Goal: Task Accomplishment & Management: Manage account settings

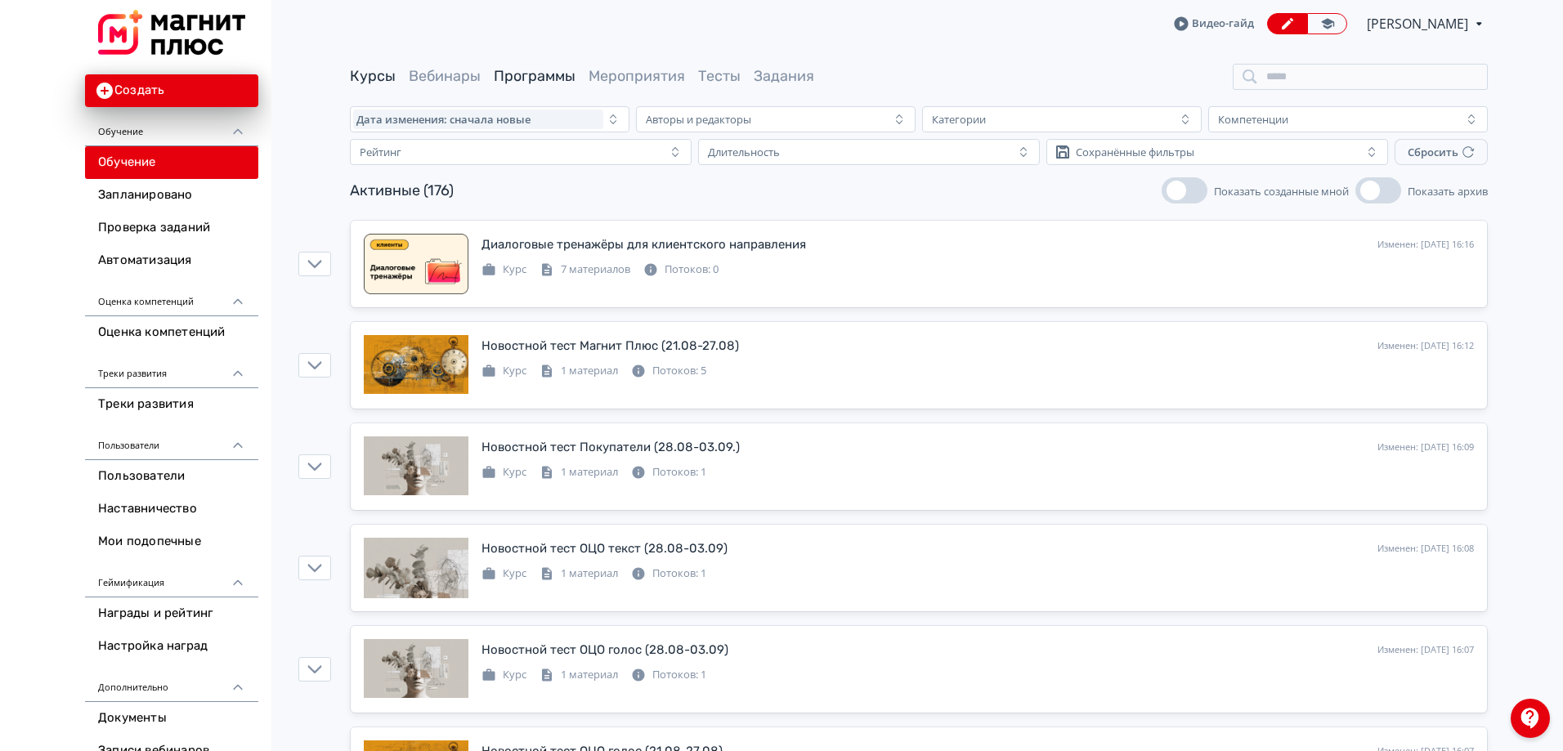
click at [500, 69] on link "Программы" at bounding box center [535, 76] width 82 height 18
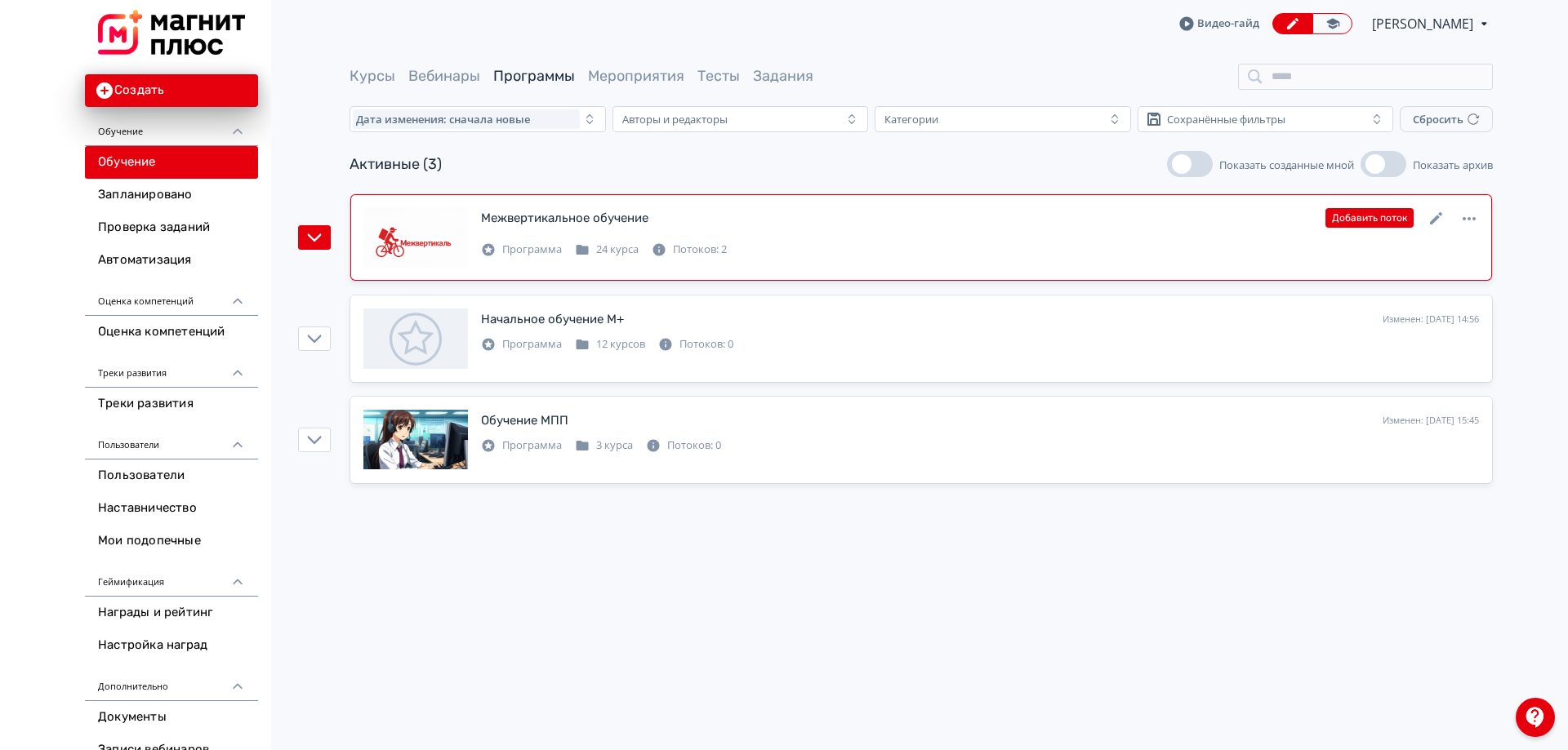
click at [588, 270] on link "Межвертикальное обучение Изменен: [DATE] 15:29 Добавить поток Программа 24 курс…" at bounding box center [921, 238] width 1142 height 87
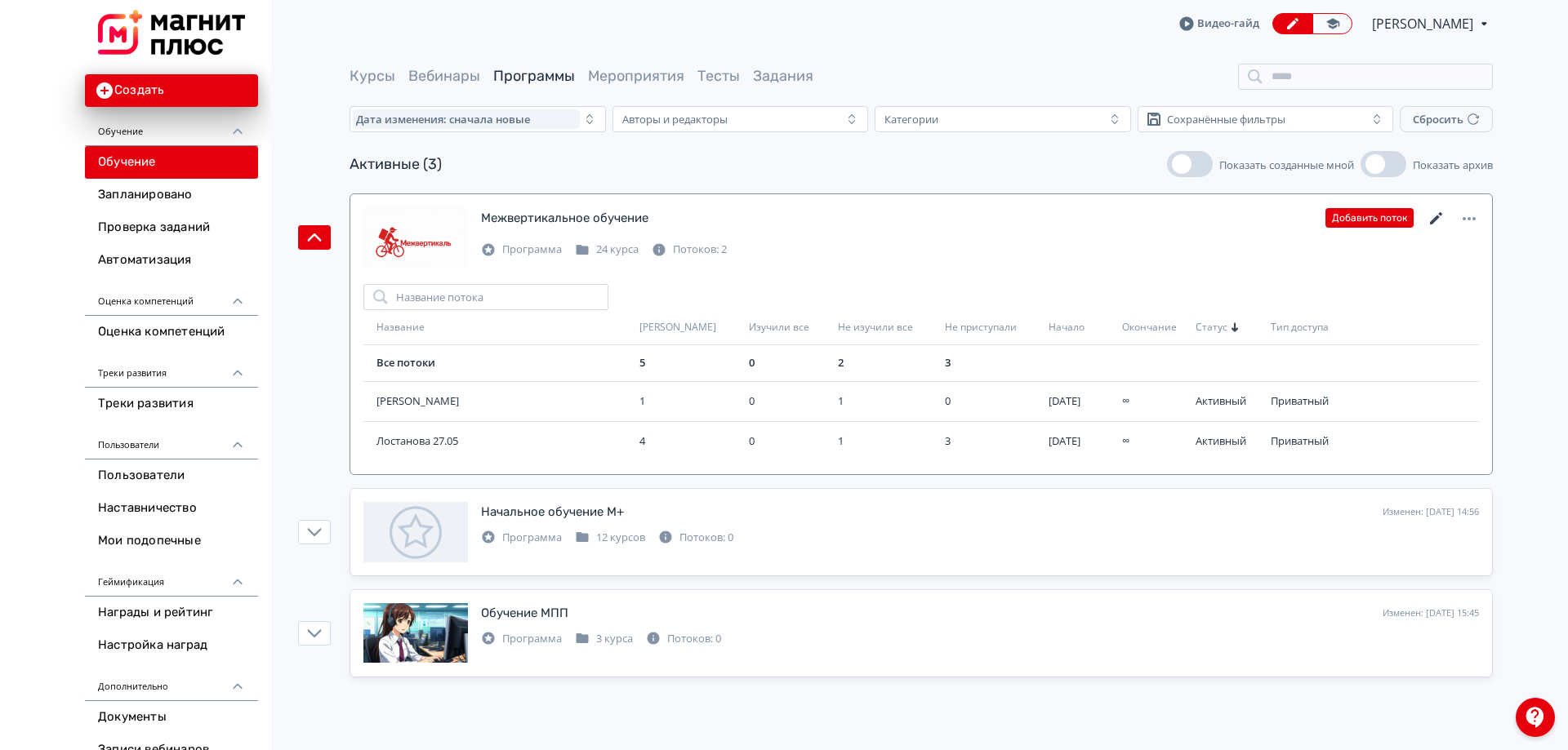
click at [1435, 209] on icon at bounding box center [1436, 219] width 20 height 20
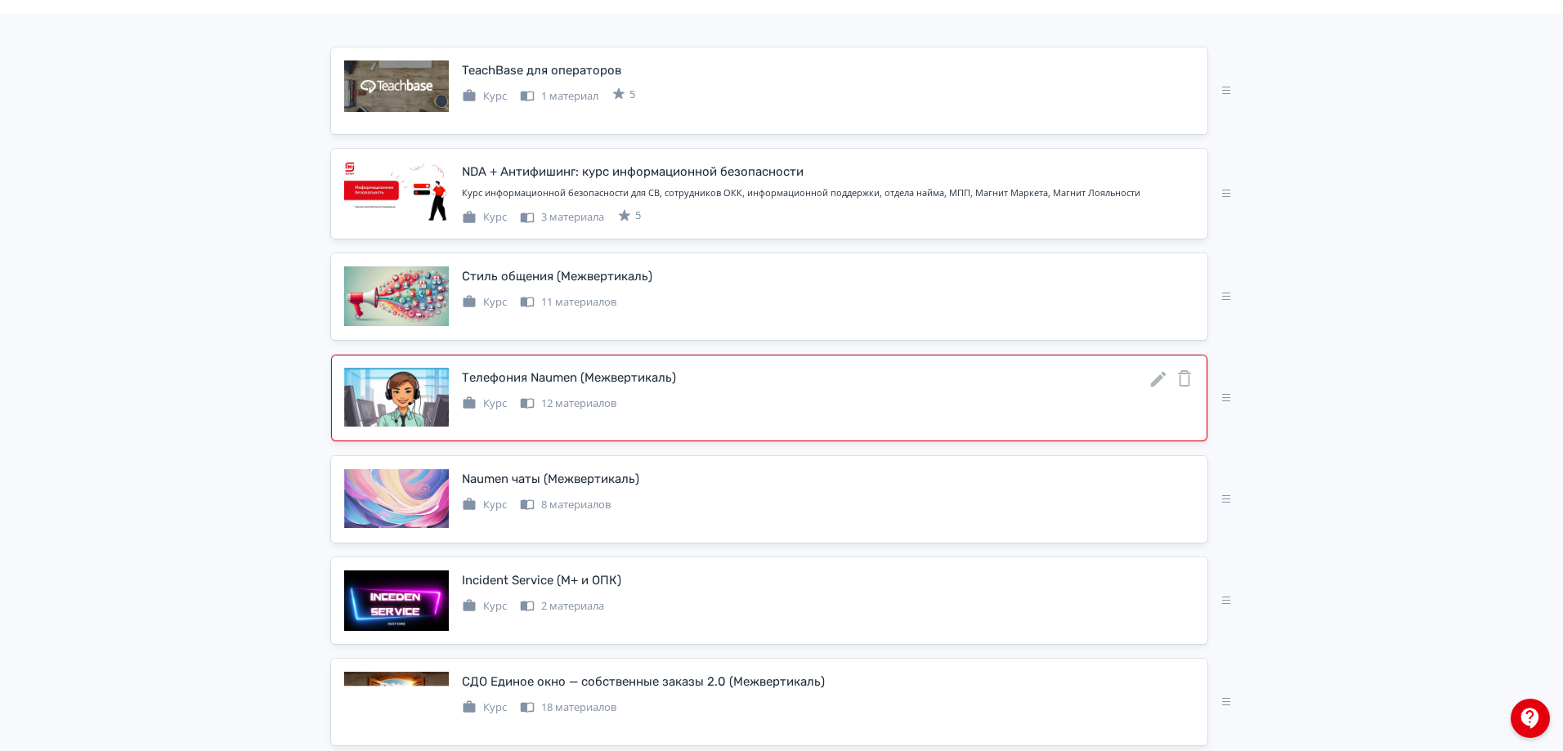
scroll to position [327, 0]
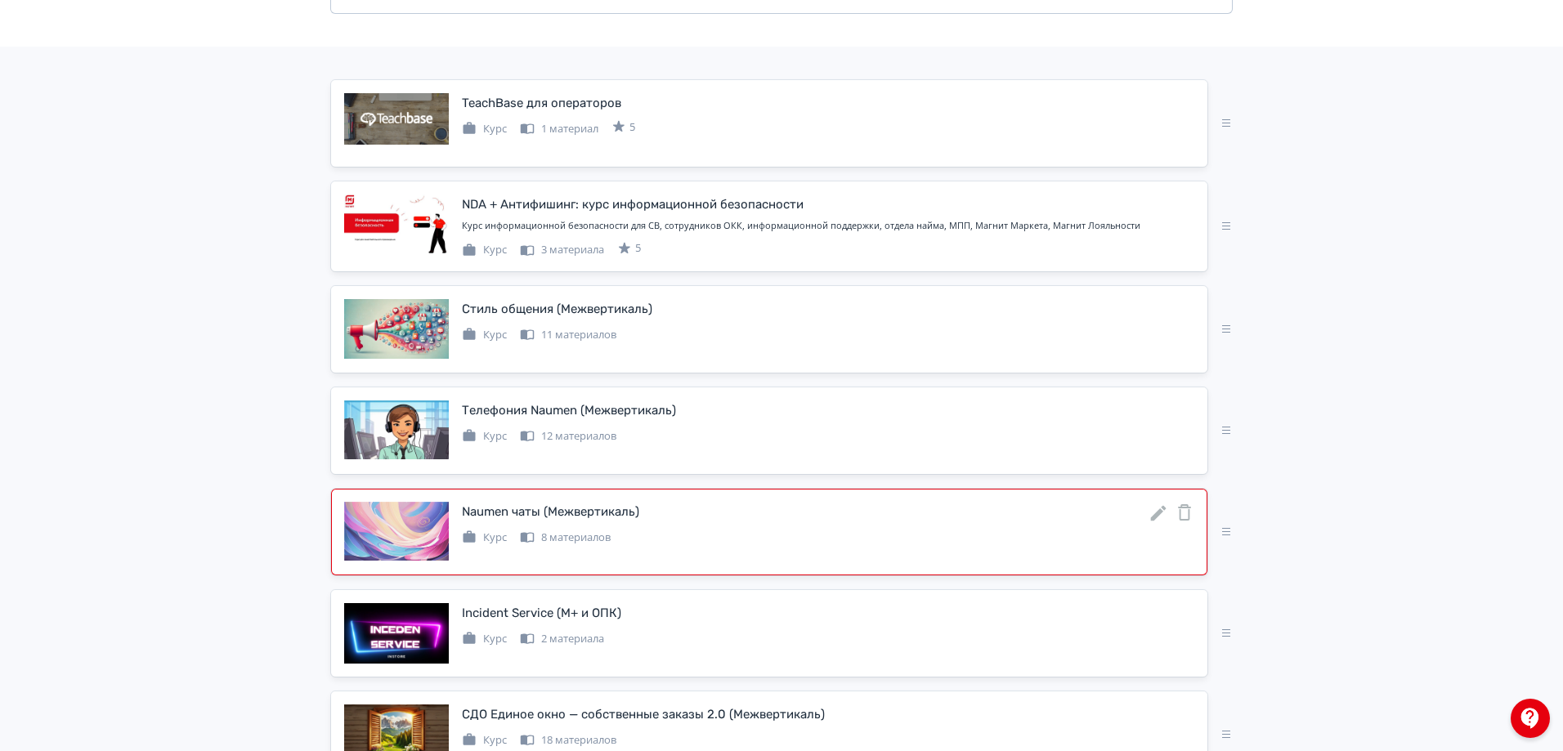
click at [1160, 509] on icon at bounding box center [1159, 513] width 16 height 16
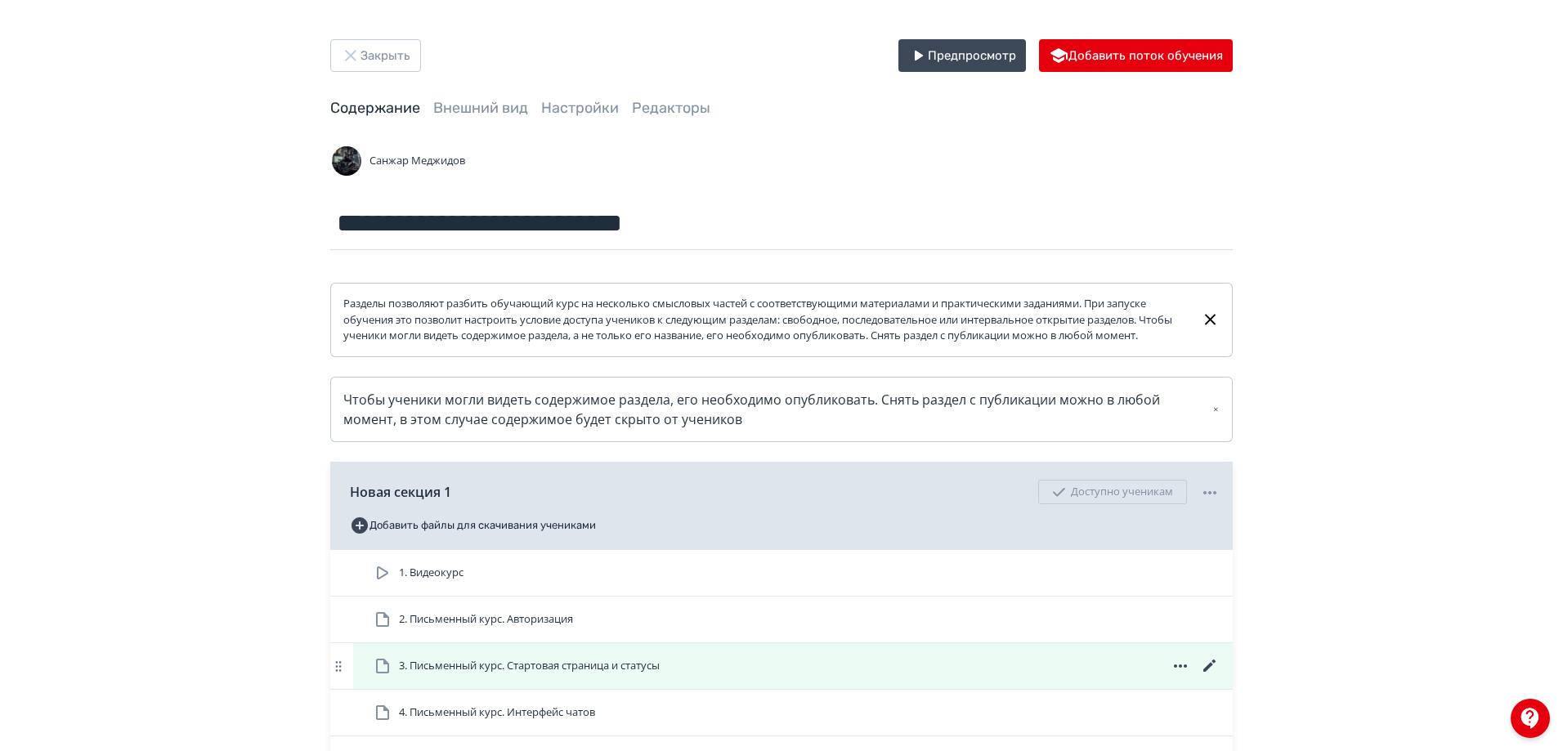
scroll to position [245, 0]
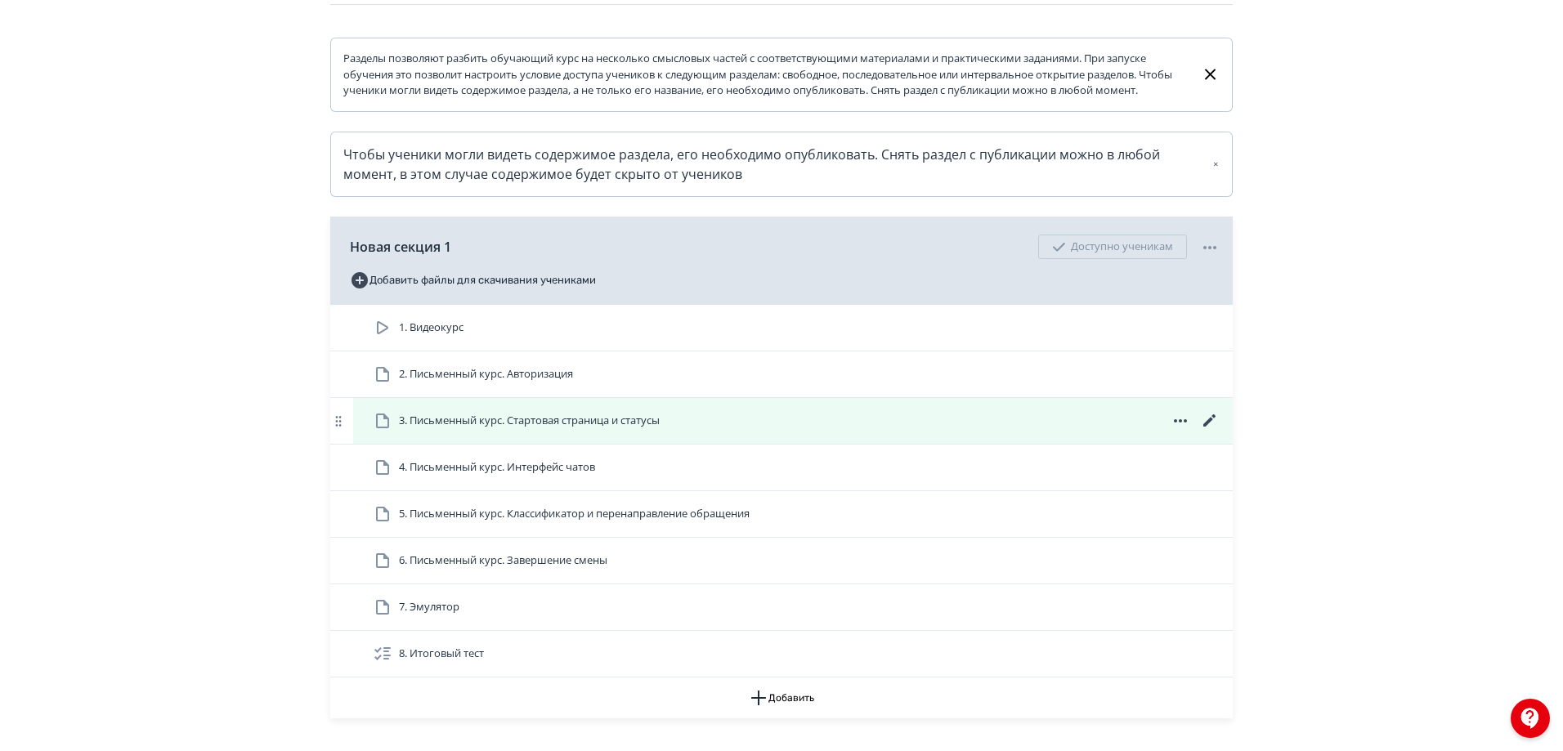
click at [1215, 431] on icon at bounding box center [1210, 421] width 20 height 20
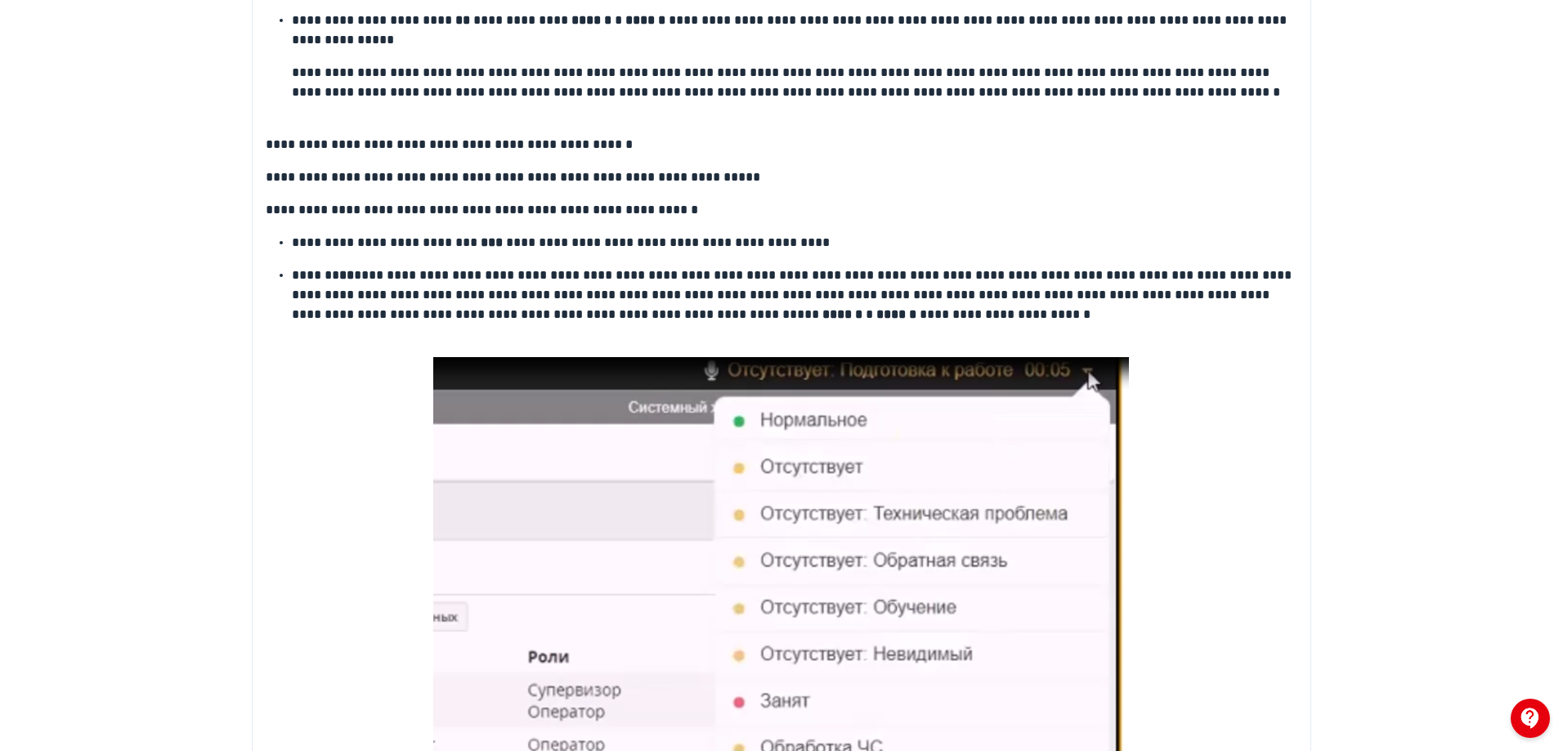
scroll to position [2877, 0]
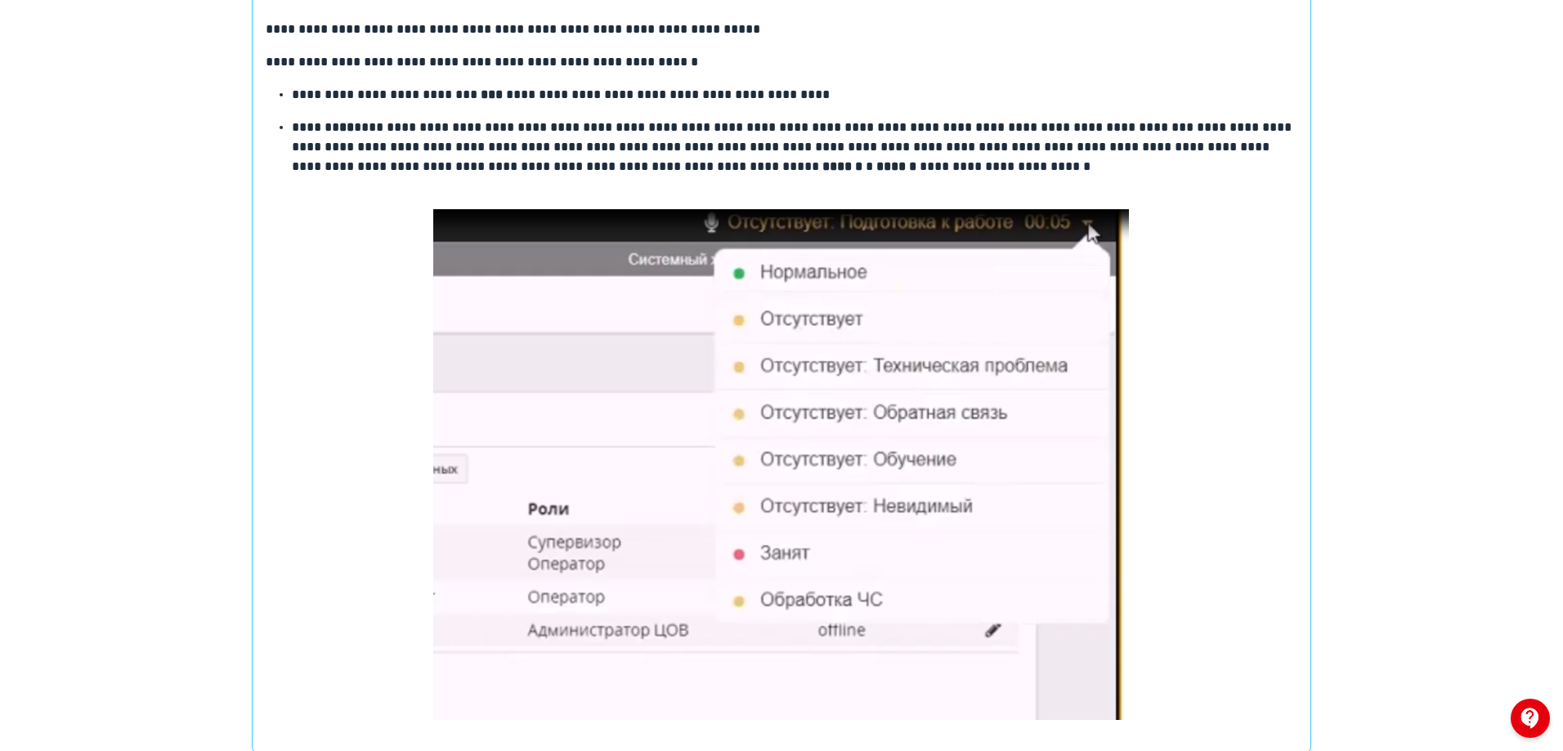
click at [644, 484] on img at bounding box center [781, 464] width 696 height 511
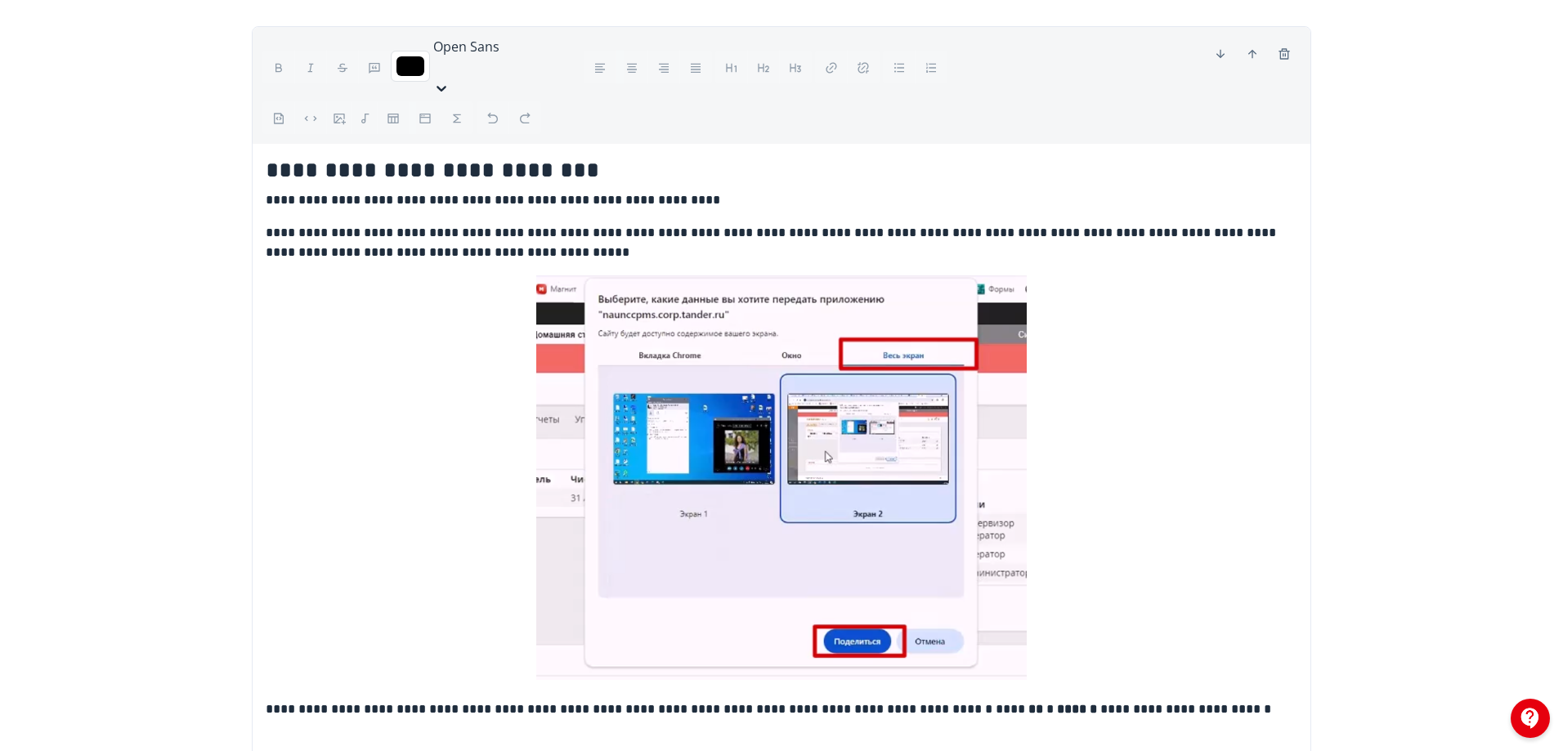
scroll to position [0, 0]
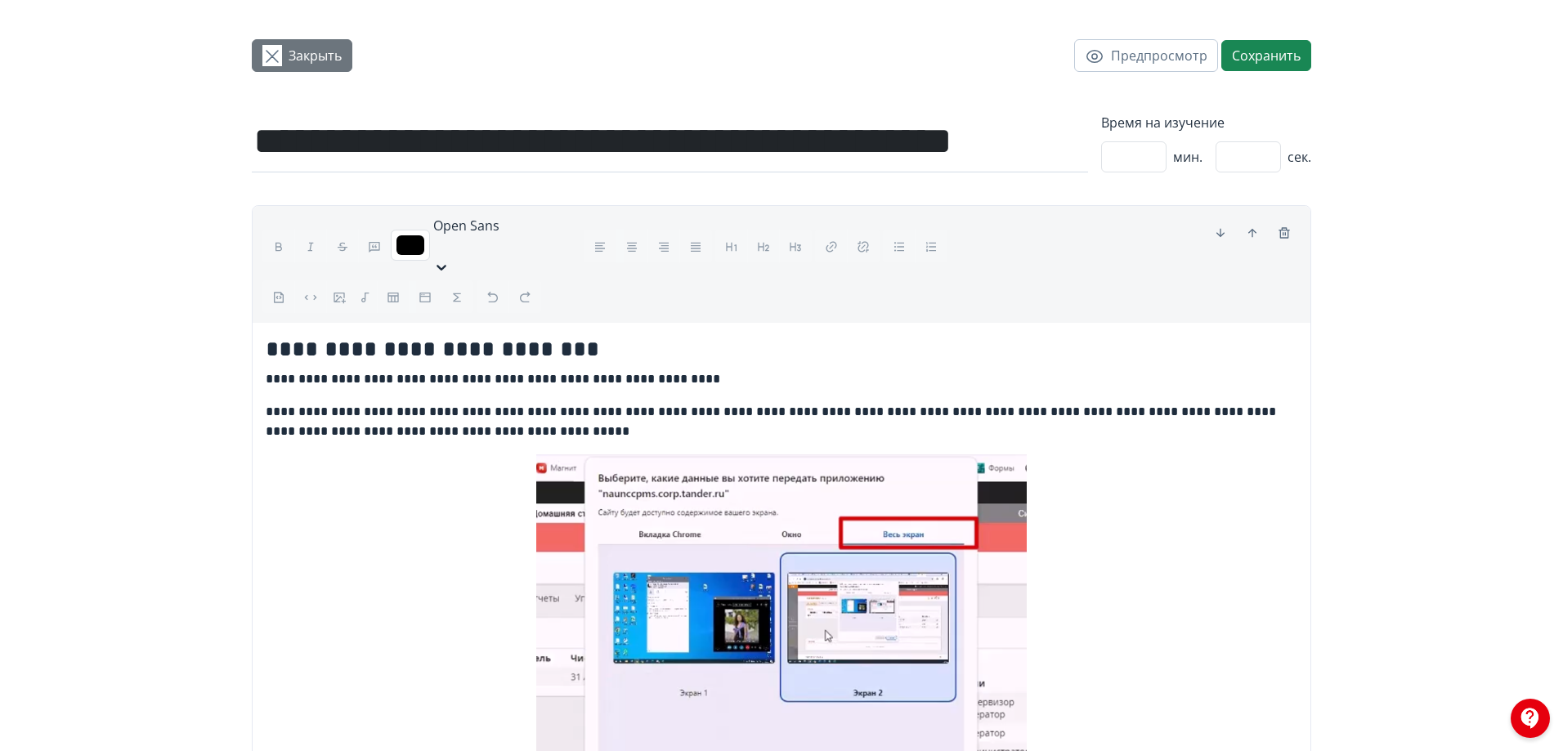
click at [284, 49] on button "Закрыть" at bounding box center [302, 55] width 101 height 33
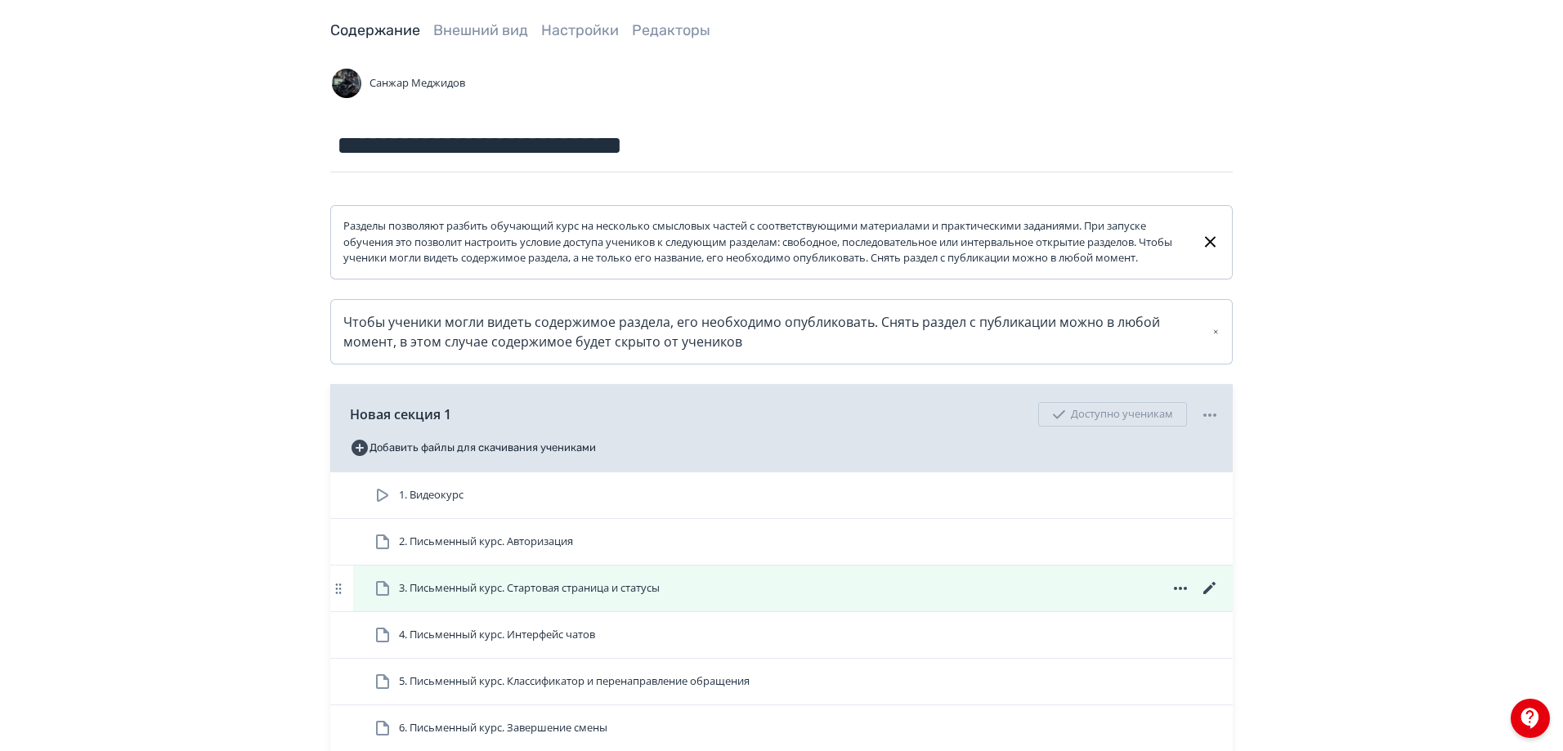
scroll to position [245, 0]
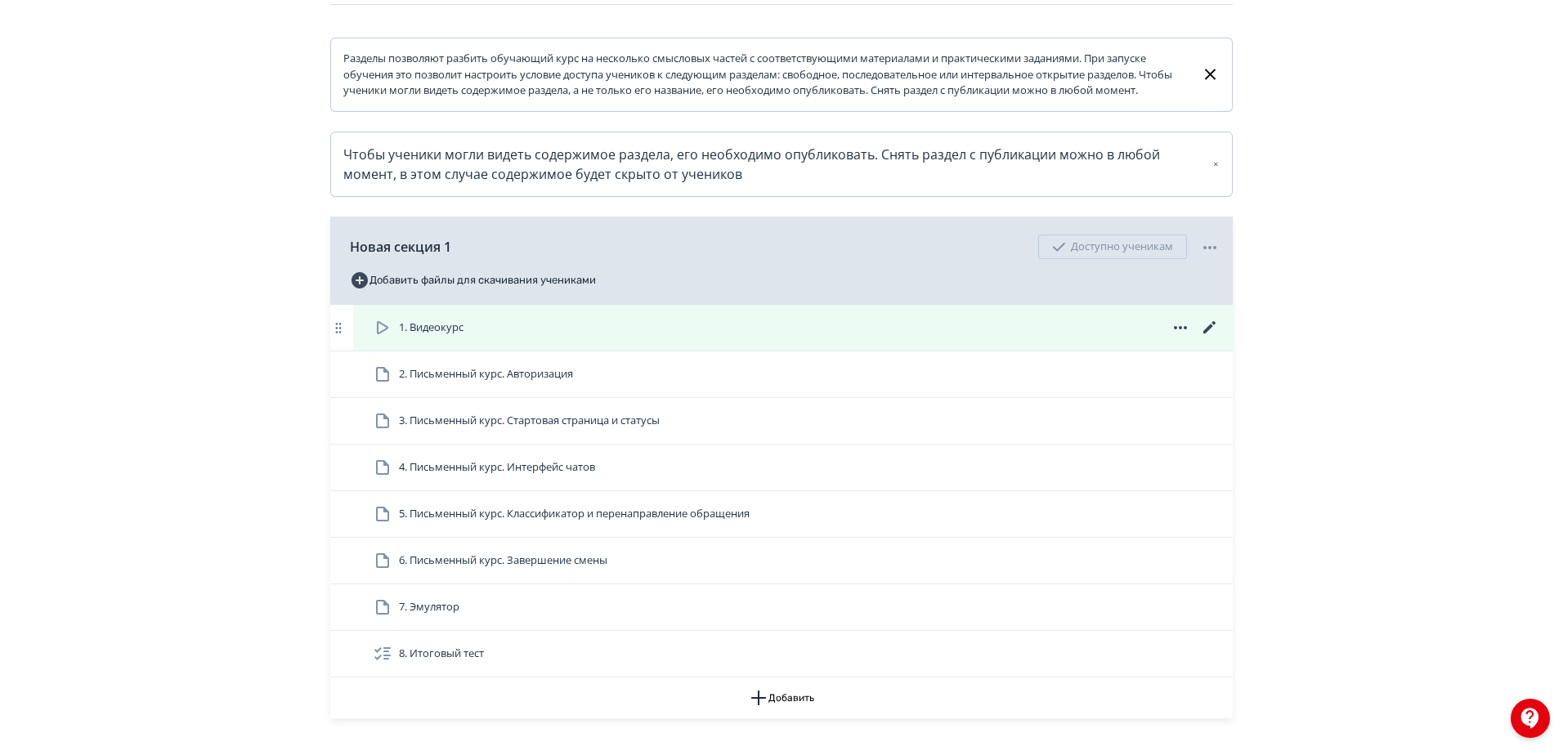
click at [1204, 338] on icon at bounding box center [1210, 328] width 20 height 20
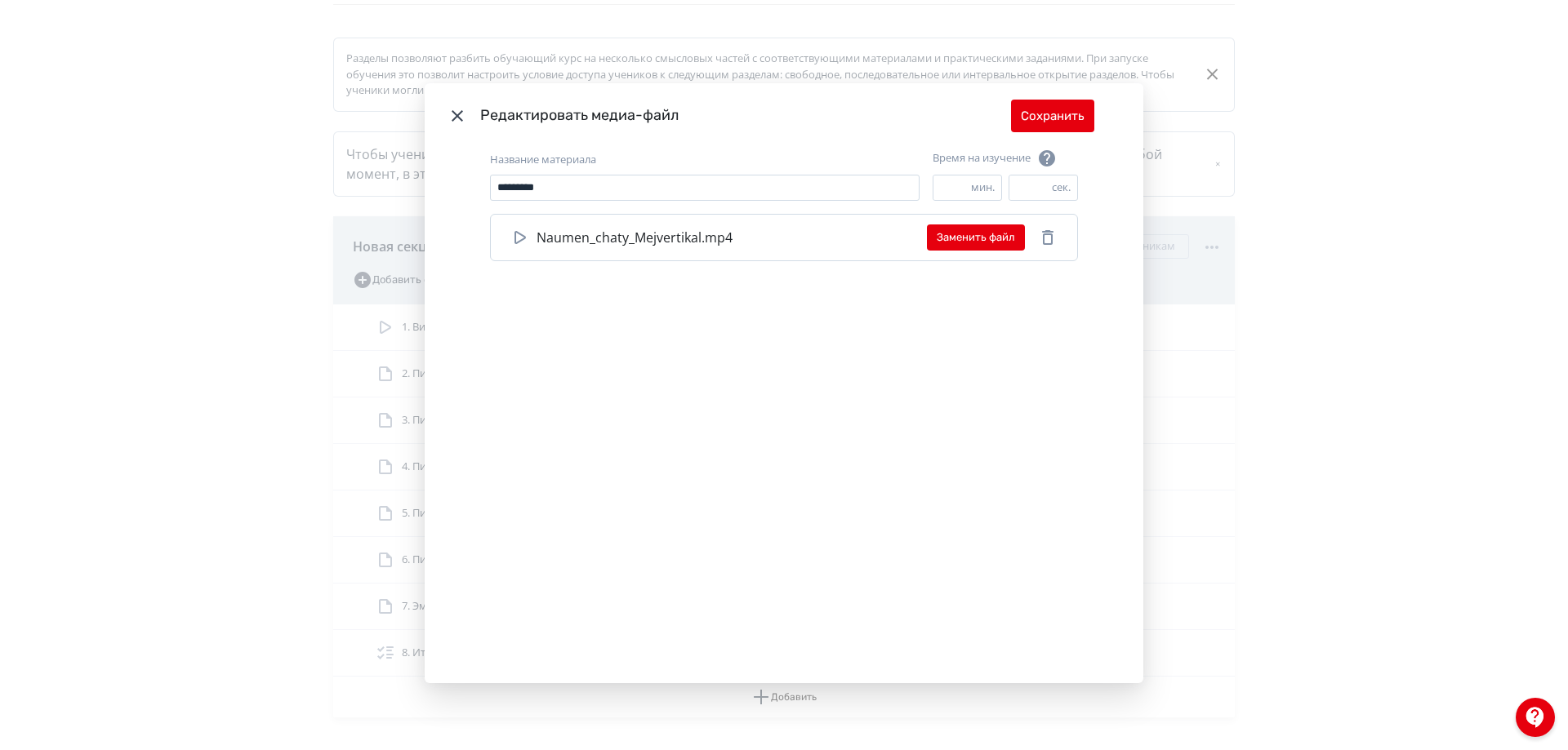
click at [457, 120] on icon "Modal" at bounding box center [456, 115] width 11 height 11
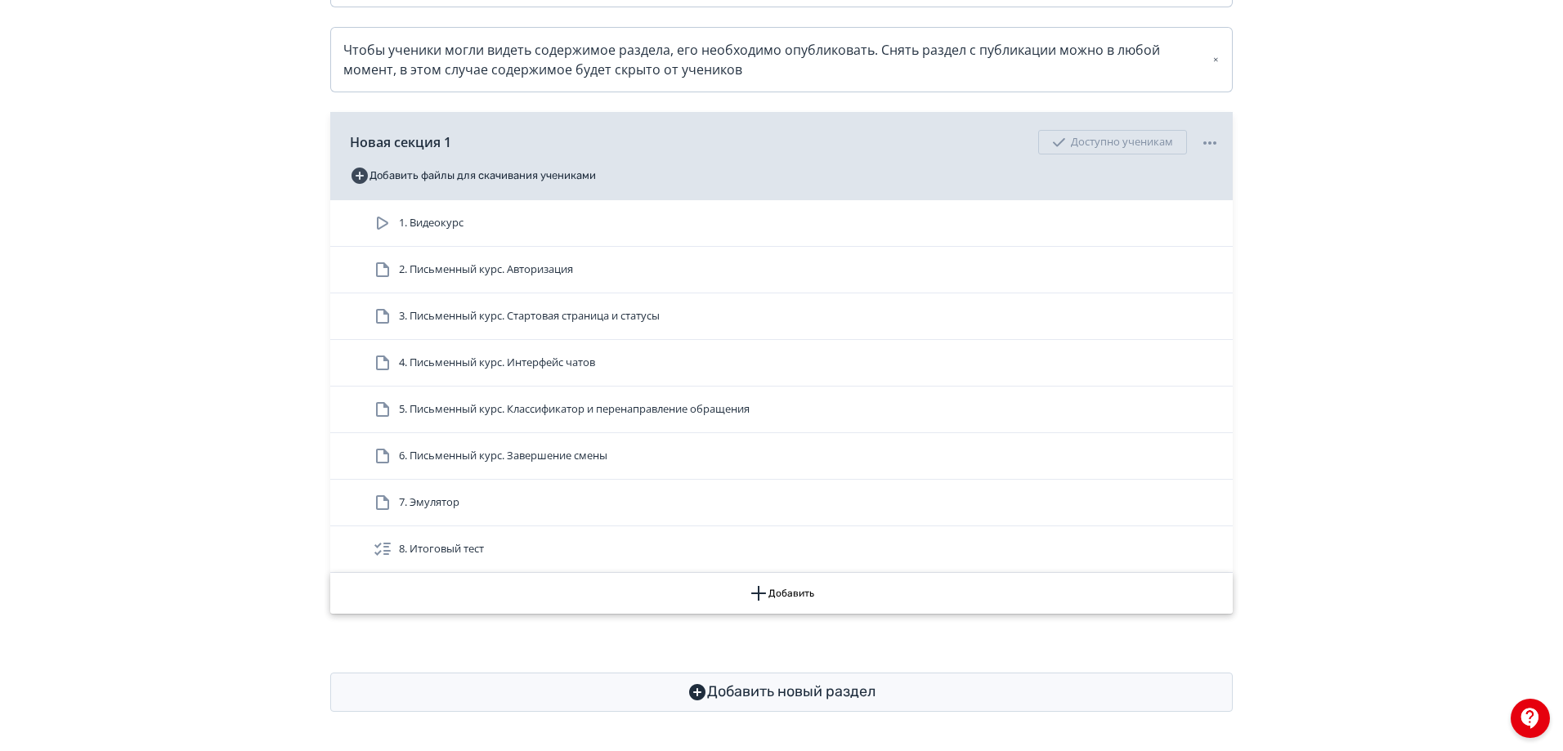
scroll to position [365, 0]
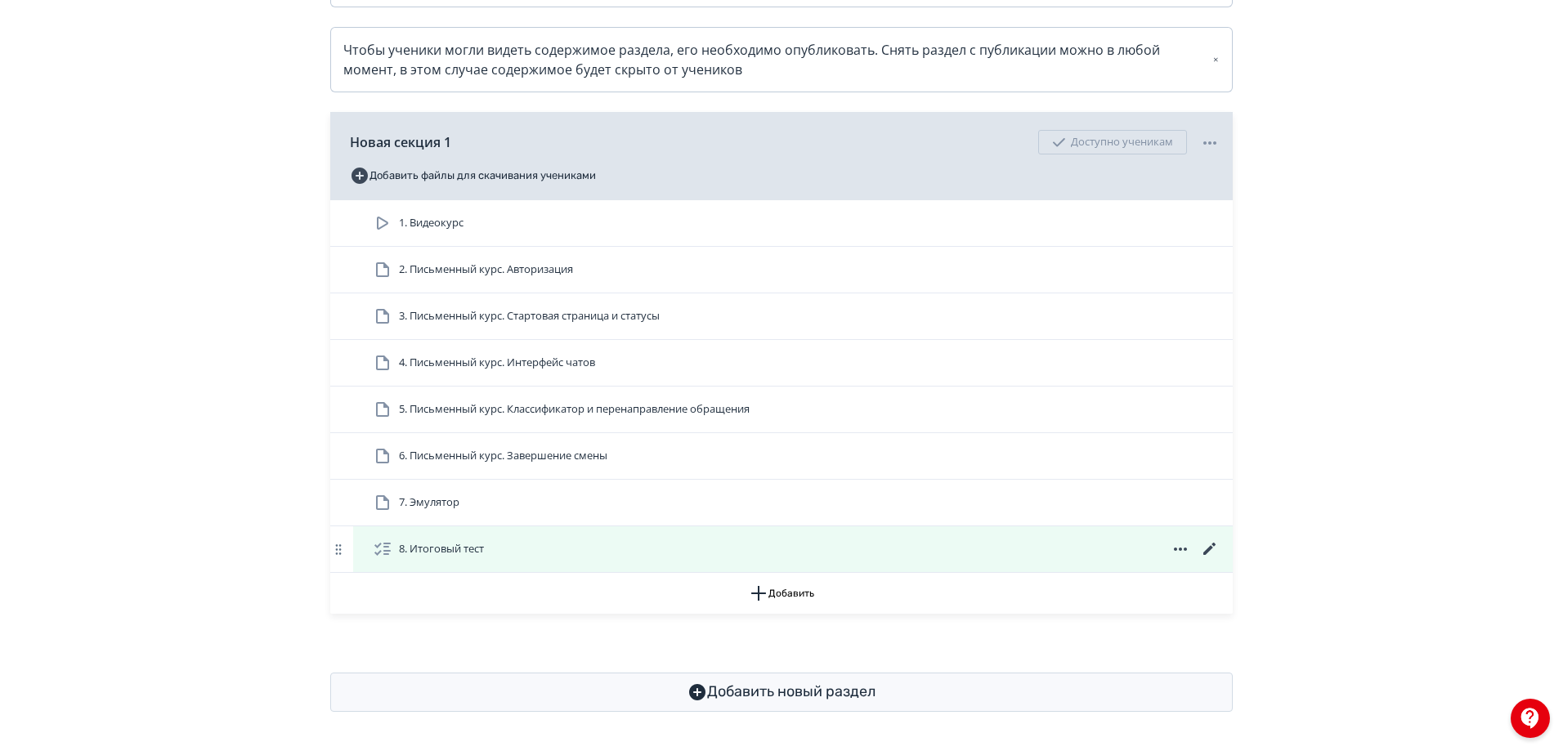
click at [1203, 552] on icon at bounding box center [1210, 550] width 20 height 20
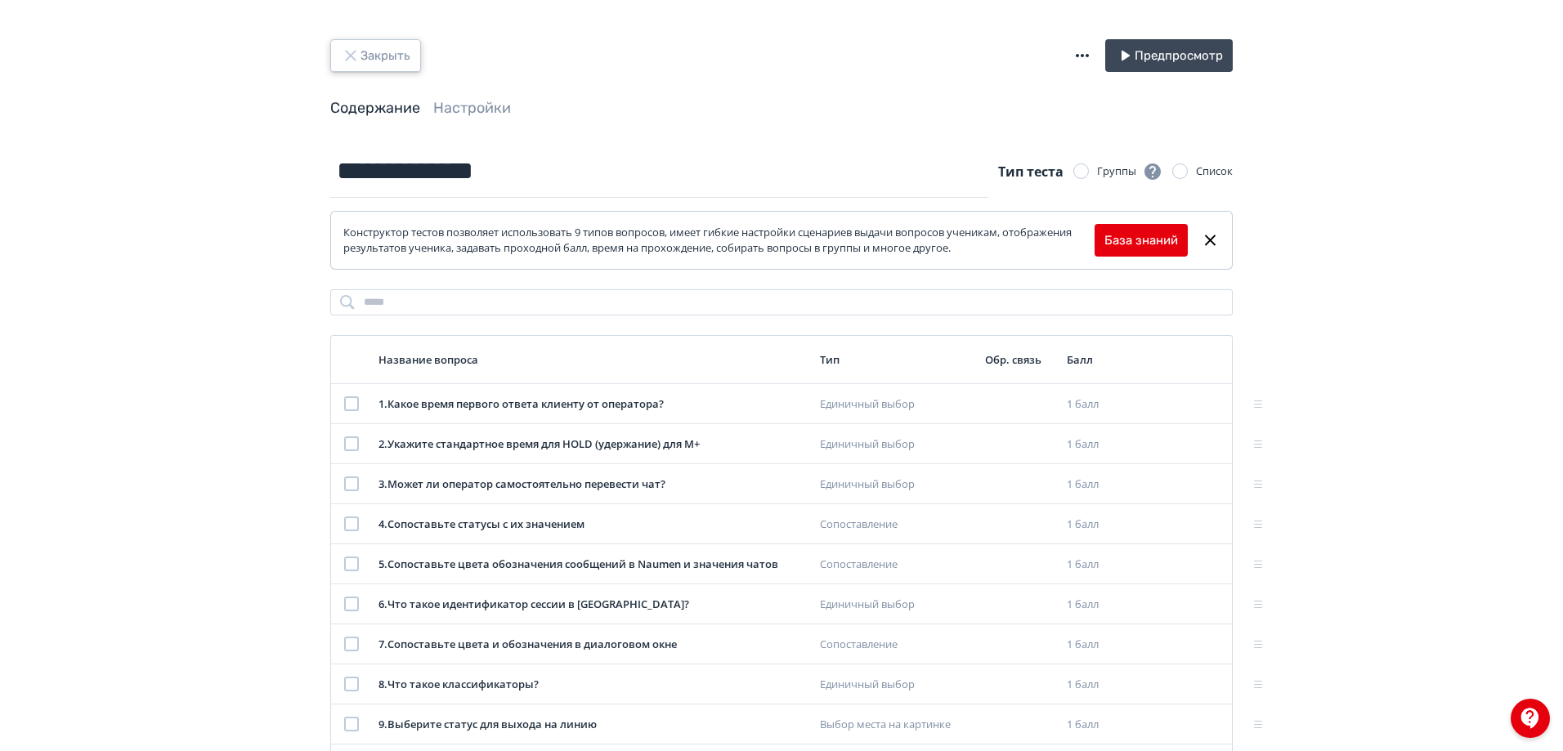
click at [381, 54] on button "Закрыть" at bounding box center [375, 55] width 91 height 33
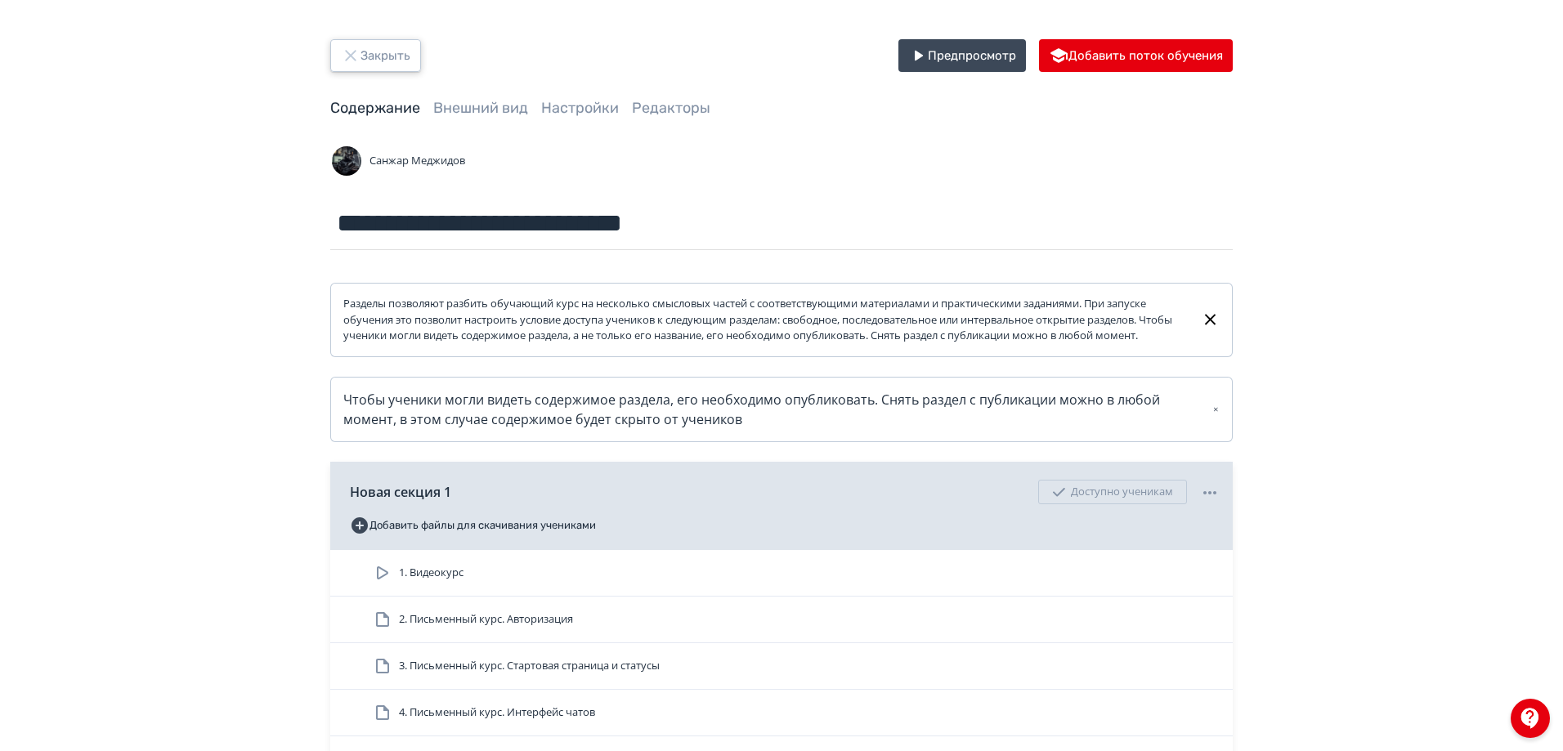
click at [380, 49] on button "Закрыть" at bounding box center [375, 55] width 91 height 33
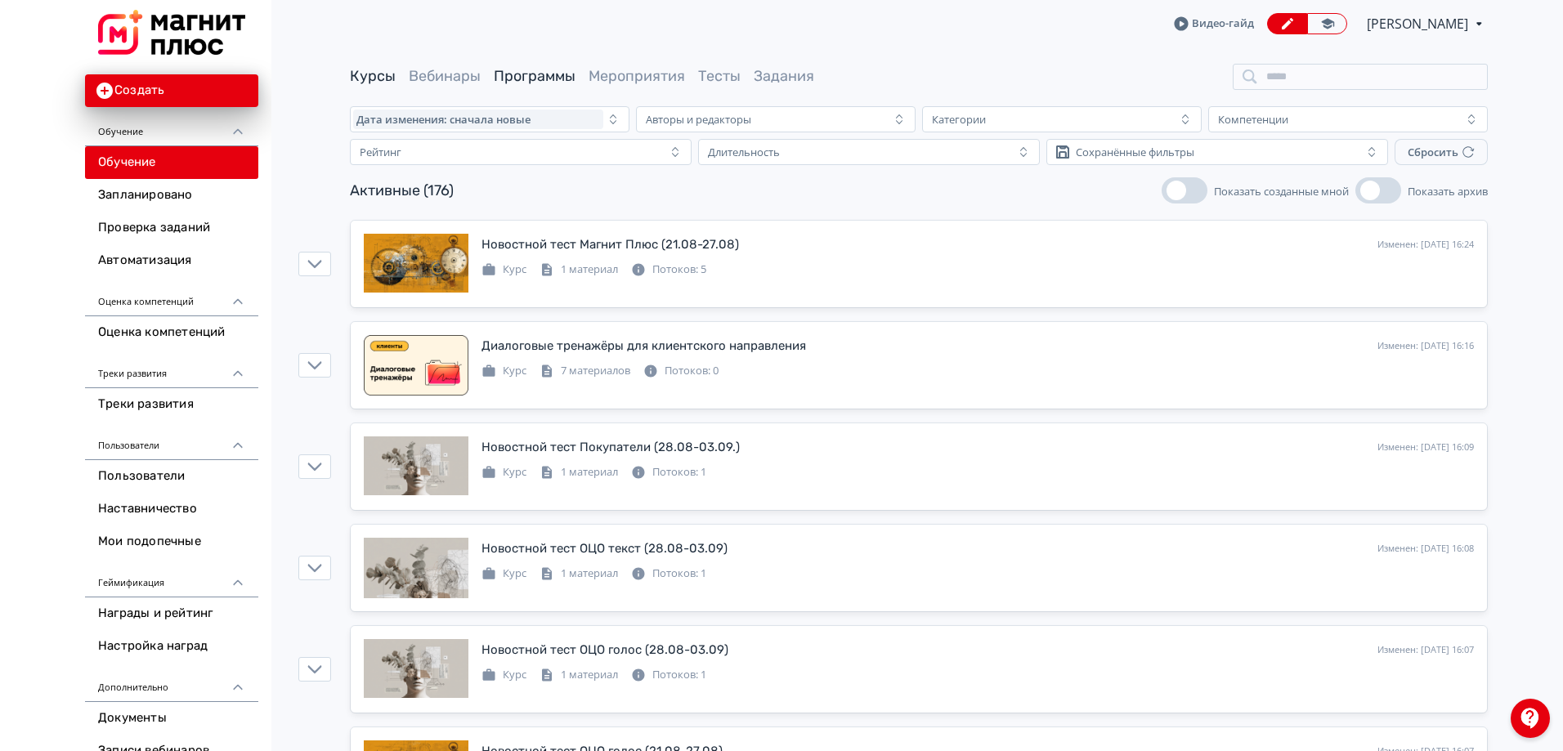
click at [552, 72] on link "Программы" at bounding box center [535, 76] width 82 height 18
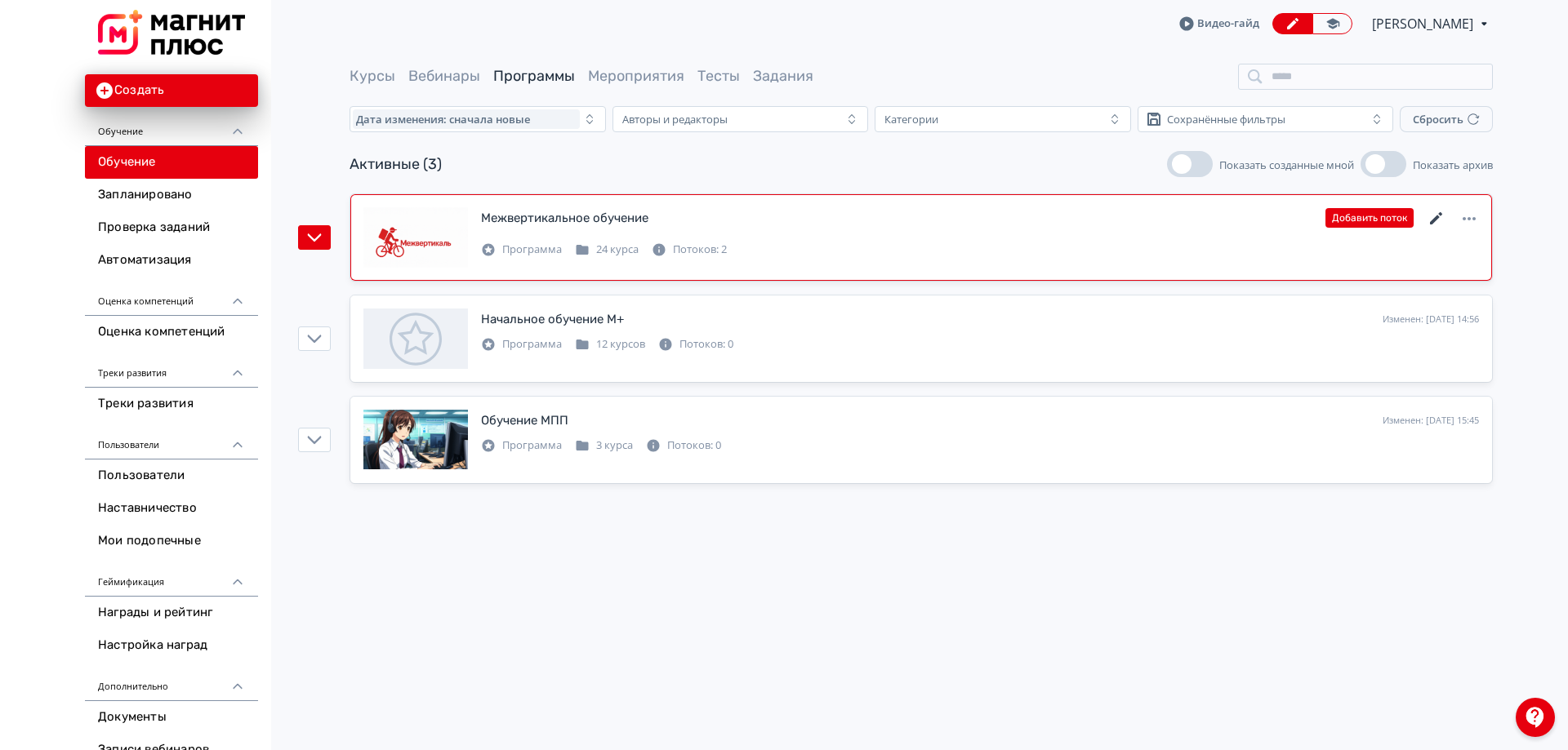
click at [1430, 216] on icon at bounding box center [1436, 219] width 20 height 20
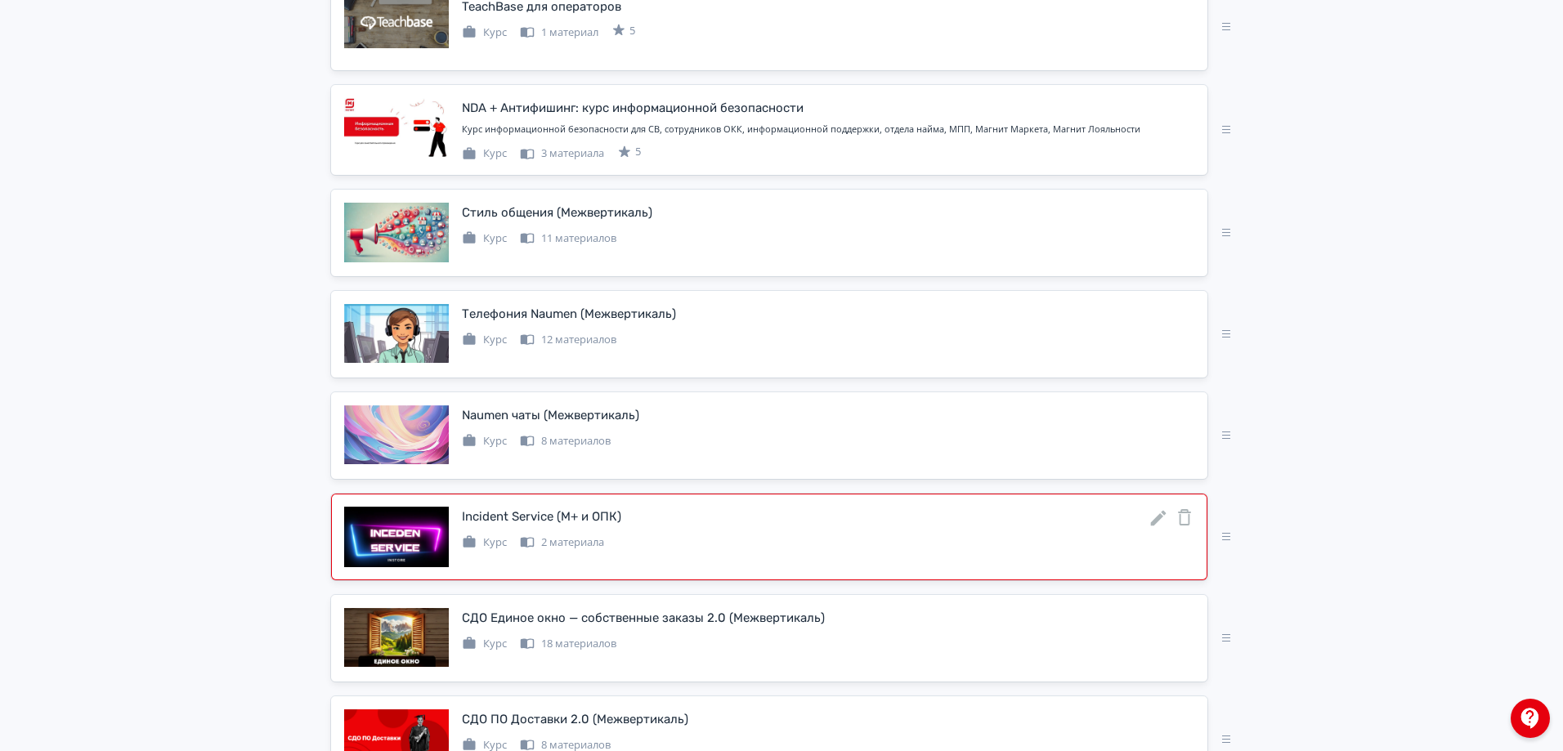
scroll to position [409, 0]
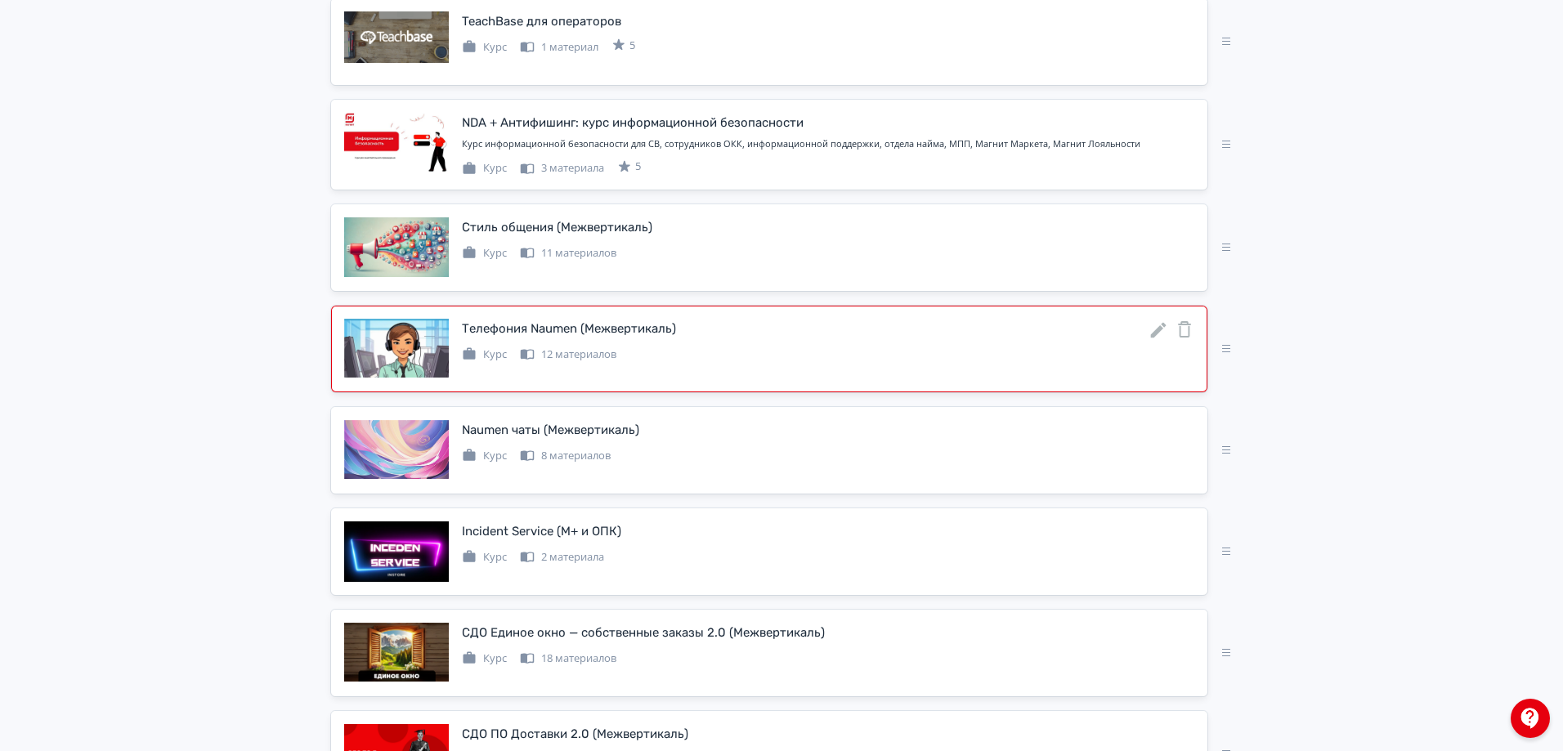
click at [1158, 329] on icon at bounding box center [1159, 330] width 16 height 16
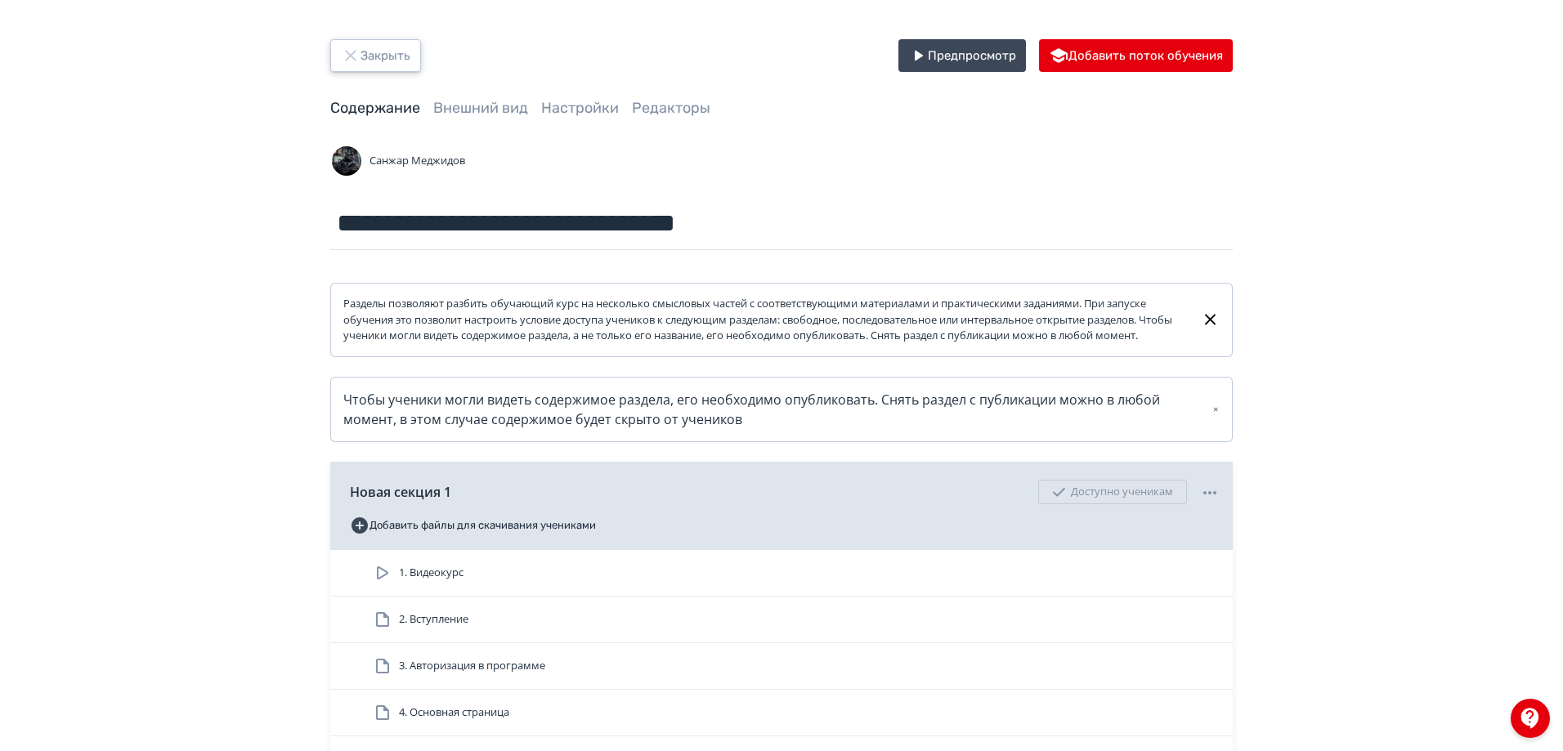
click at [403, 61] on button "Закрыть" at bounding box center [375, 55] width 91 height 33
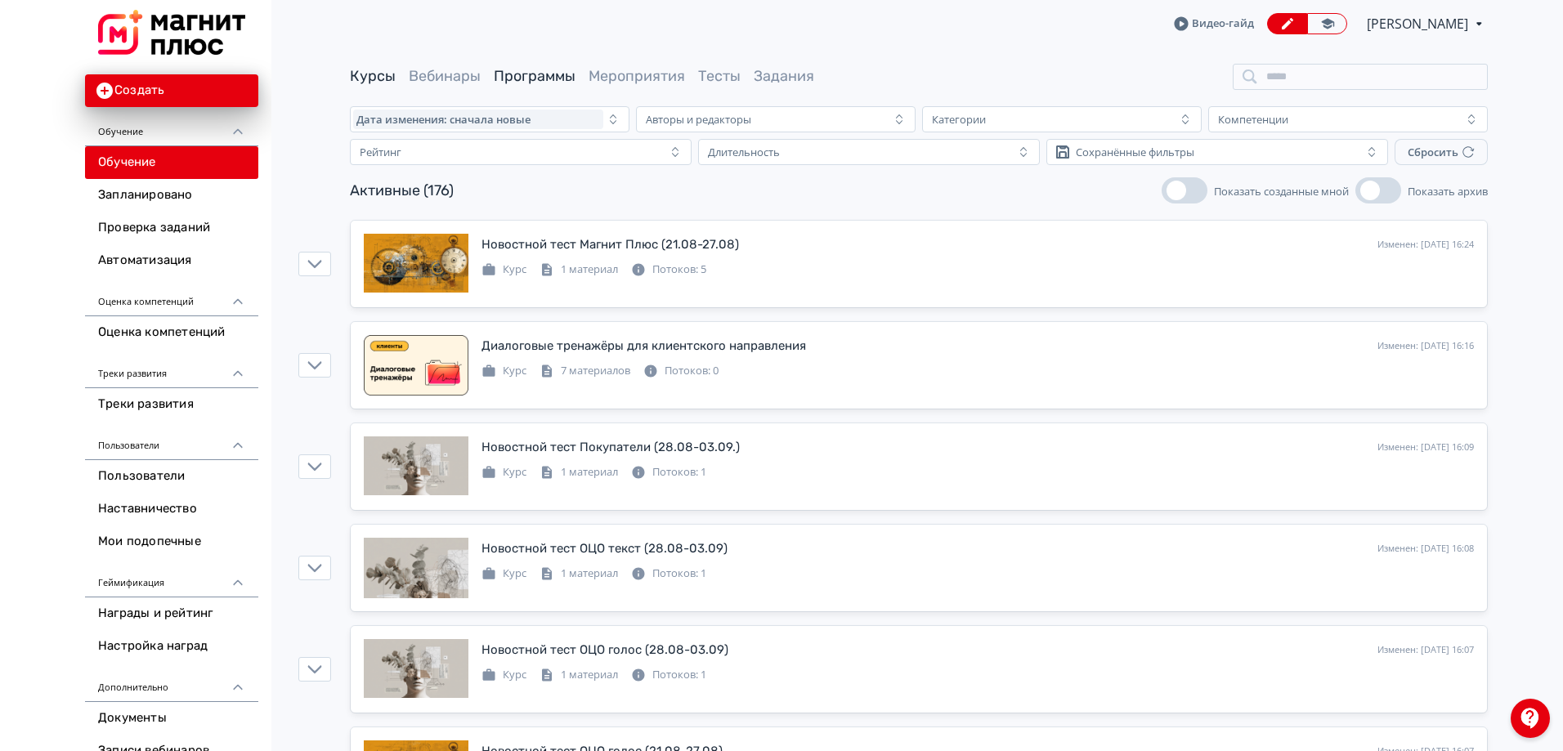
click at [532, 72] on link "Программы" at bounding box center [535, 76] width 82 height 18
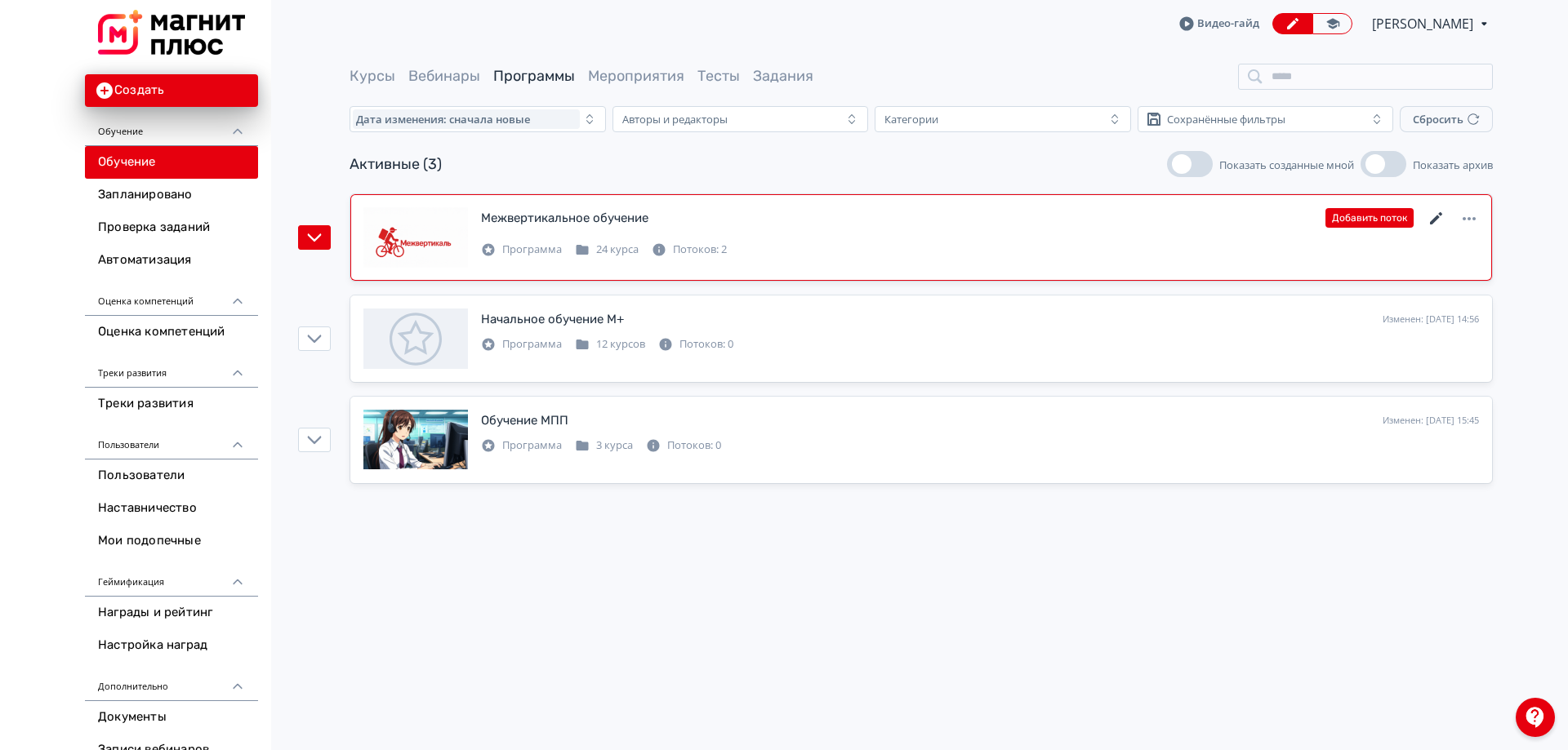
click at [1436, 222] on icon at bounding box center [1436, 219] width 20 height 20
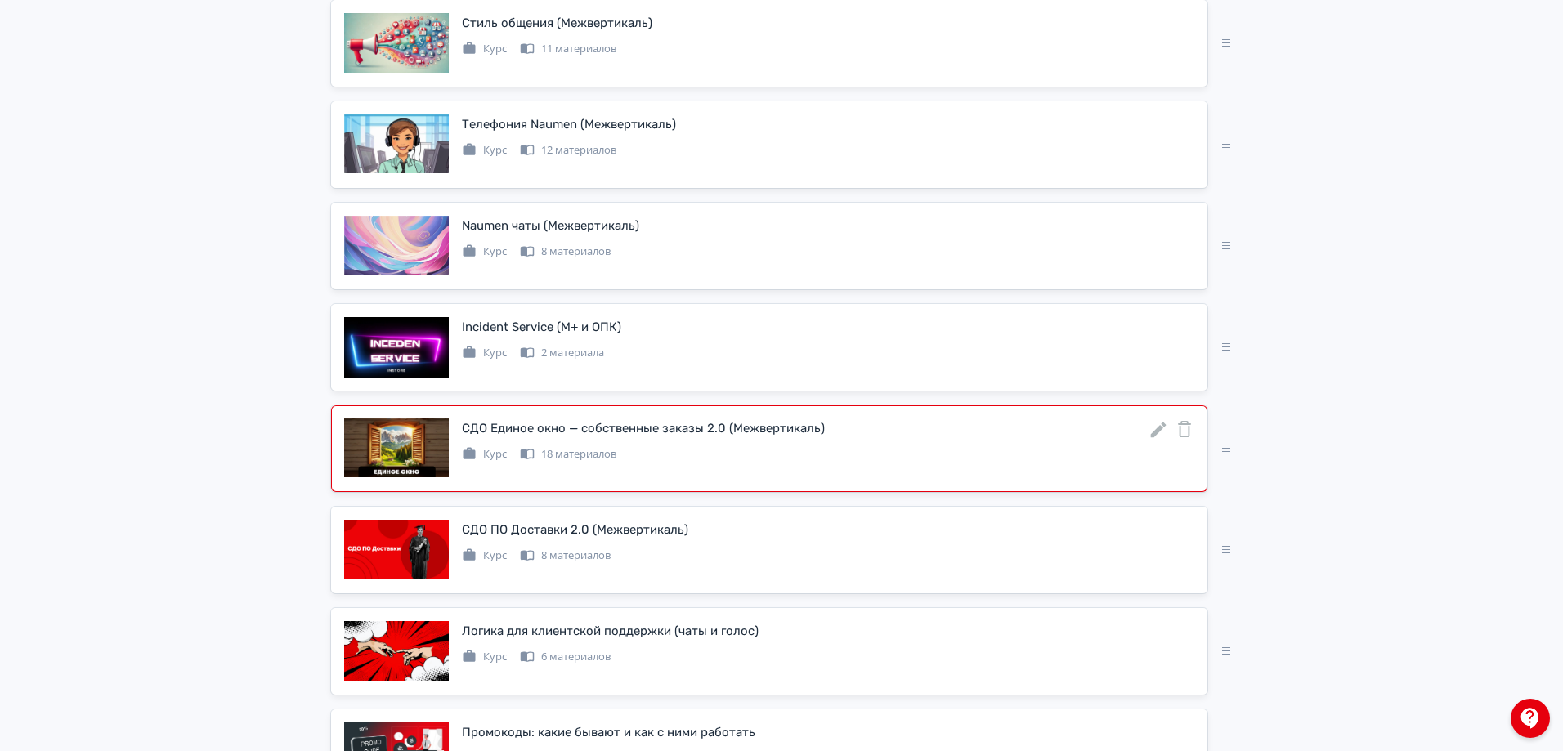
scroll to position [286, 0]
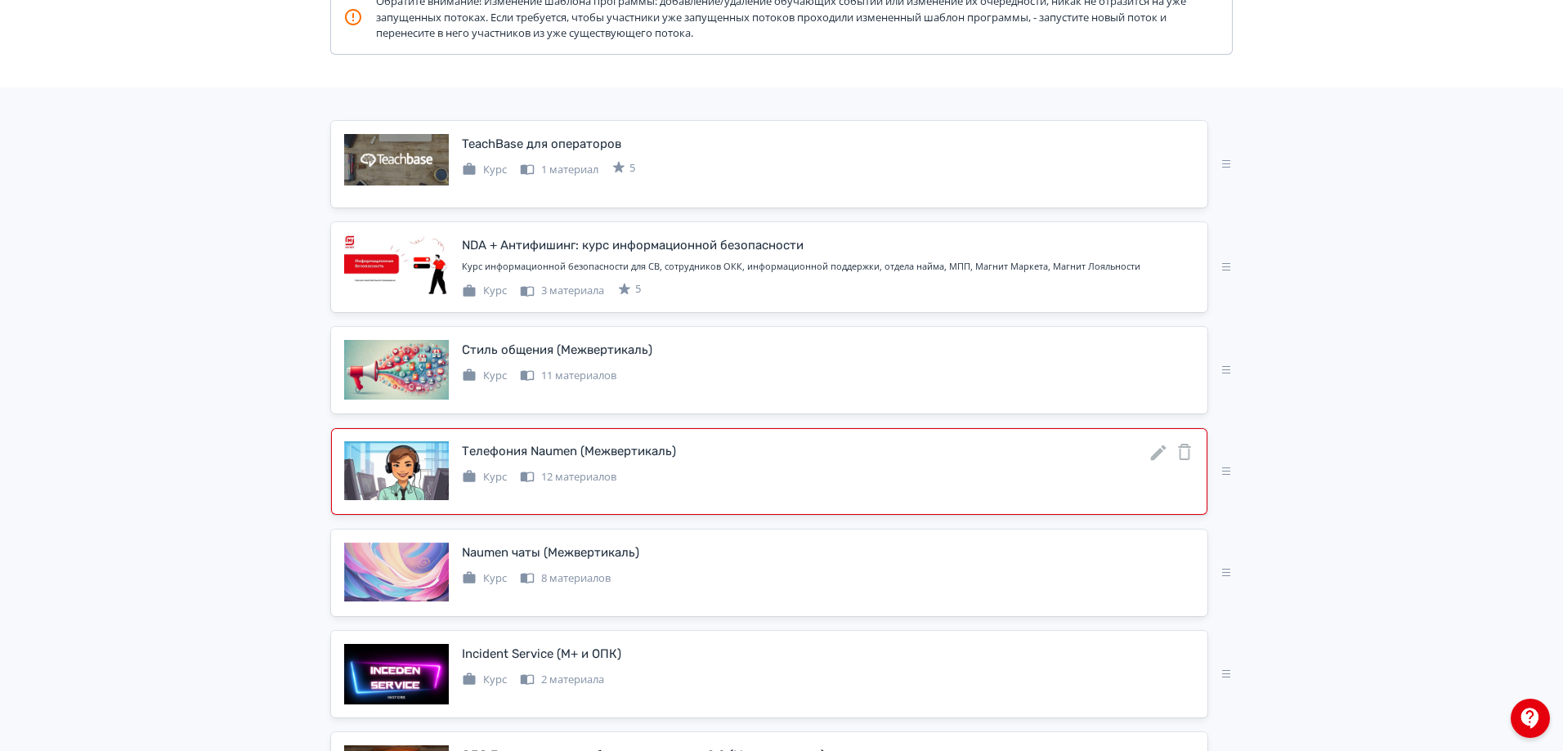
click at [1188, 452] on icon at bounding box center [1185, 452] width 20 height 20
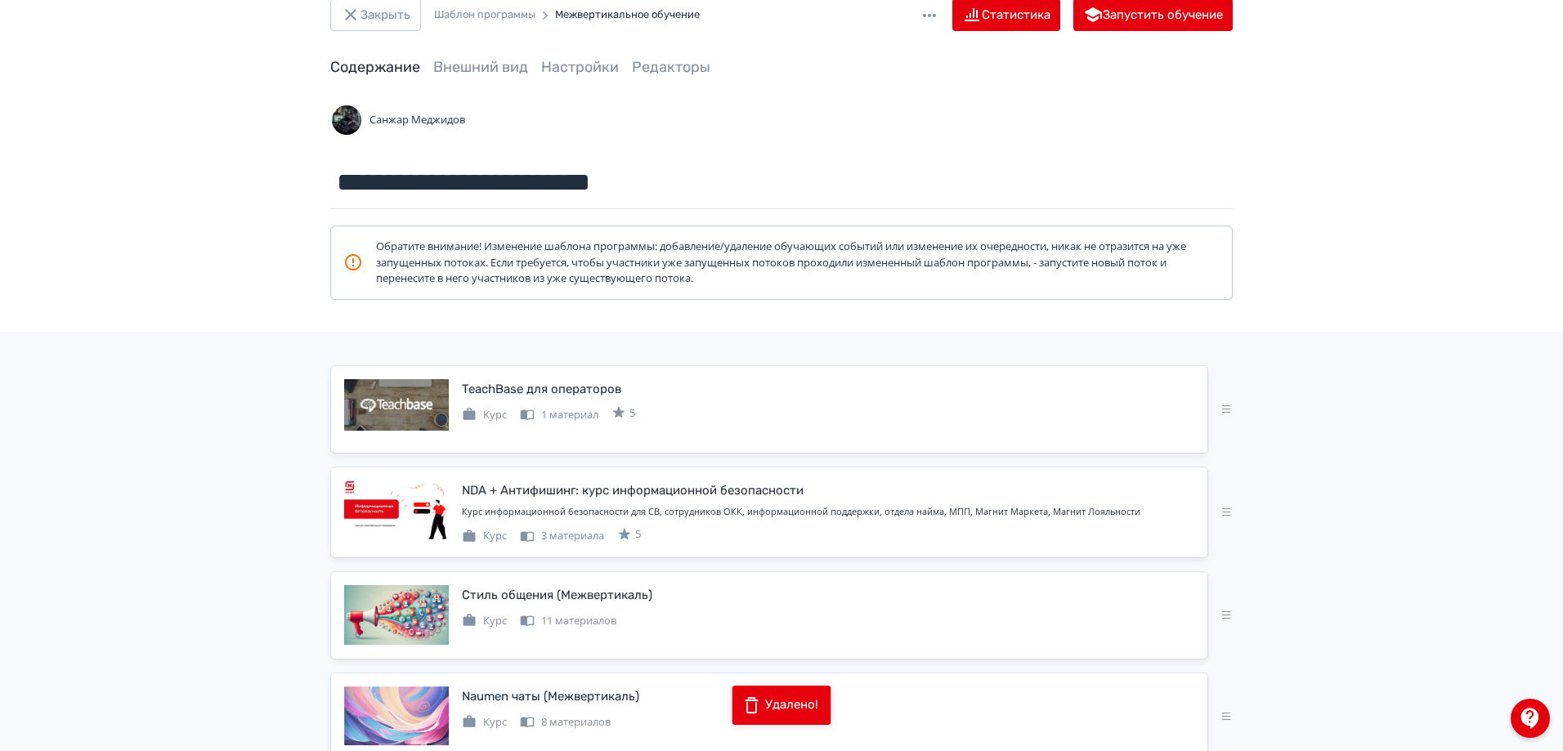
scroll to position [0, 0]
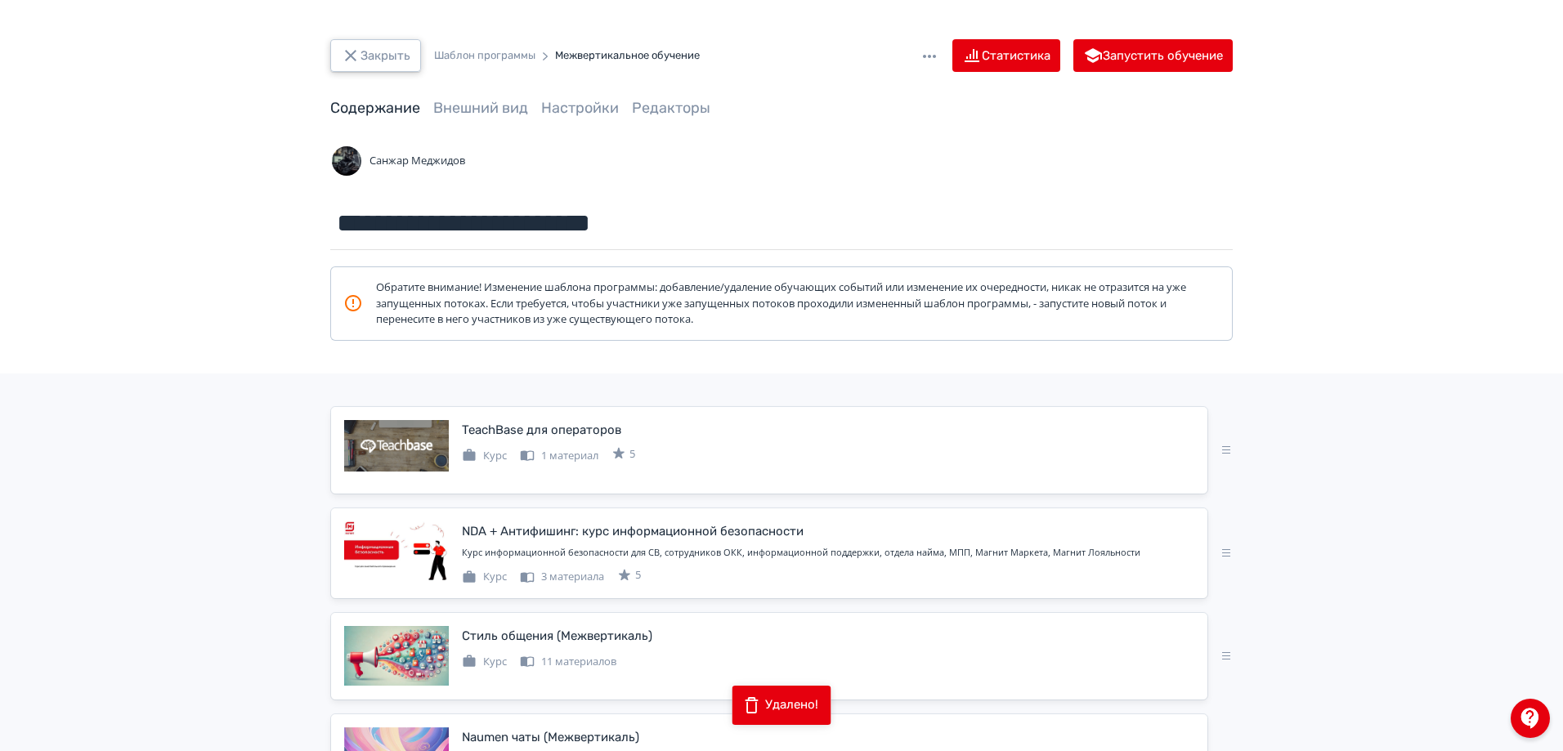
click at [381, 54] on button "Закрыть" at bounding box center [375, 55] width 91 height 33
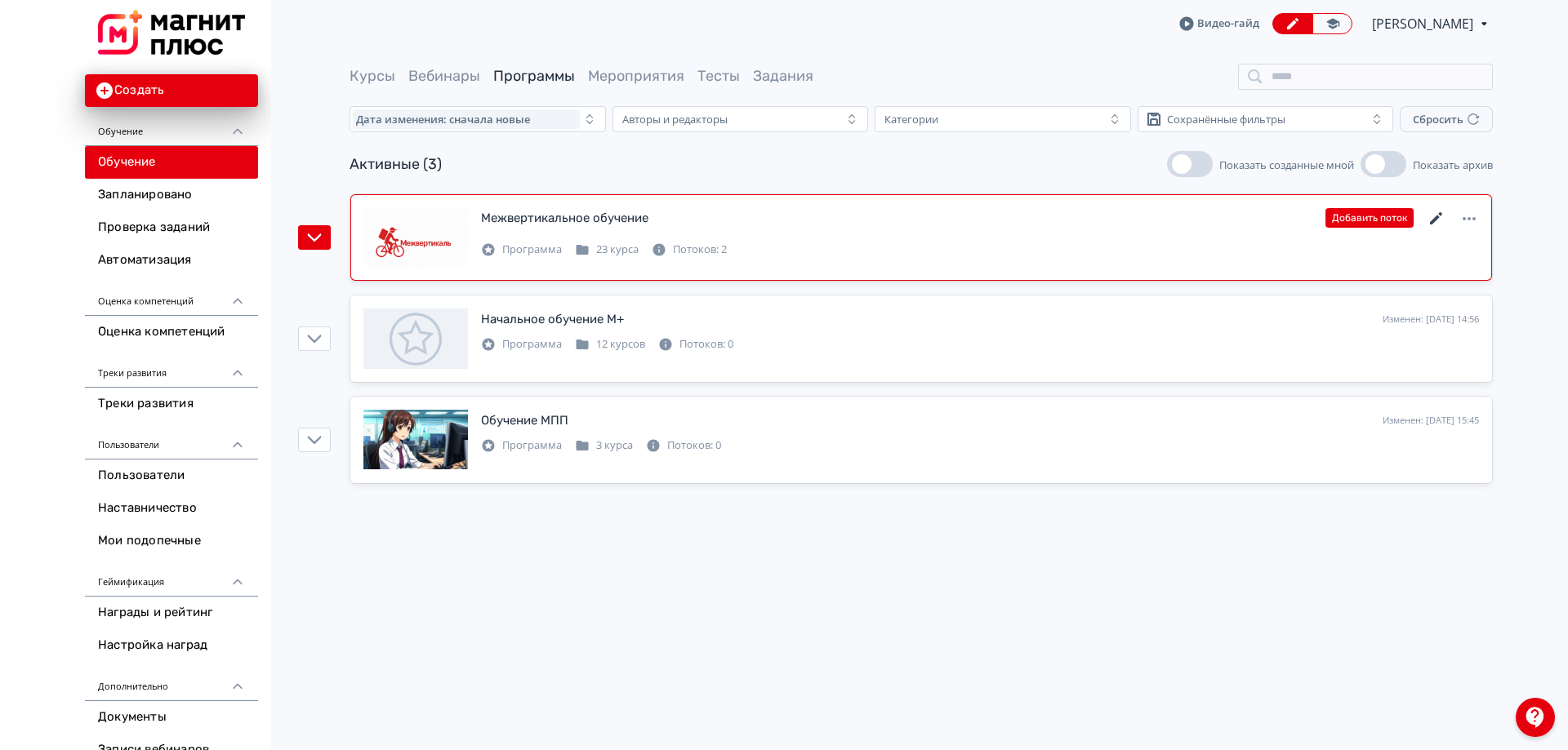
click at [1435, 220] on icon at bounding box center [1436, 219] width 12 height 12
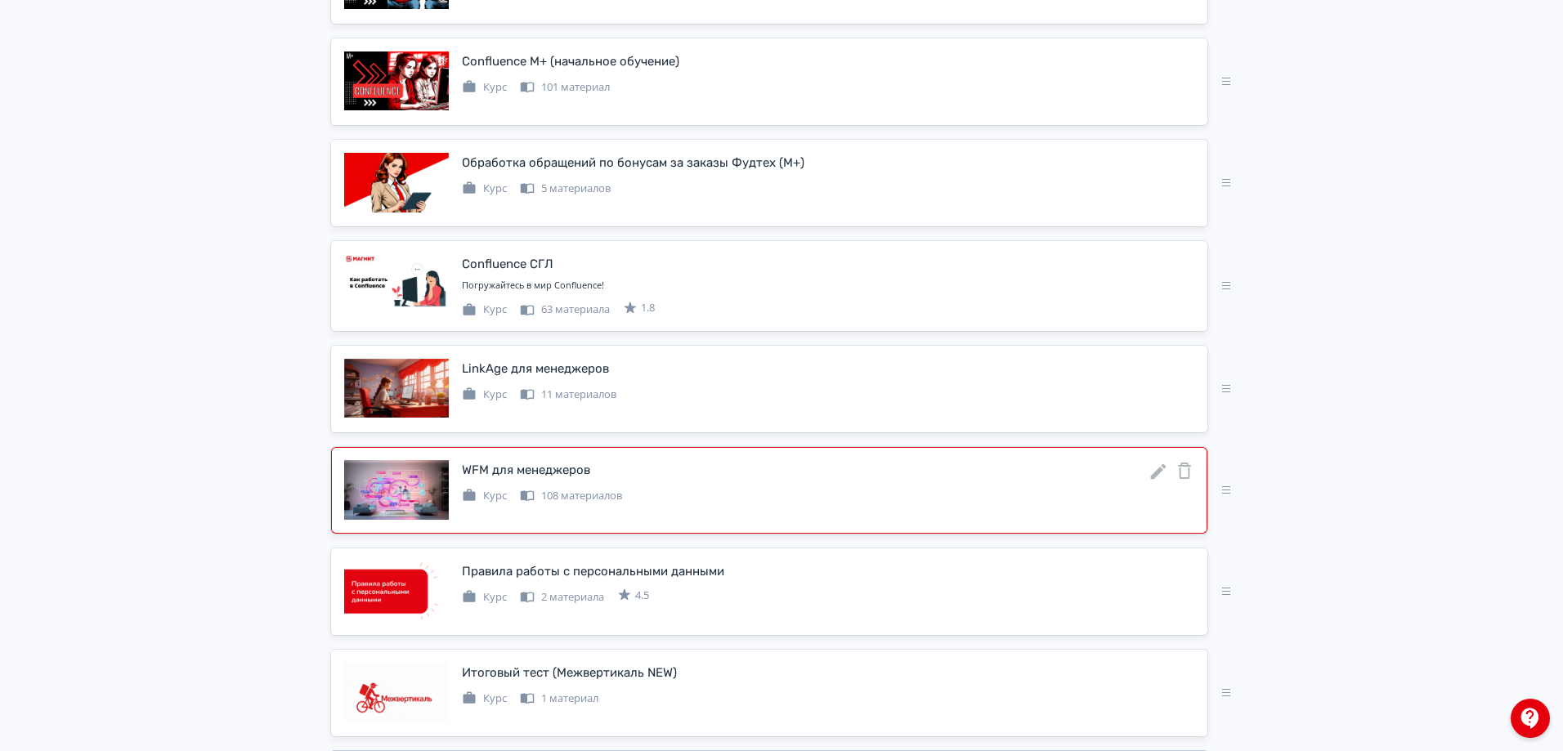
scroll to position [2065, 0]
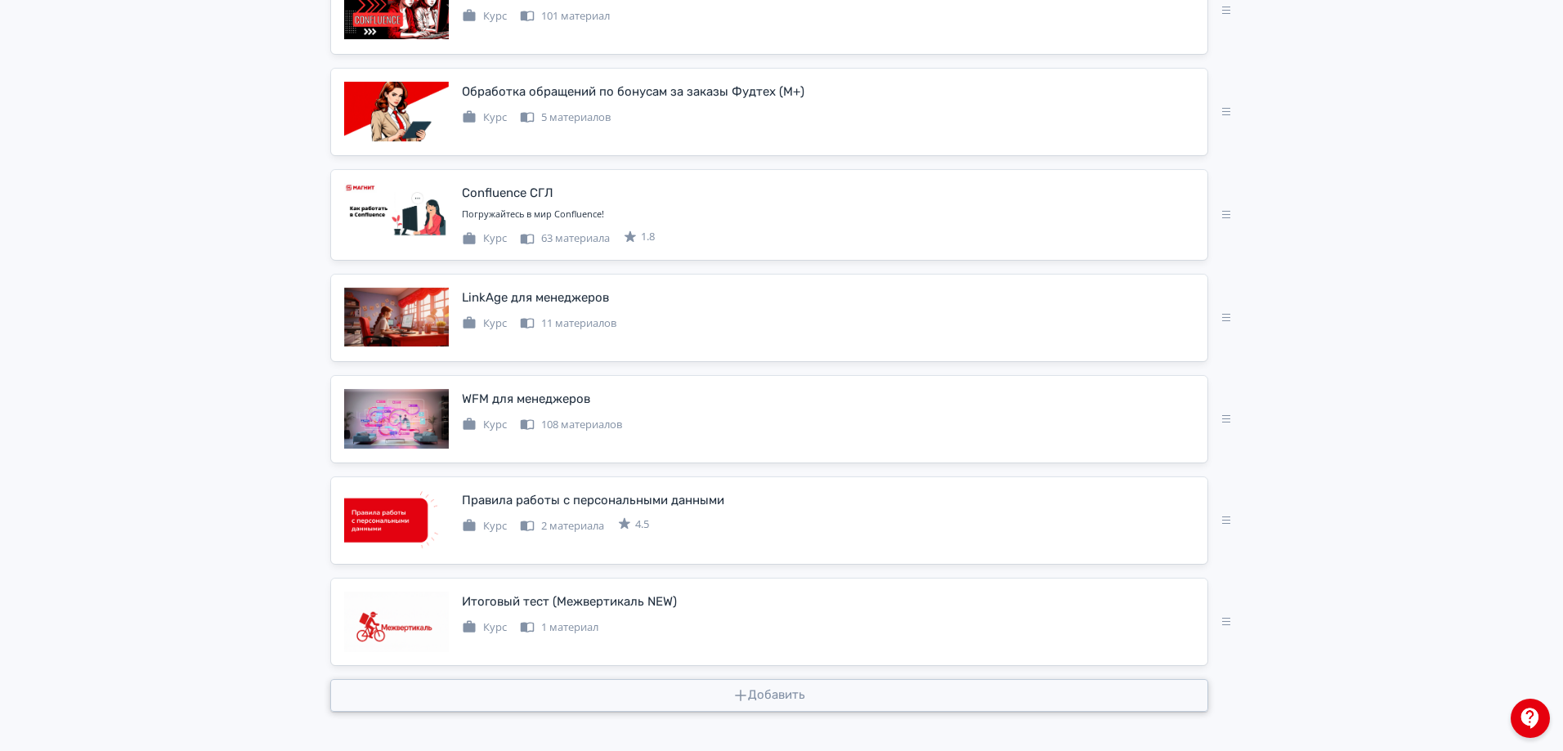
click at [816, 701] on button "Добавить" at bounding box center [769, 695] width 878 height 33
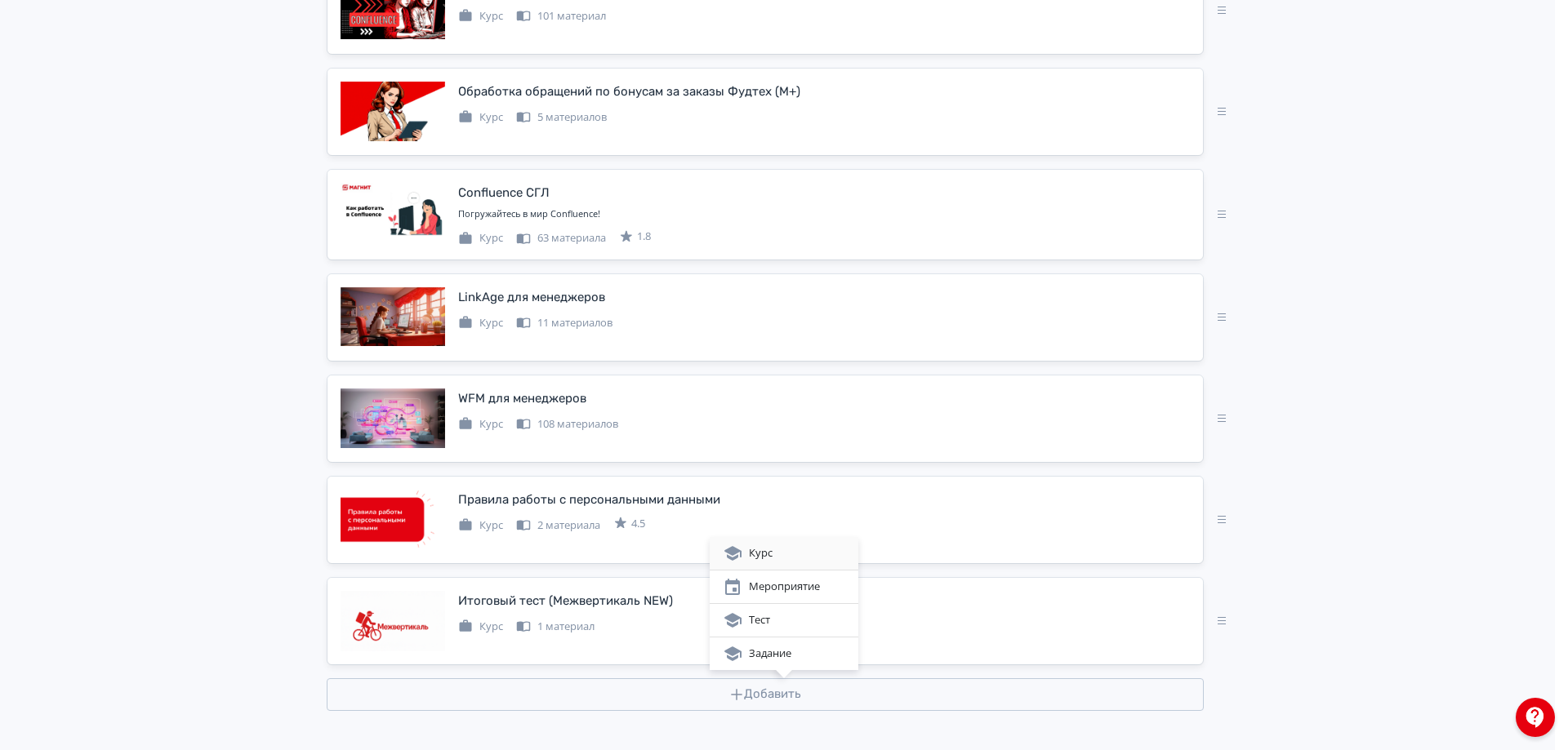
click at [780, 553] on div "Курс" at bounding box center [784, 554] width 123 height 20
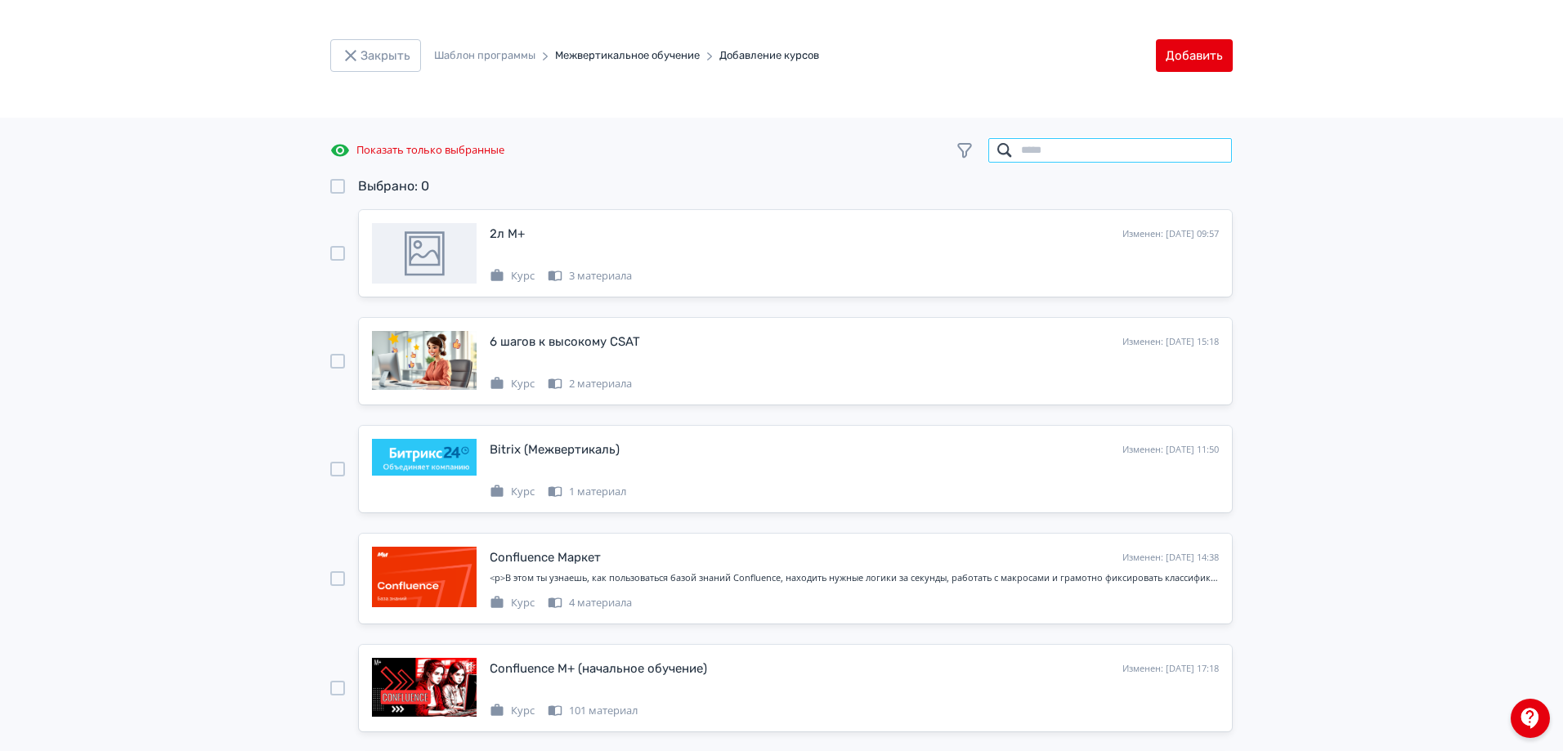
click at [1042, 163] on input "search" at bounding box center [1110, 150] width 245 height 26
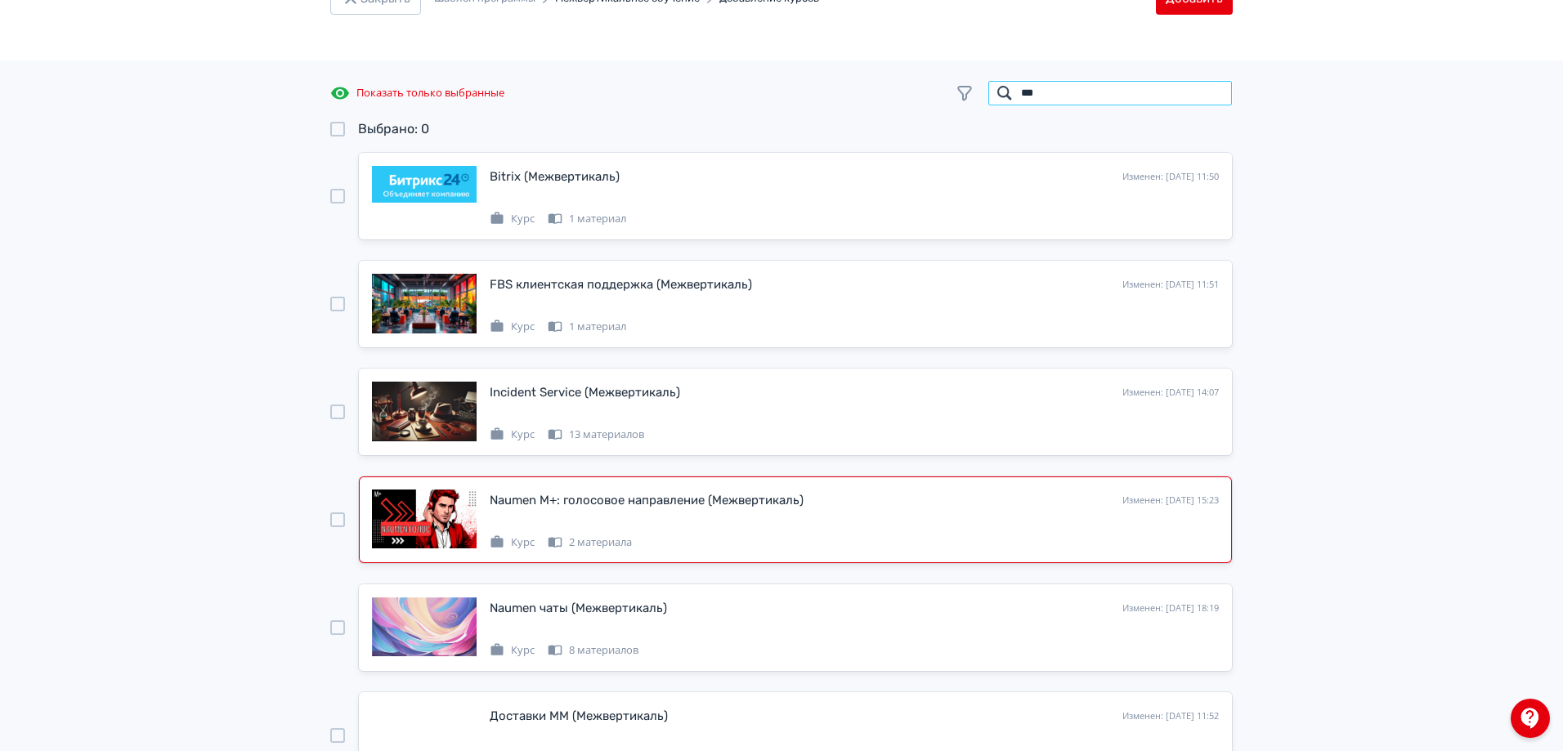
scroll to position [82, 0]
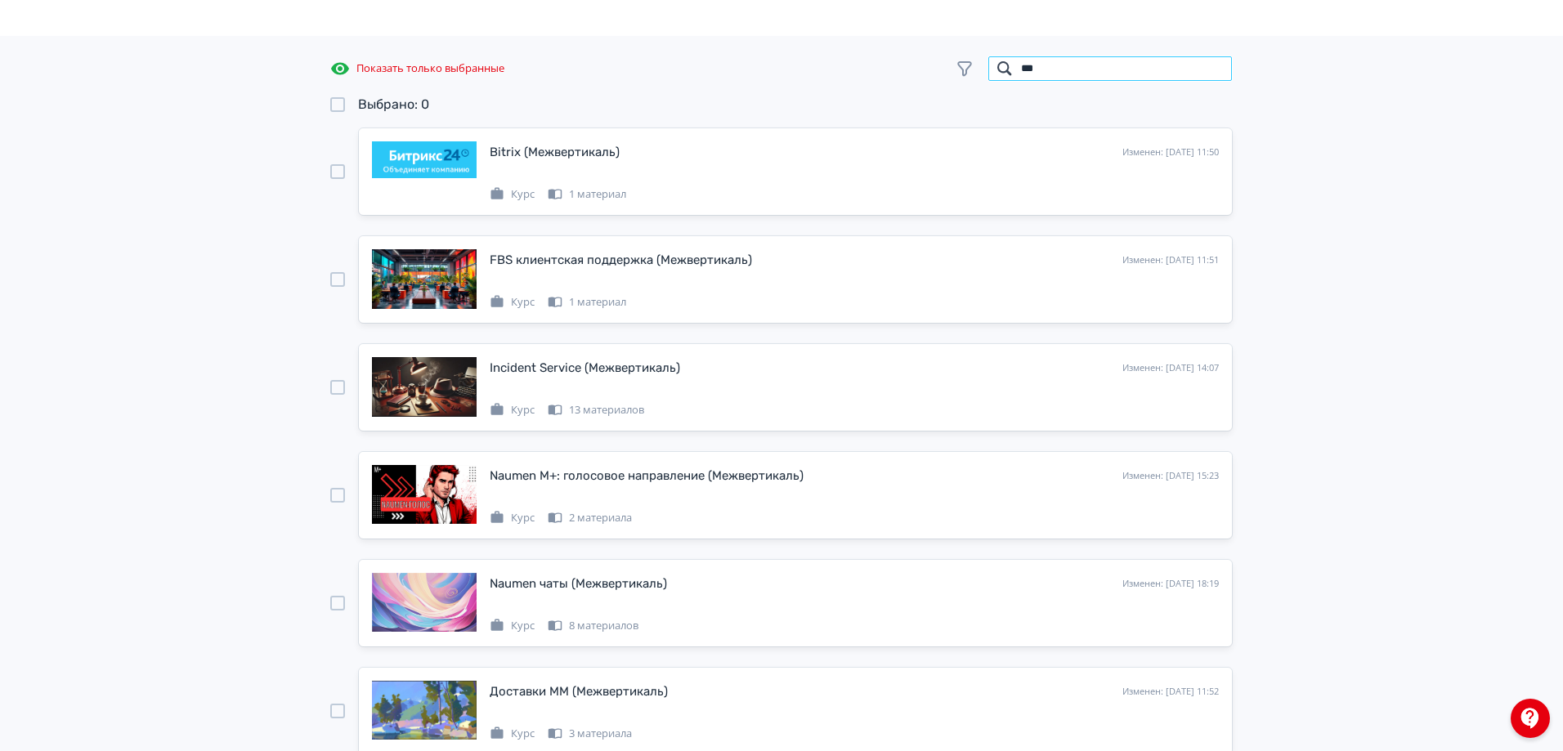
type input "***"
click at [334, 497] on div at bounding box center [337, 495] width 15 height 15
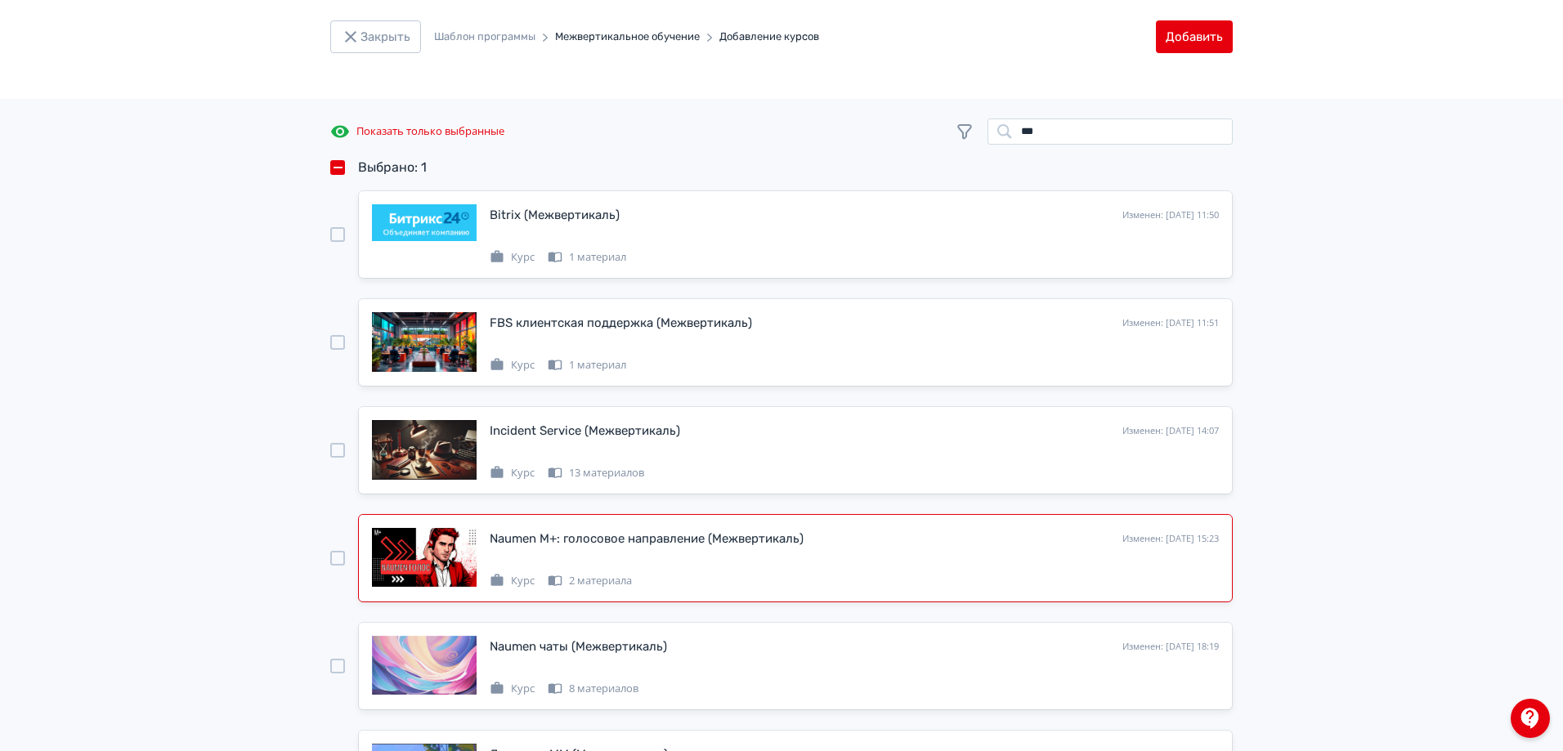
scroll to position [0, 0]
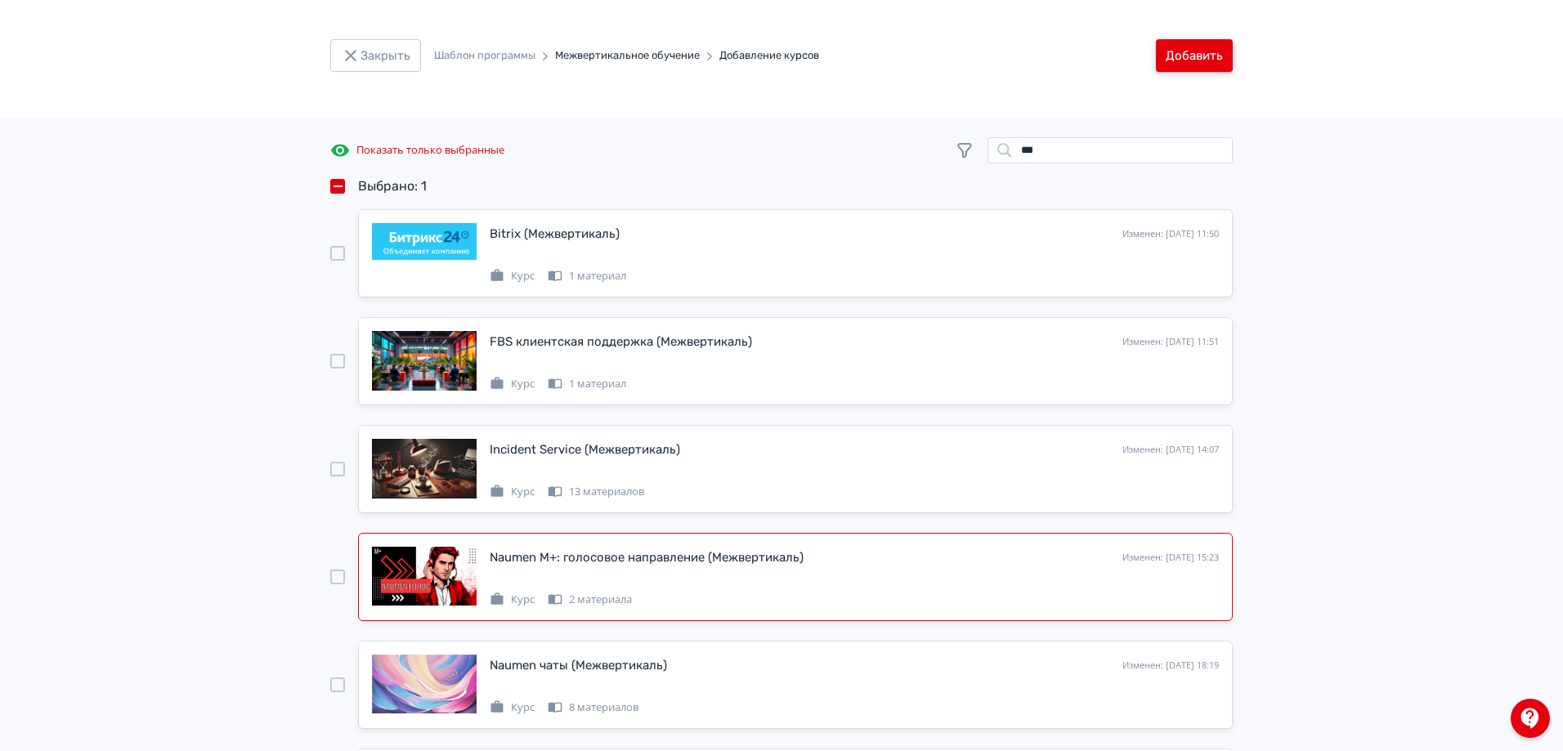
click at [1171, 46] on button "Добавить" at bounding box center [1194, 55] width 77 height 33
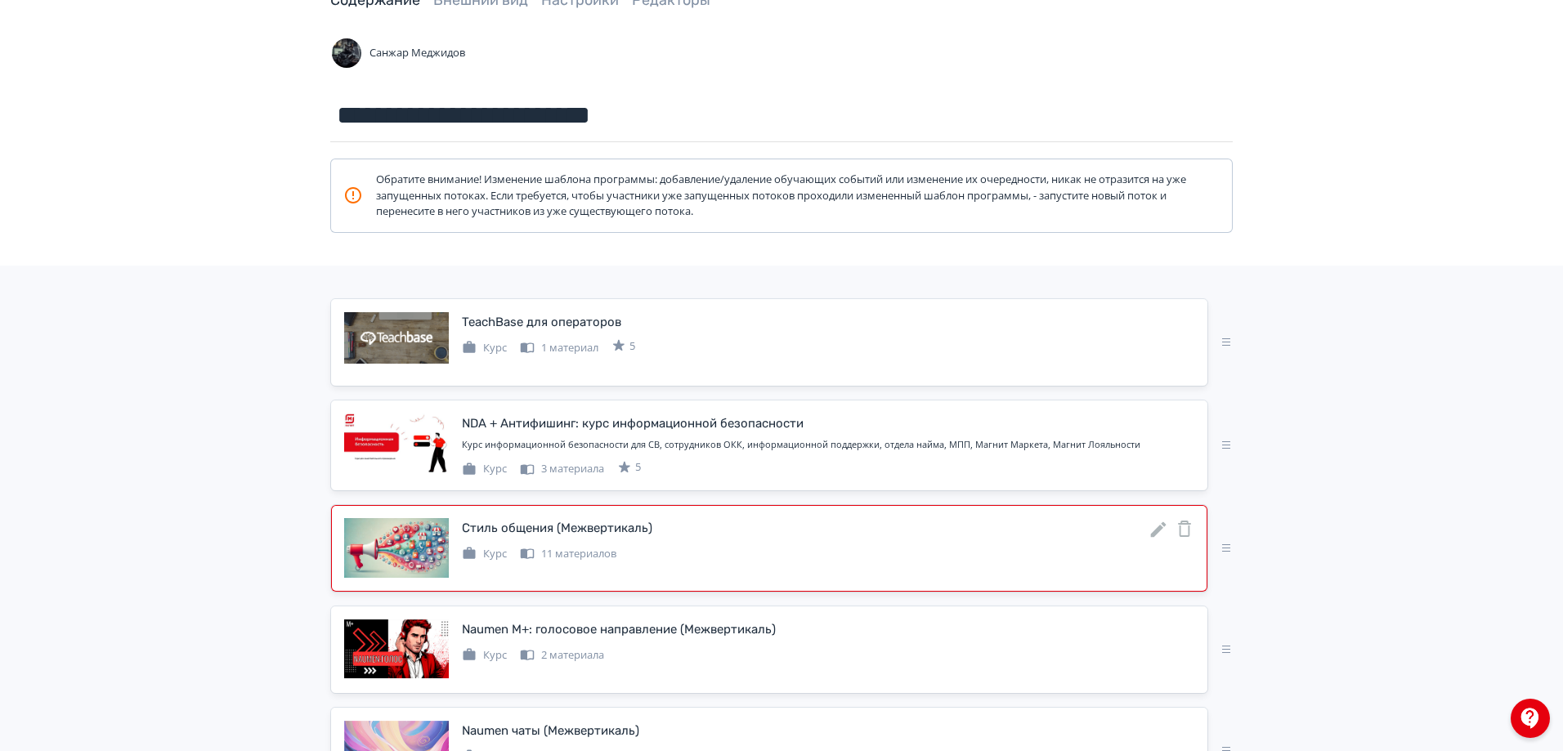
scroll to position [245, 0]
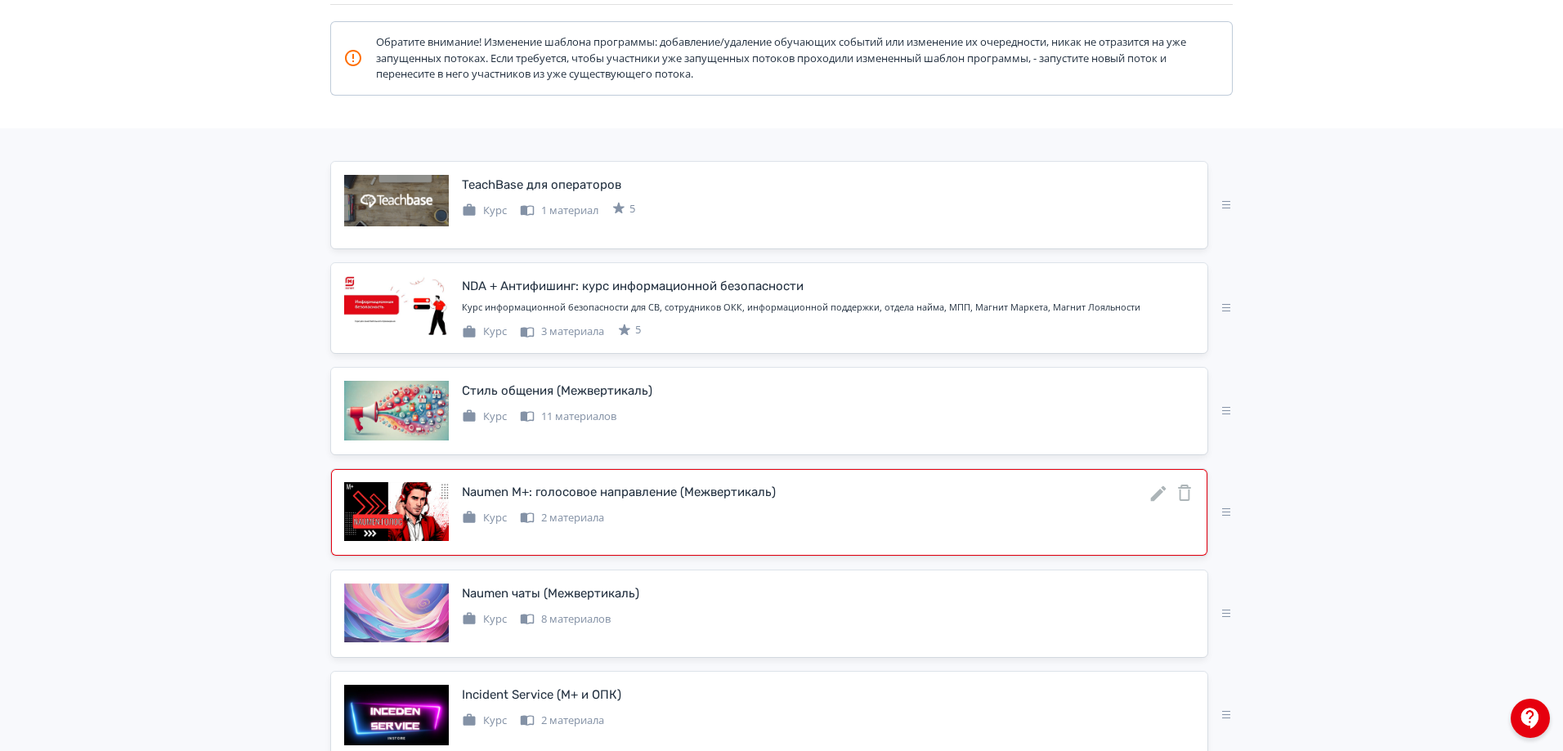
click at [1159, 497] on icon at bounding box center [1159, 494] width 20 height 20
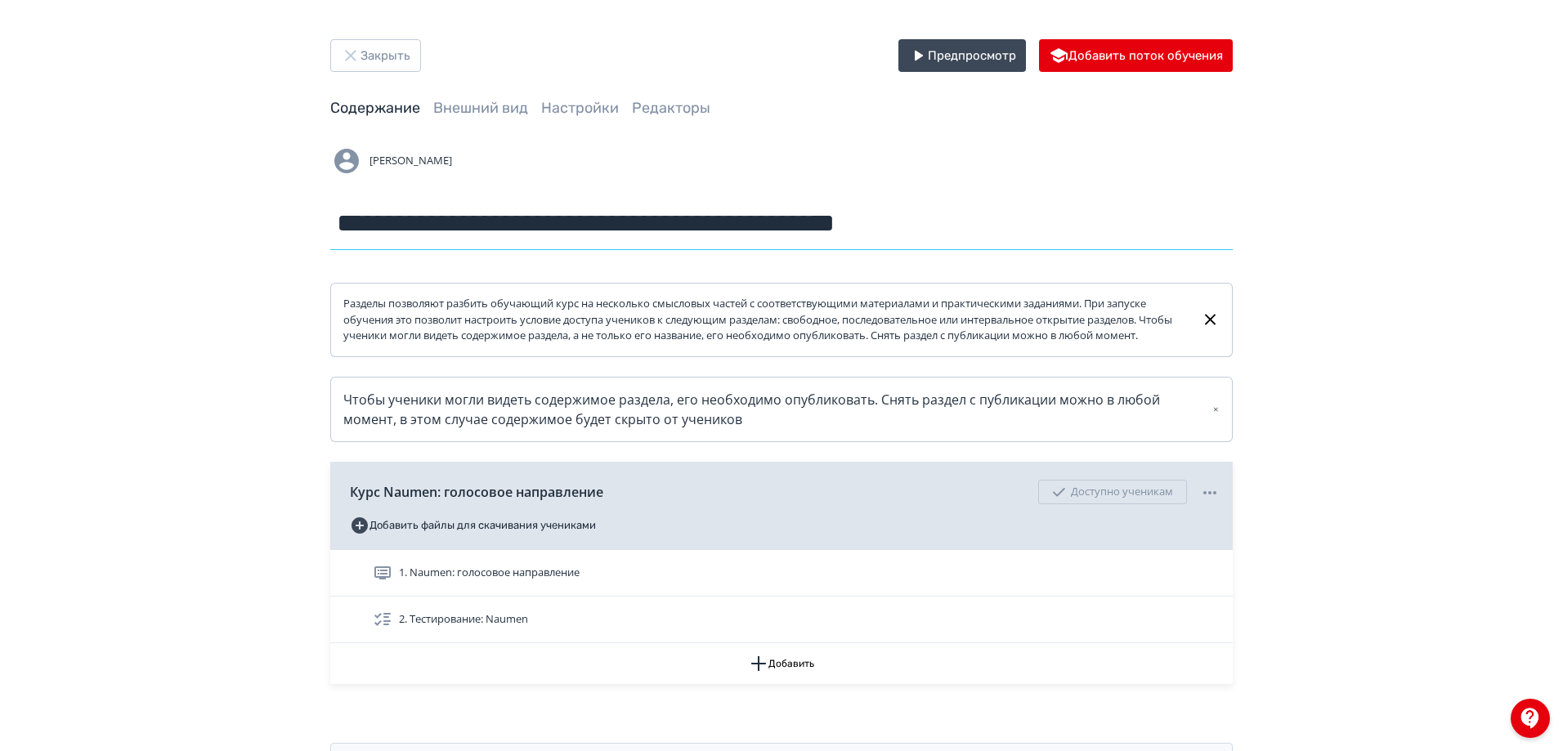
drag, startPoint x: 488, startPoint y: 223, endPoint x: 455, endPoint y: 222, distance: 32.7
click at [455, 222] on input "**********" at bounding box center [781, 223] width 903 height 53
click at [986, 229] on input "**********" at bounding box center [781, 223] width 903 height 53
type input "**********"
click at [384, 57] on button "Закрыть" at bounding box center [375, 55] width 91 height 33
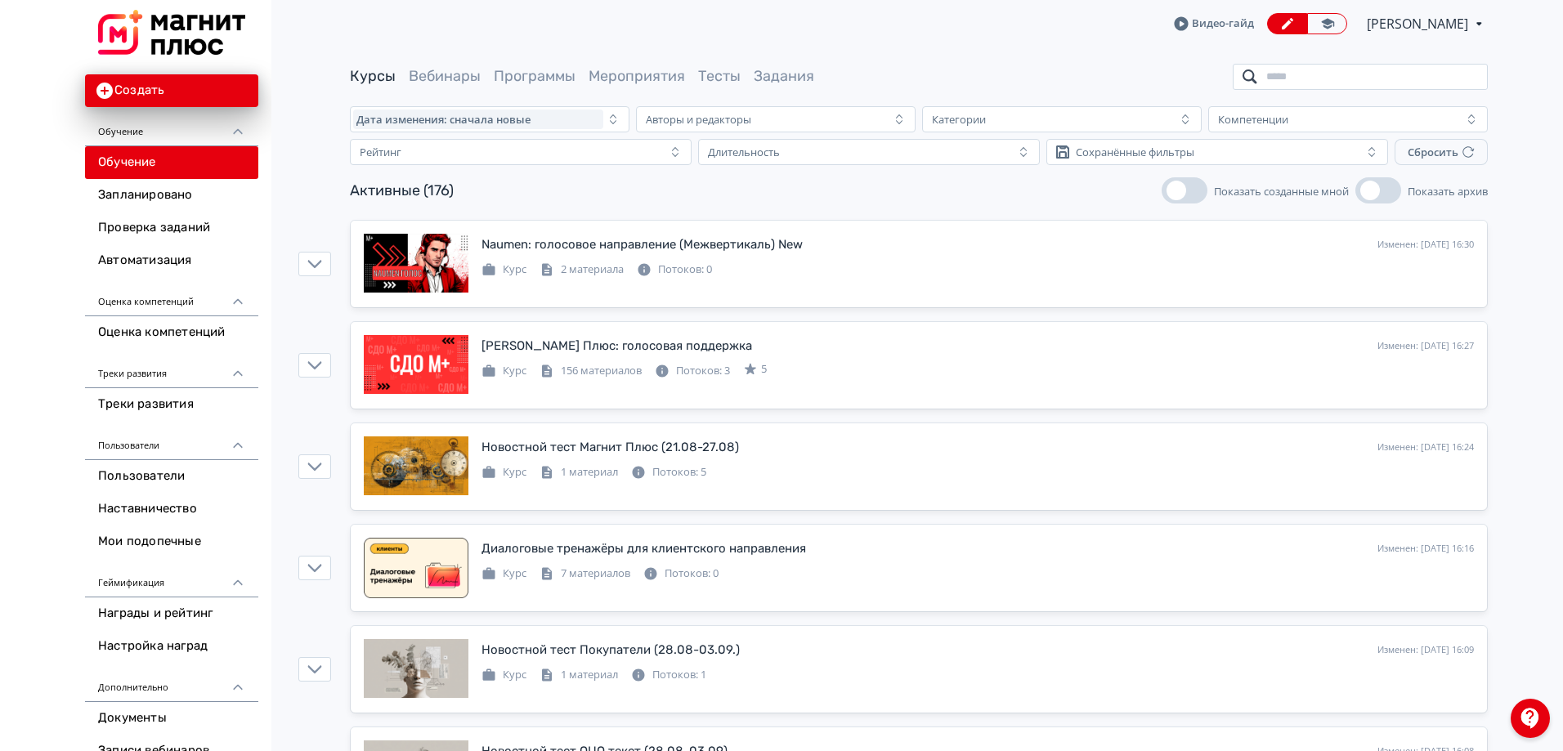
click at [1275, 72] on input "search" at bounding box center [1360, 77] width 255 height 26
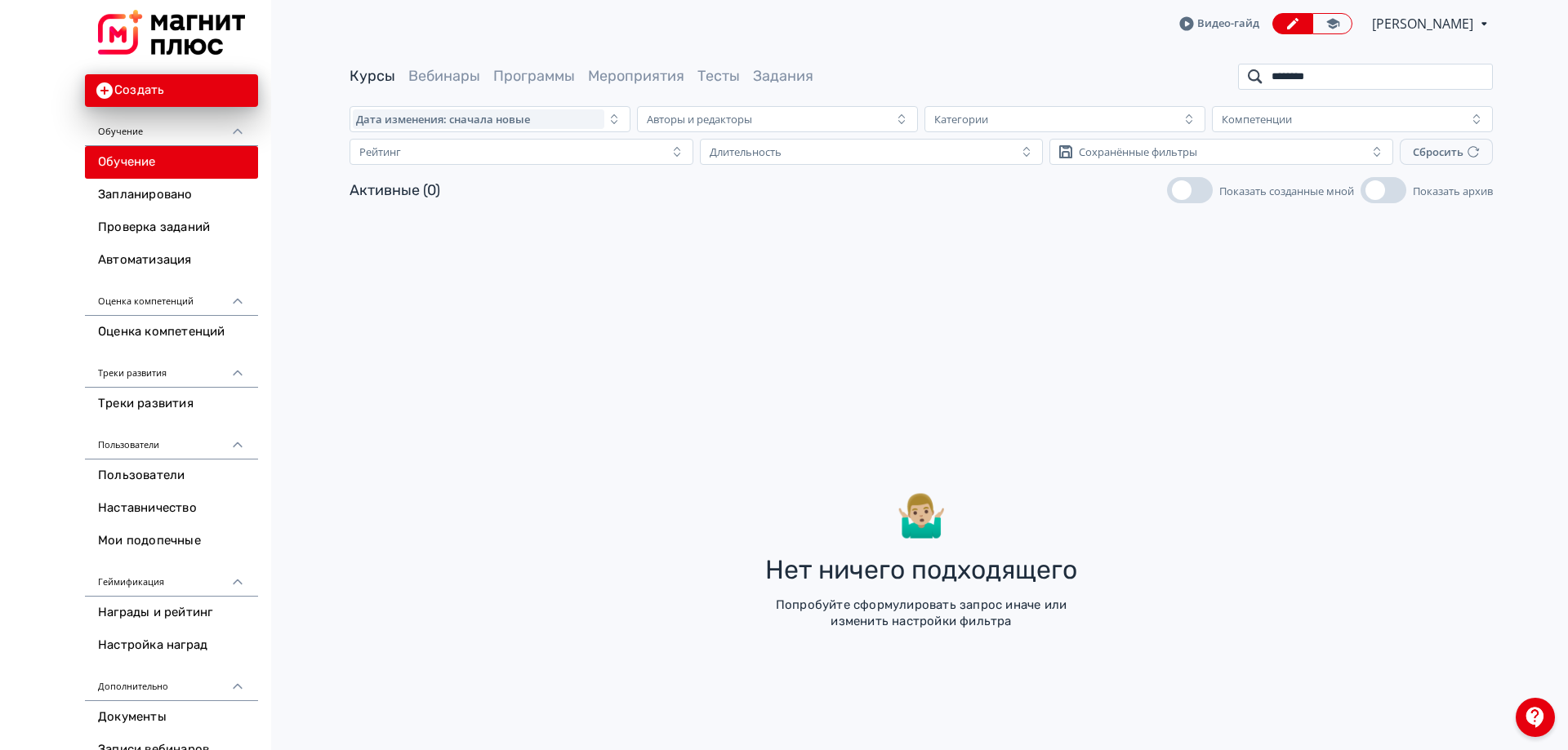
drag, startPoint x: 1344, startPoint y: 77, endPoint x: 1226, endPoint y: 74, distance: 118.0
click at [1226, 74] on div "Курсы Вебинары Программы Мероприятия Тесты Задания ********" at bounding box center [921, 77] width 1144 height 26
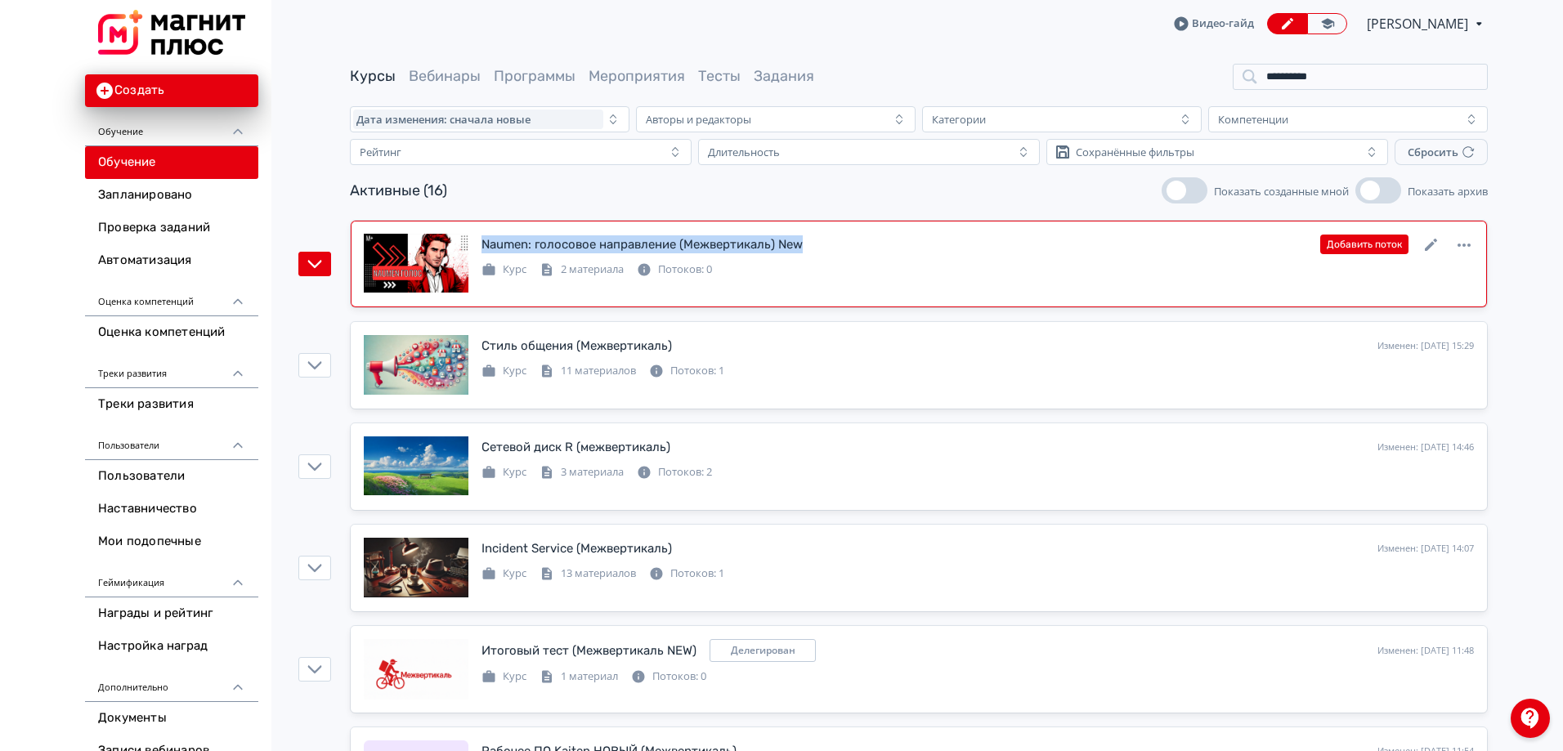
drag, startPoint x: 813, startPoint y: 240, endPoint x: 484, endPoint y: 244, distance: 328.7
click at [484, 244] on div "Naumen: голосовое направление (Межвертикаль) New Изменен: [DATE] 16:30 Добавить…" at bounding box center [978, 244] width 993 height 21
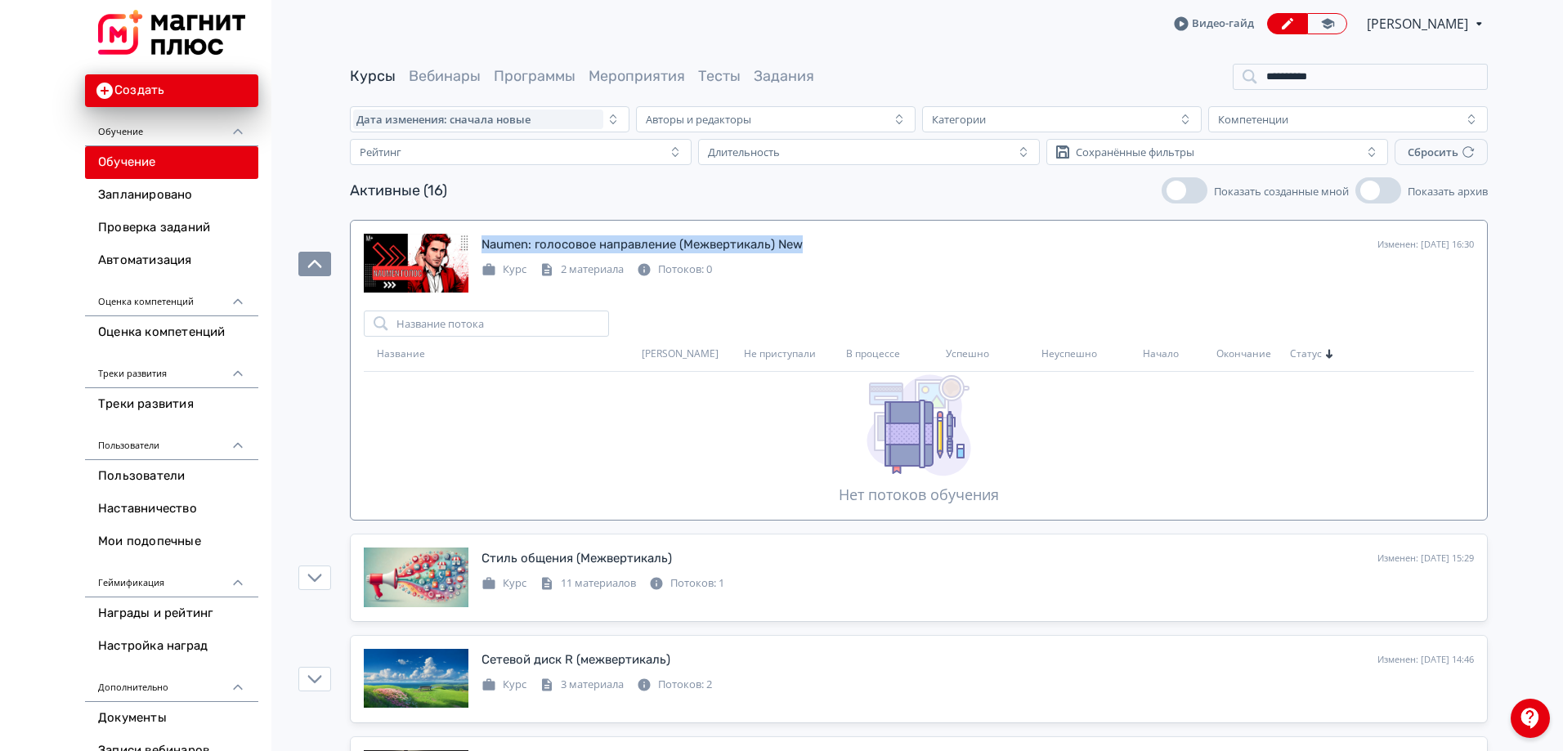
copy div "Naumen: голосовое направление (Межвертикаль) New"
drag, startPoint x: 1346, startPoint y: 74, endPoint x: 1246, endPoint y: 71, distance: 99.8
click at [1246, 71] on input "**********" at bounding box center [1360, 77] width 255 height 26
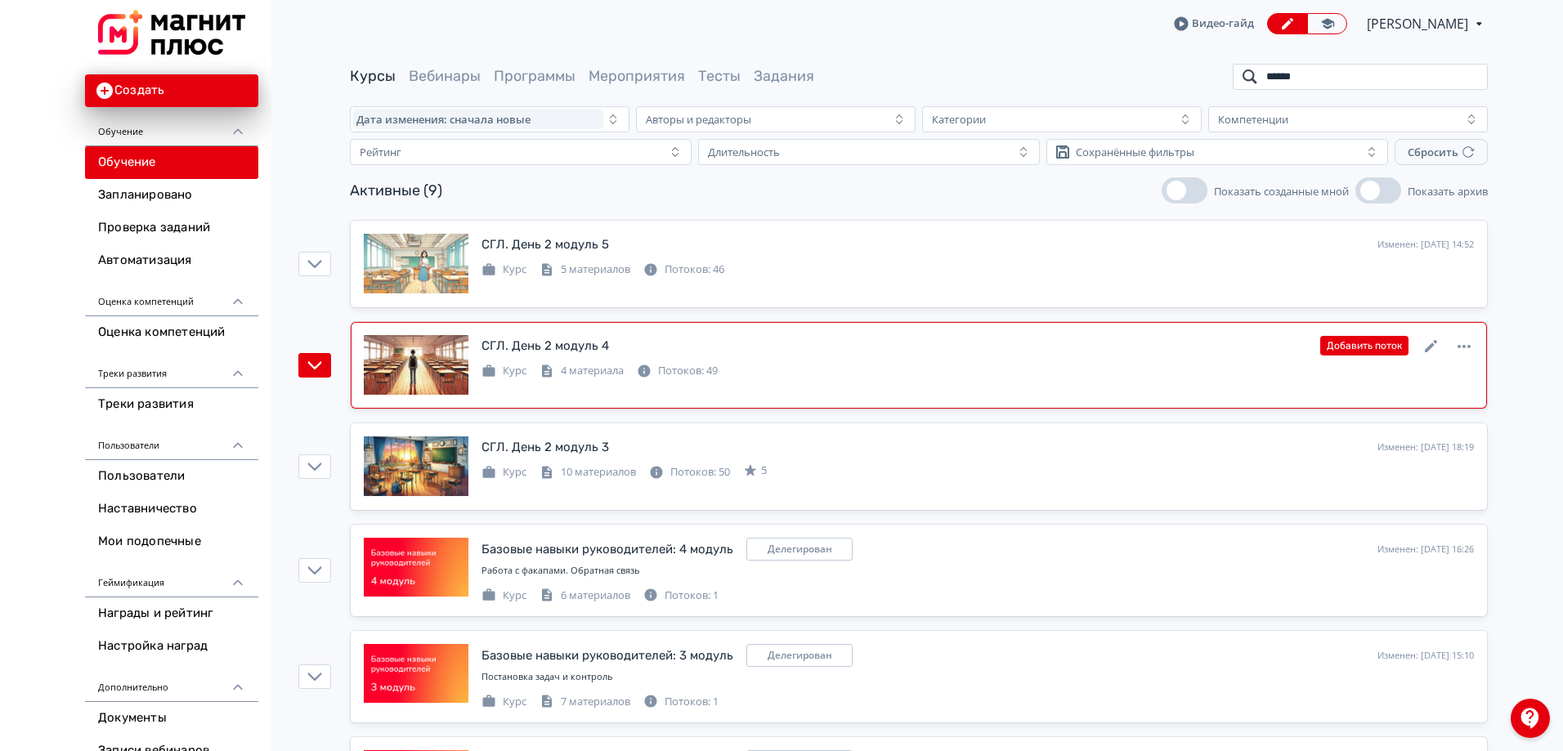
type input "******"
click at [1073, 357] on div "СГЛ. День 2 модуль 4 Изменен: [DATE] 18:20 Добавить поток Курс 4 материала Пото…" at bounding box center [978, 357] width 993 height 44
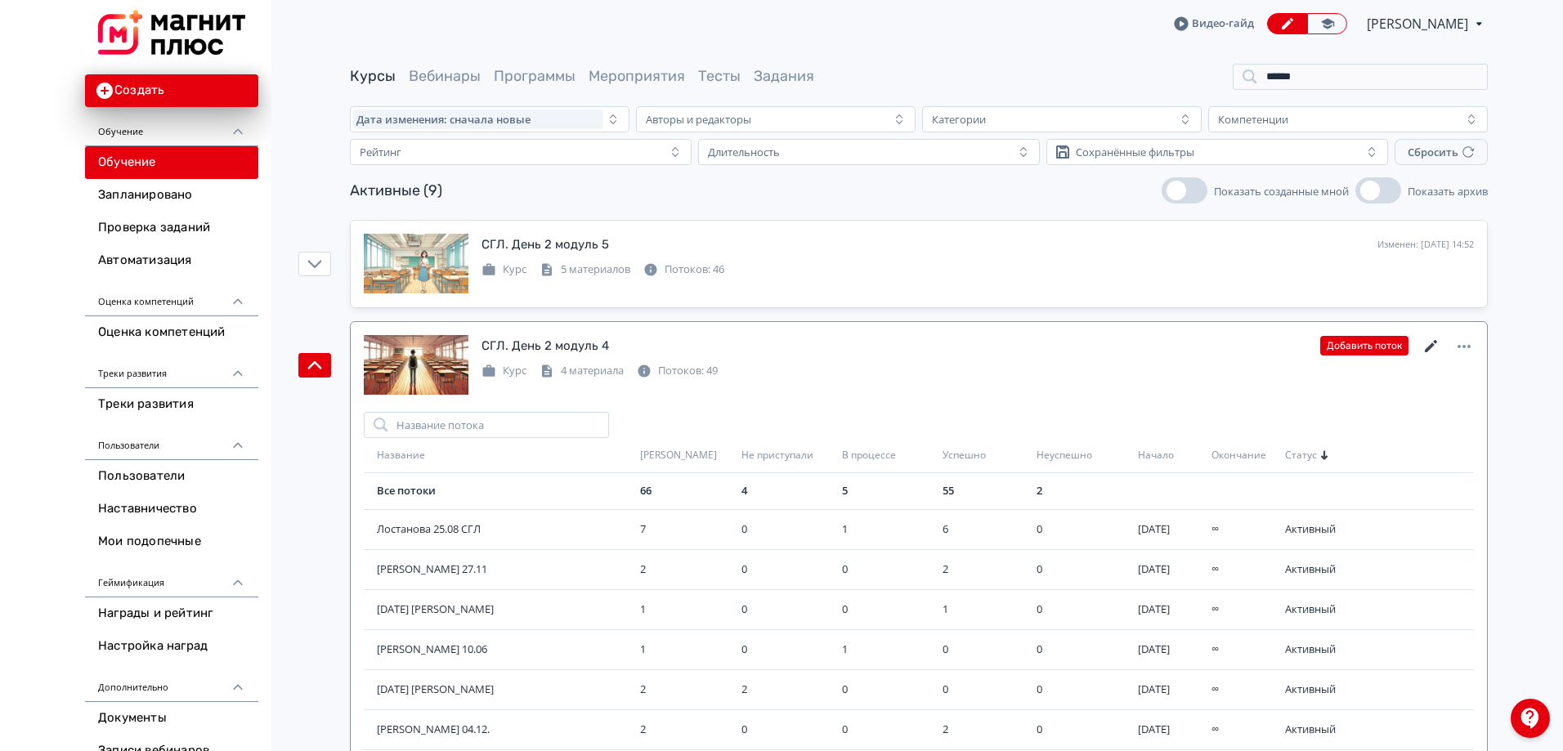
click at [1440, 342] on icon at bounding box center [1432, 347] width 20 height 20
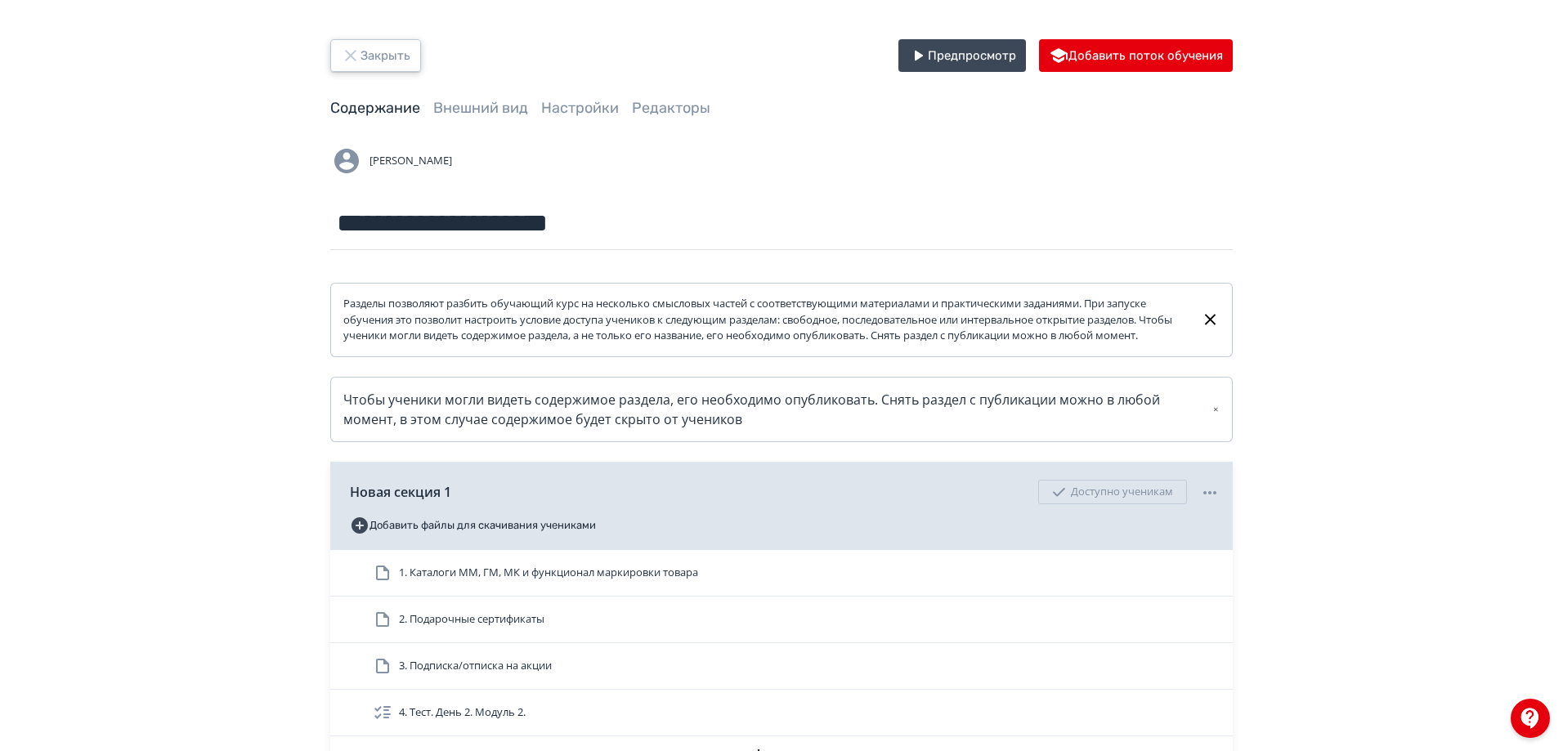
click at [386, 51] on button "Закрыть" at bounding box center [375, 55] width 91 height 33
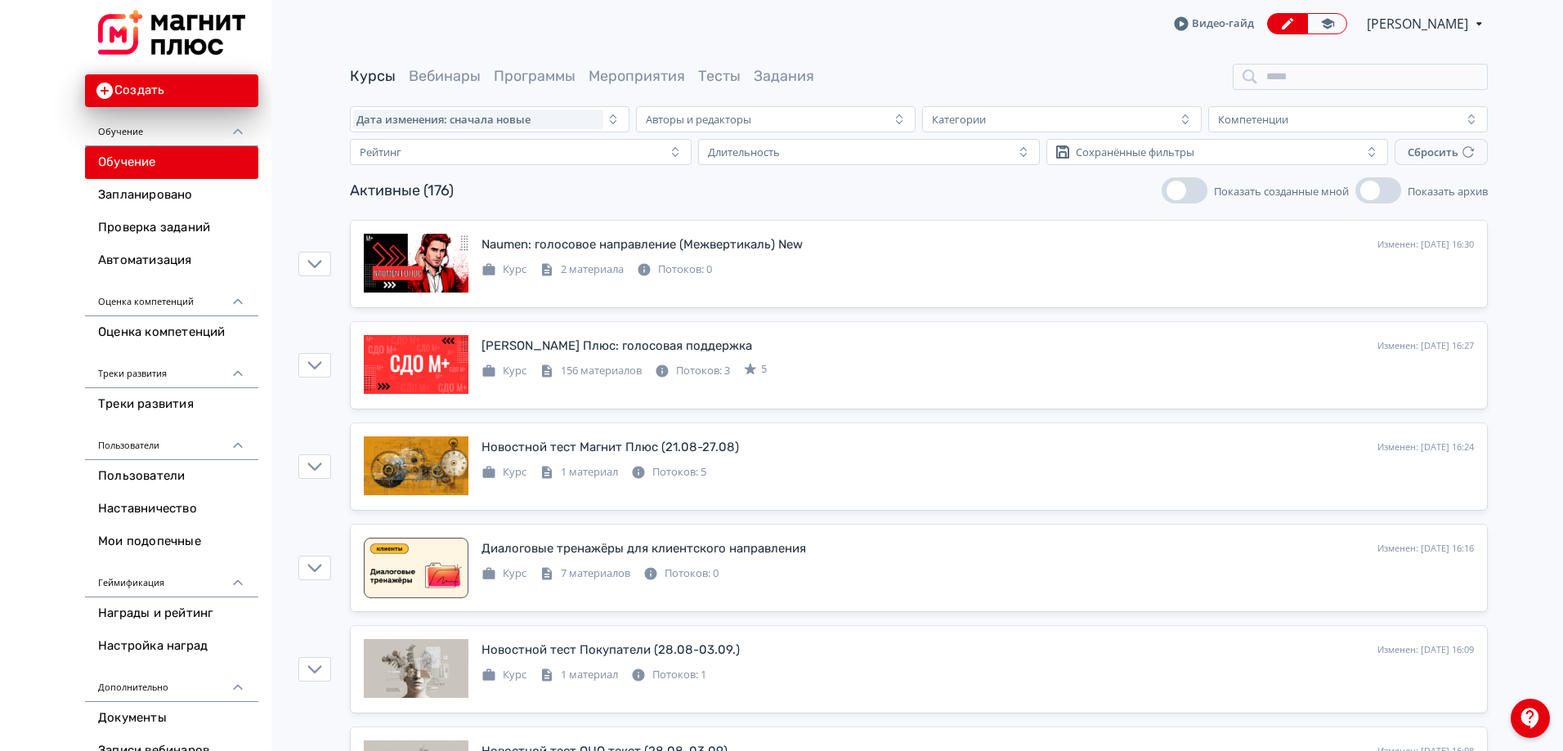
click at [1525, 726] on div at bounding box center [1530, 718] width 39 height 39
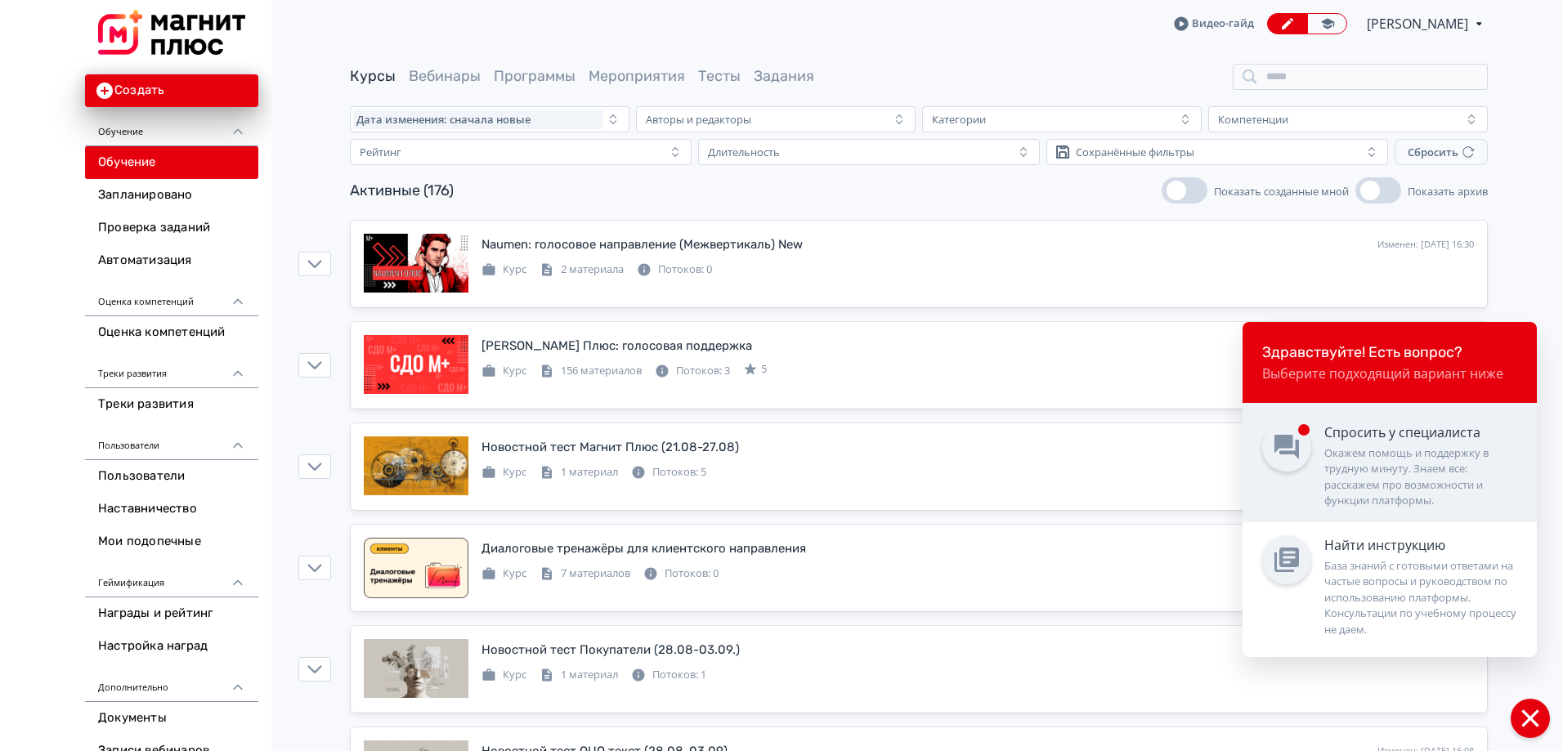
click at [1390, 482] on div "Окажем помощь и поддержку в трудную минуту. Знаем все: расскажем про возможност…" at bounding box center [1420, 478] width 193 height 64
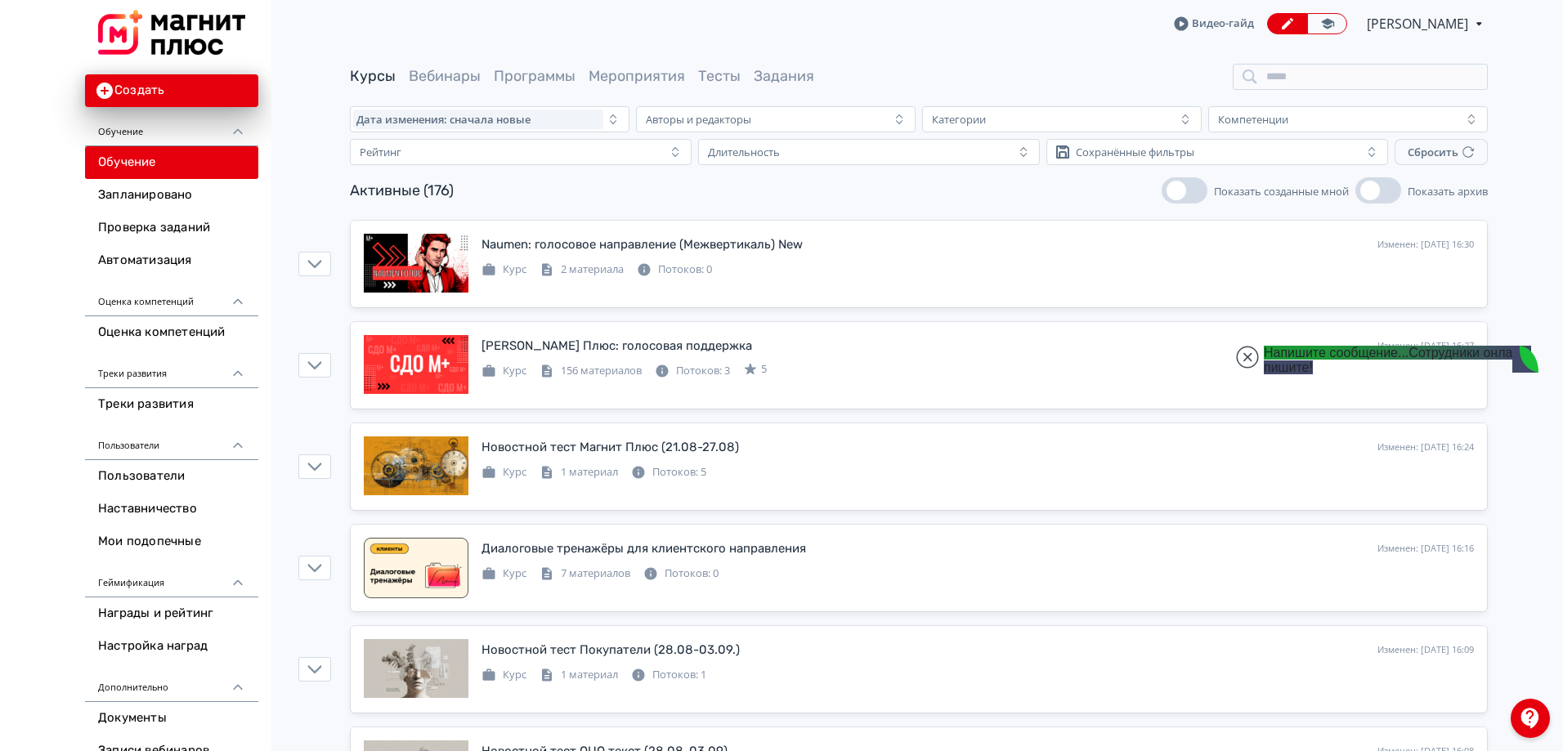
scroll to position [5948, 0]
click at [1281, 73] on input "search" at bounding box center [1360, 77] width 255 height 26
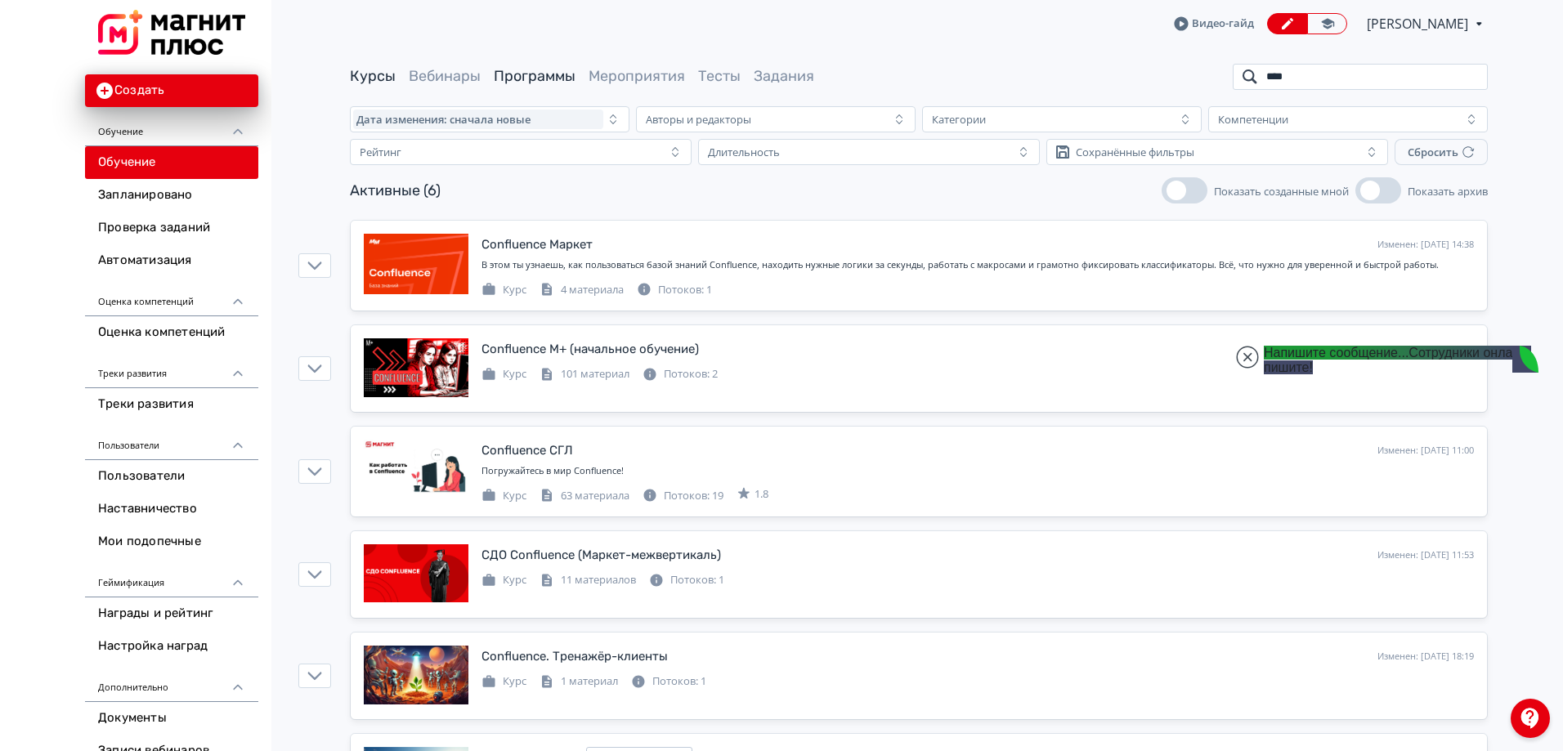
type input "****"
click at [562, 78] on link "Программы" at bounding box center [535, 76] width 82 height 18
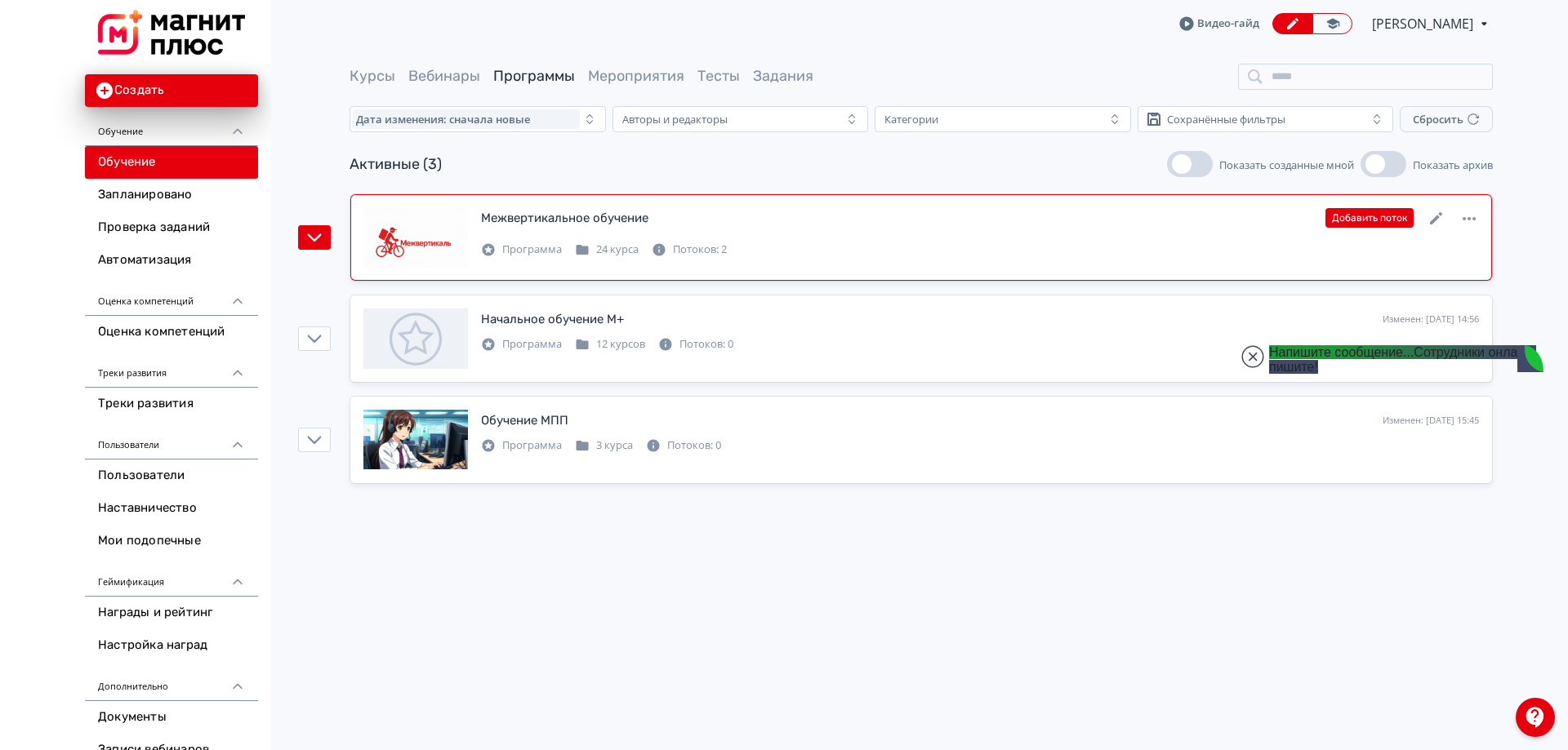
click at [752, 195] on link "Межвертикальное обучение Изменен: [DATE] 16:27 Добавить поток Программа 24 курс…" at bounding box center [921, 238] width 1142 height 87
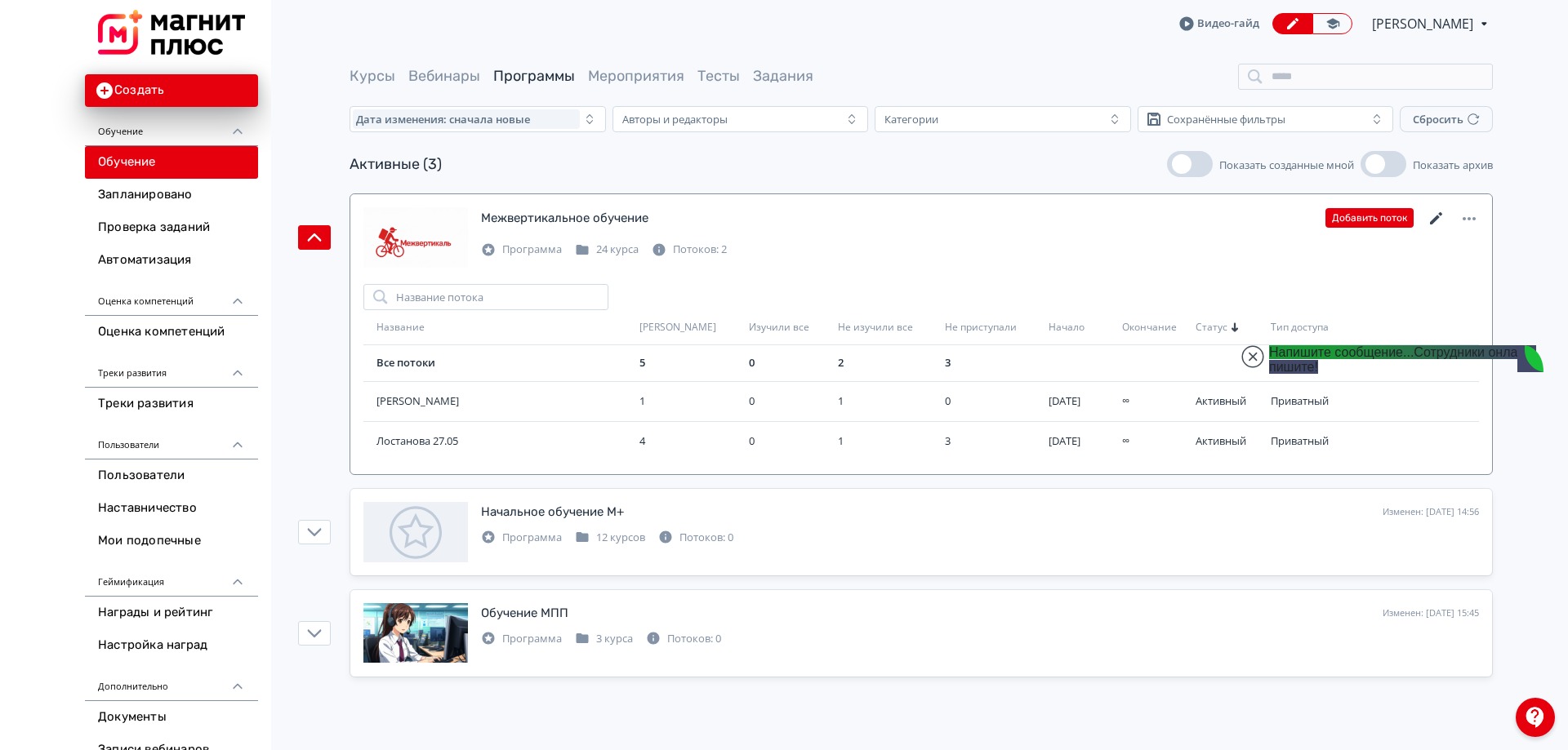
click at [1436, 216] on icon at bounding box center [1436, 219] width 20 height 20
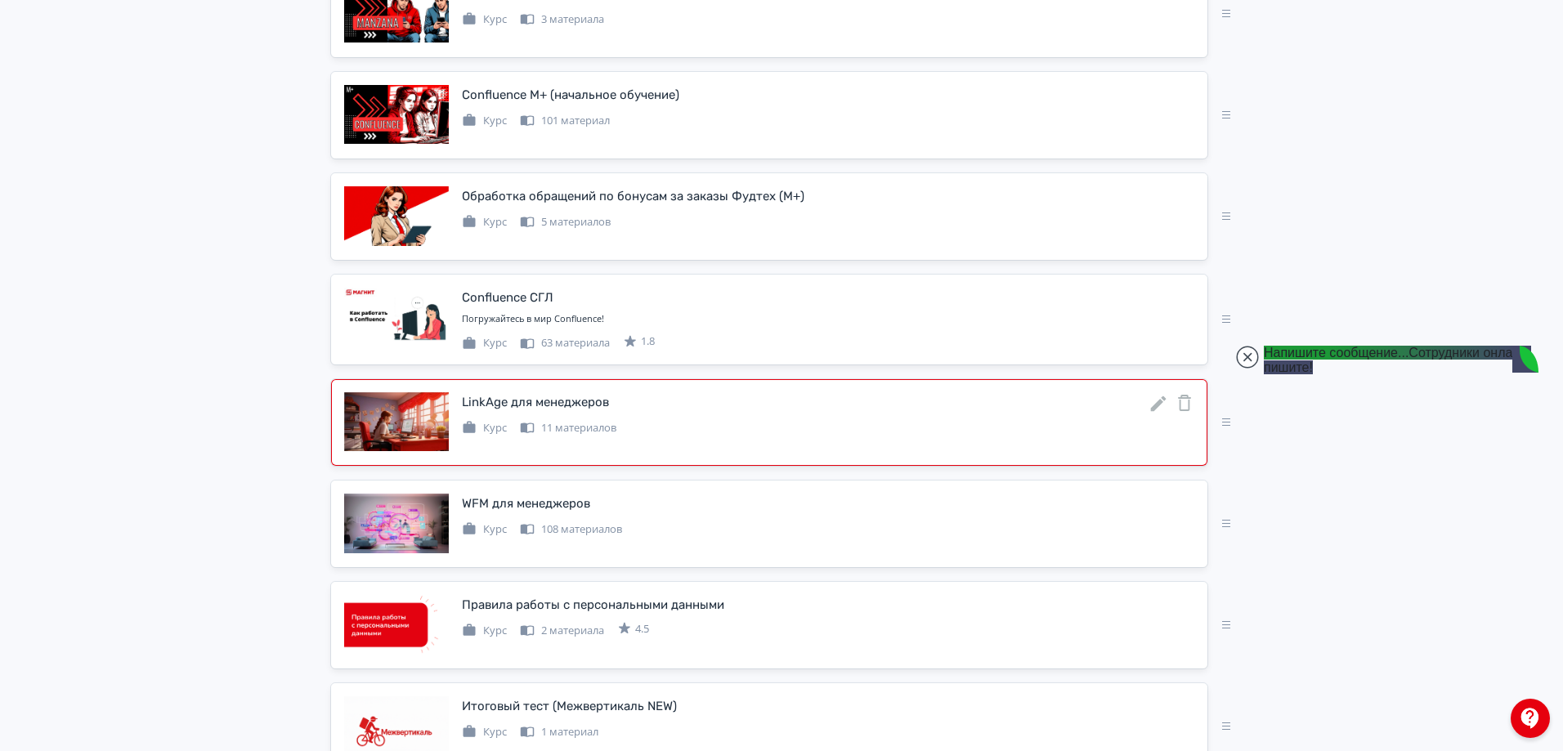
scroll to position [2167, 0]
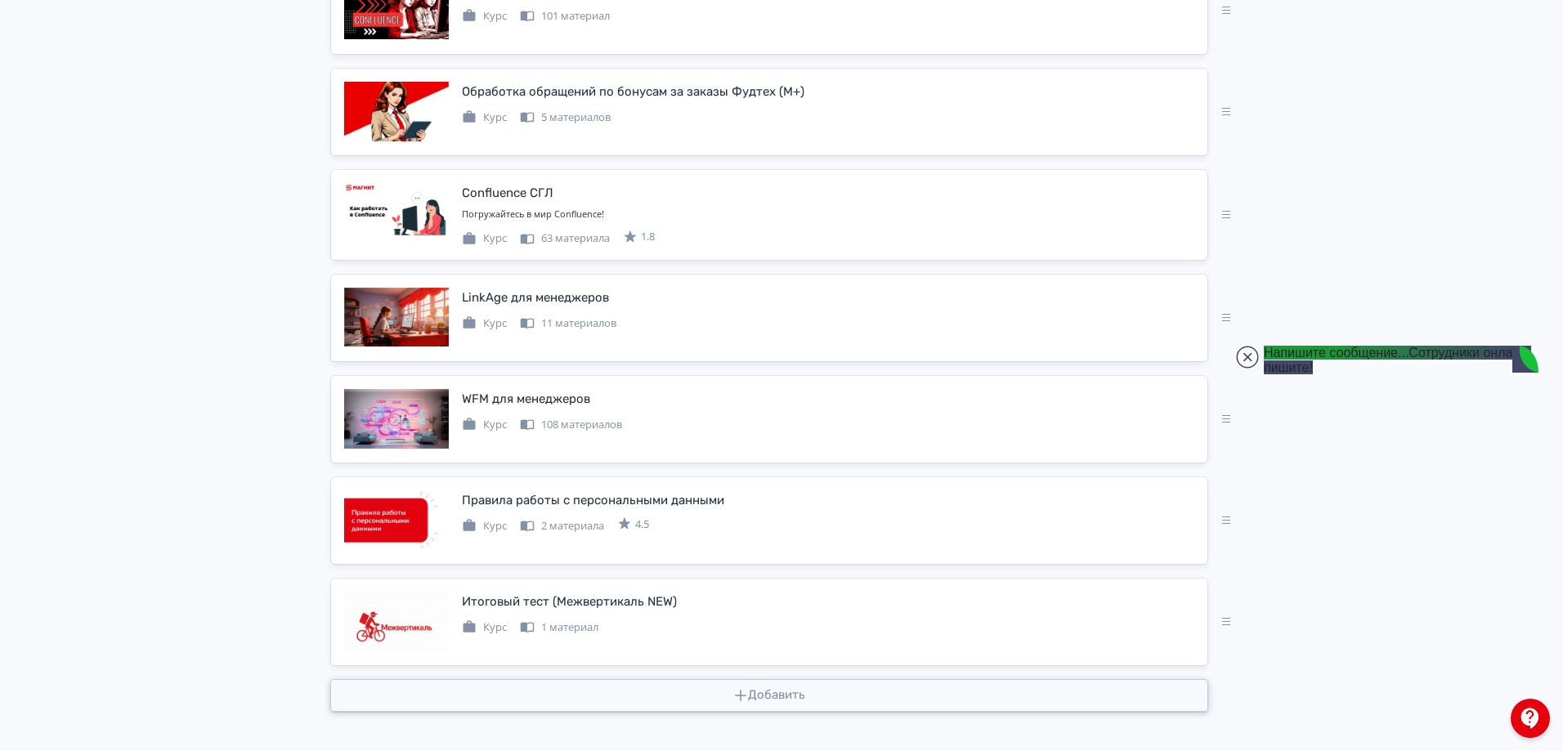
click at [765, 698] on button "Добавить" at bounding box center [769, 695] width 878 height 33
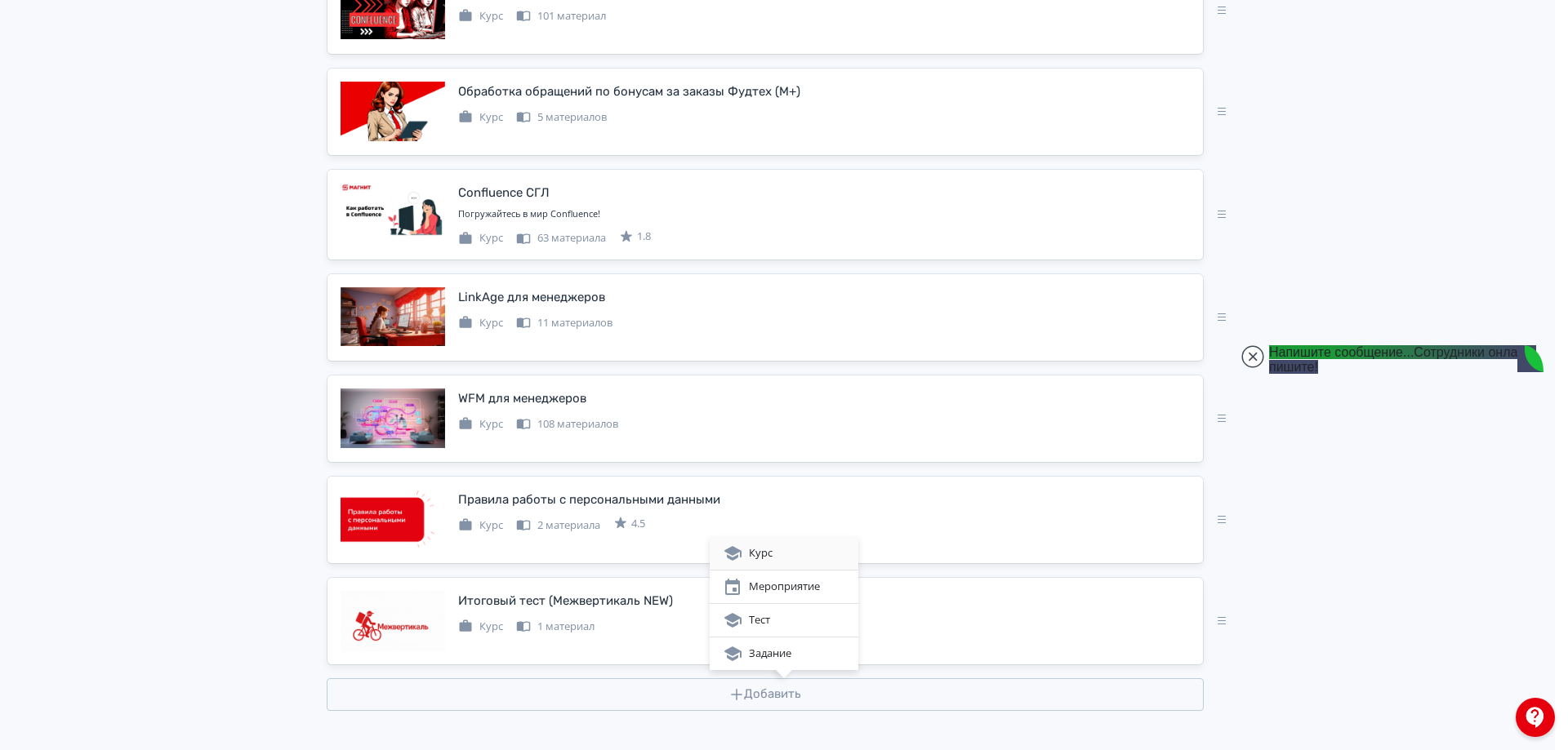
click at [777, 552] on div "Курс" at bounding box center [784, 554] width 123 height 20
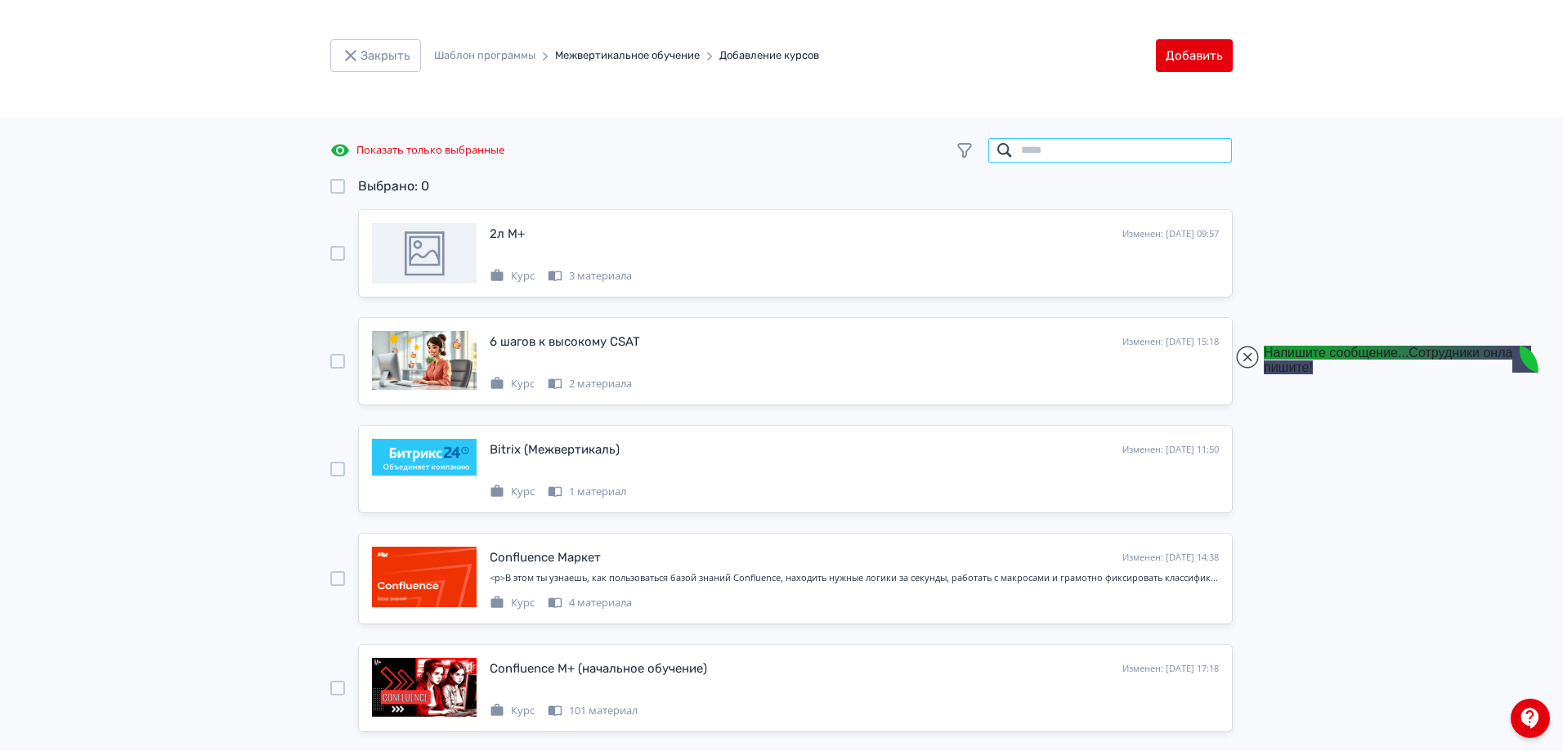
click at [1101, 159] on input "search" at bounding box center [1110, 150] width 245 height 26
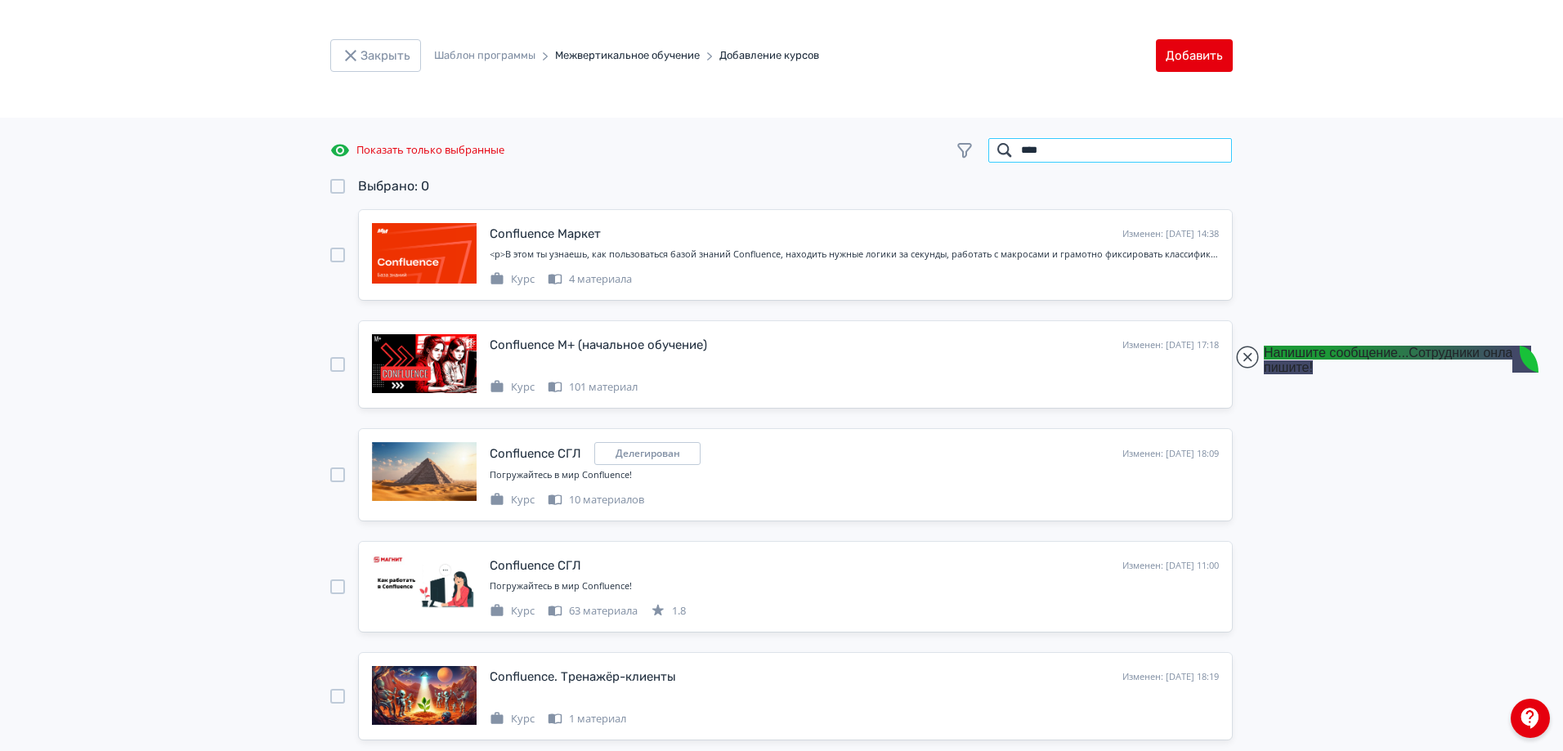
type input "****"
click at [333, 248] on div at bounding box center [337, 255] width 15 height 15
drag, startPoint x: 1072, startPoint y: 151, endPoint x: 976, endPoint y: 146, distance: 95.8
click at [976, 146] on div "****" at bounding box center [1094, 150] width 278 height 26
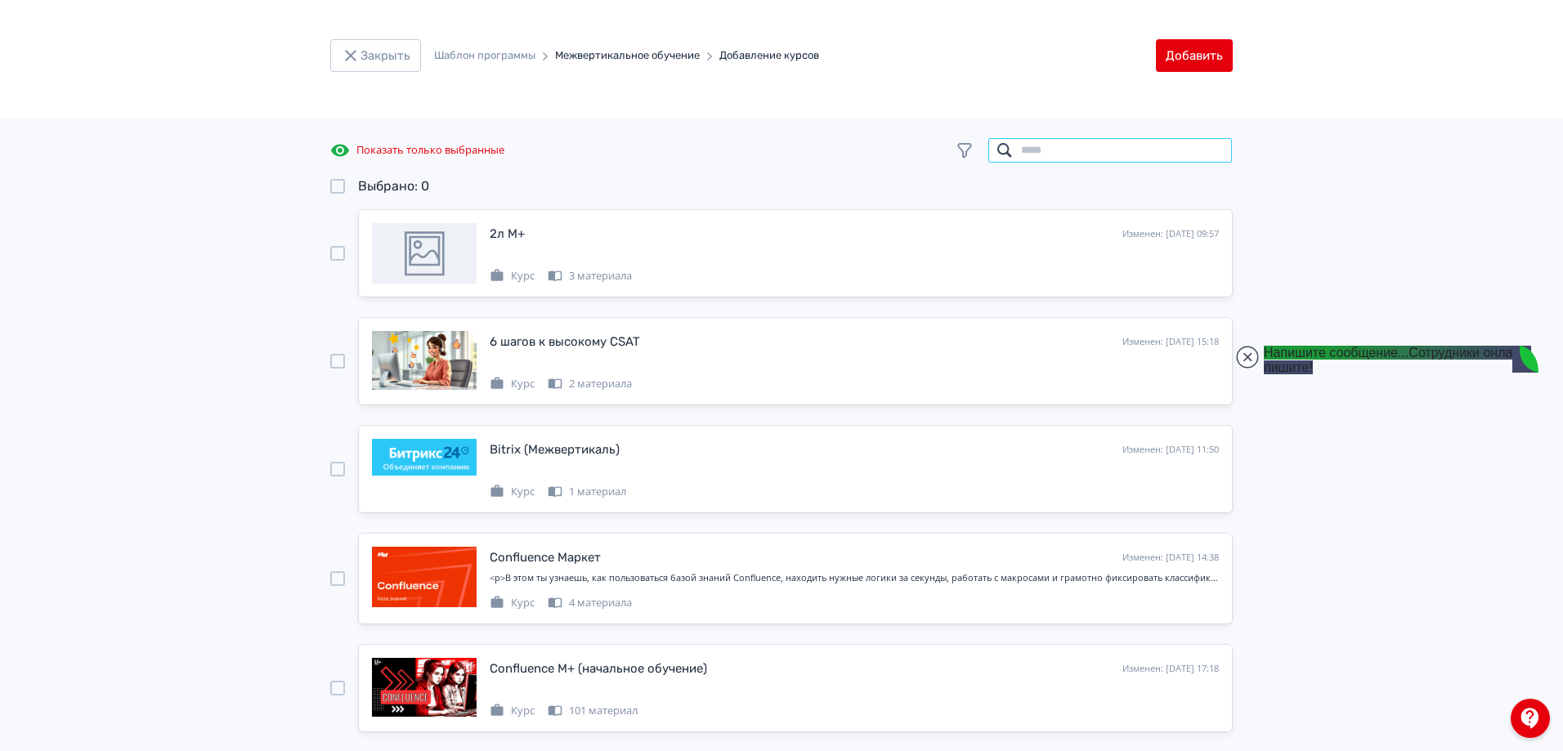
click at [1062, 143] on input "search" at bounding box center [1110, 150] width 245 height 26
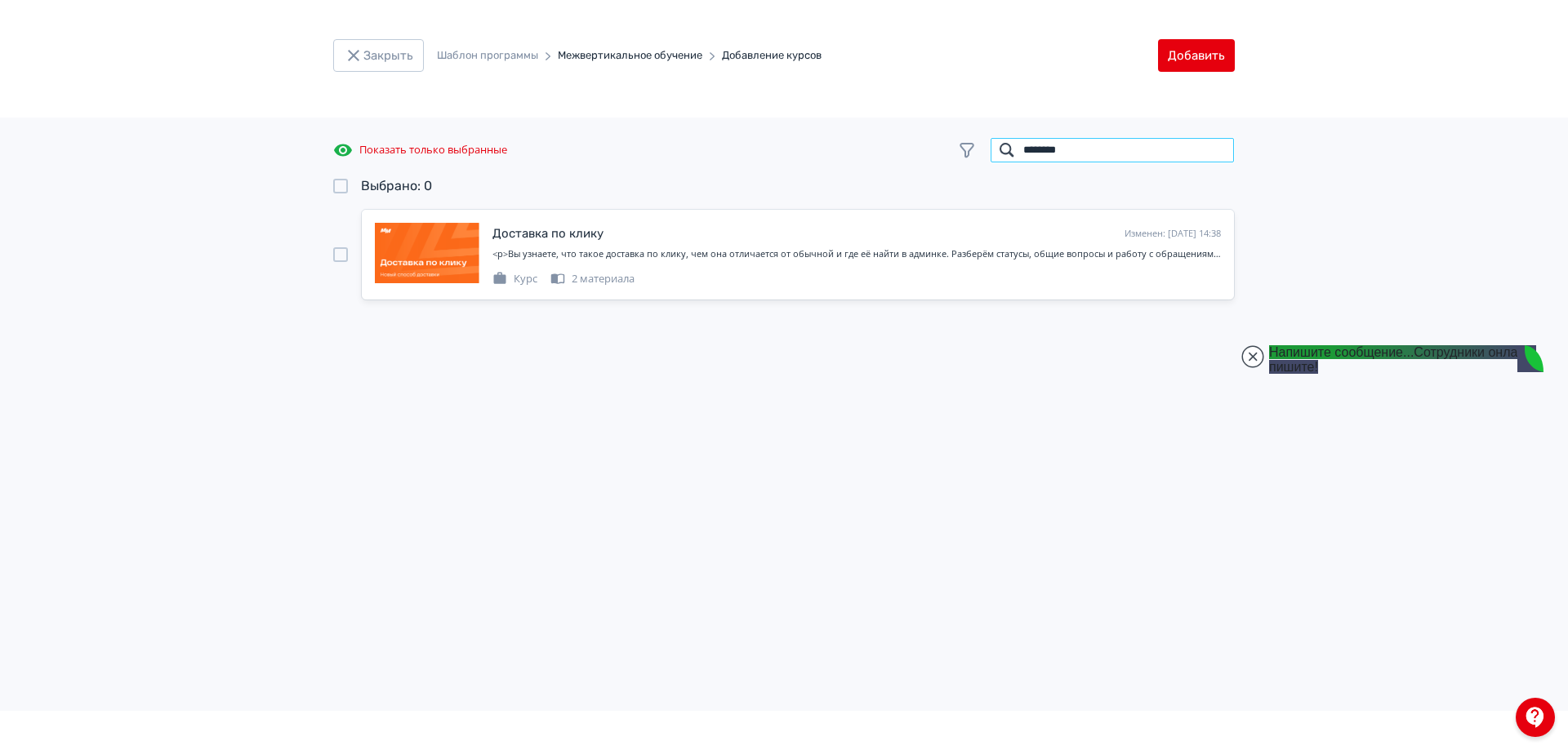
type input "********"
click at [347, 262] on div at bounding box center [341, 255] width 15 height 92
click at [340, 249] on div at bounding box center [341, 255] width 15 height 15
drag, startPoint x: 1096, startPoint y: 150, endPoint x: 1001, endPoint y: 151, distance: 95.0
click at [1001, 151] on input "********" at bounding box center [1112, 150] width 245 height 26
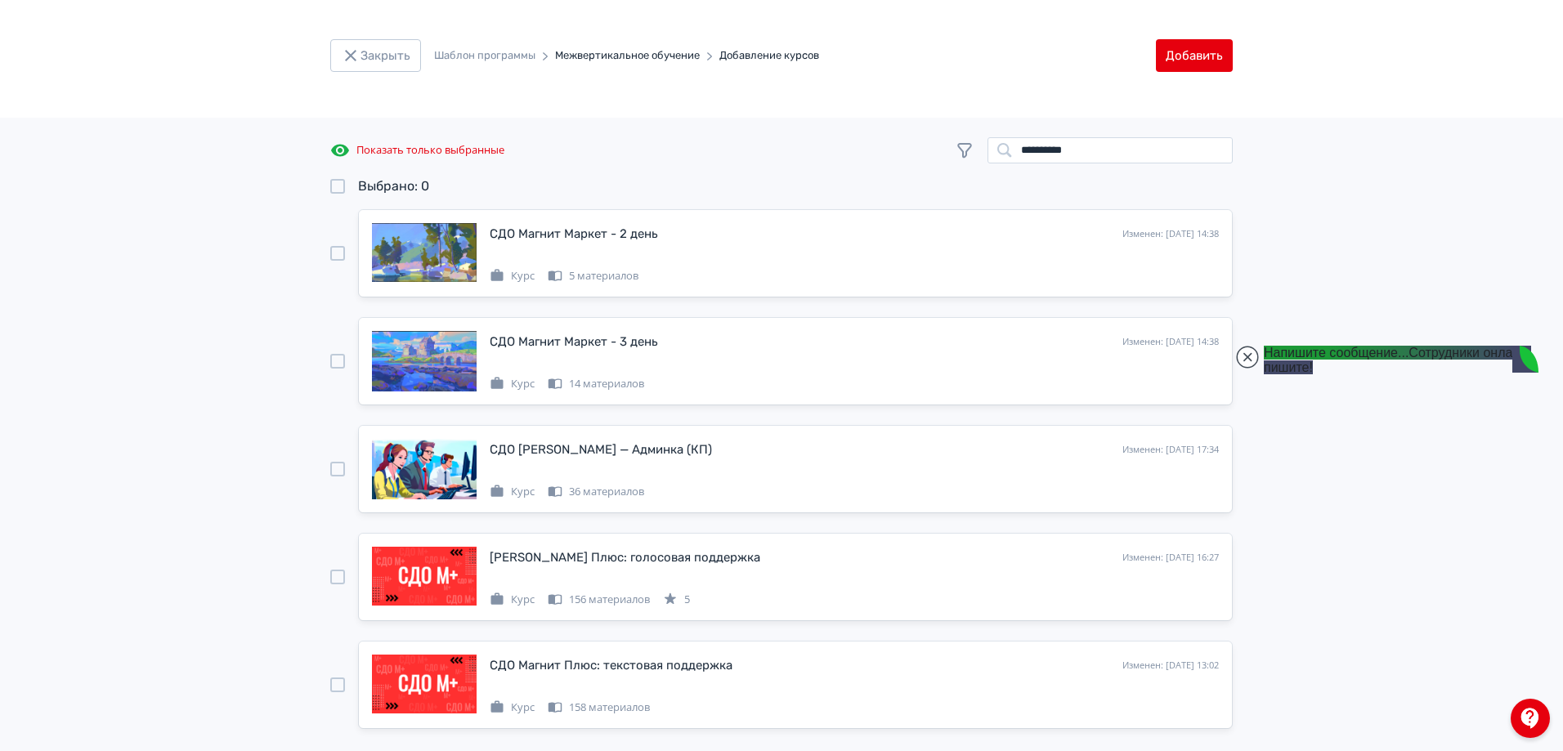
click at [339, 253] on div at bounding box center [337, 253] width 15 height 15
click at [336, 359] on div at bounding box center [337, 361] width 15 height 15
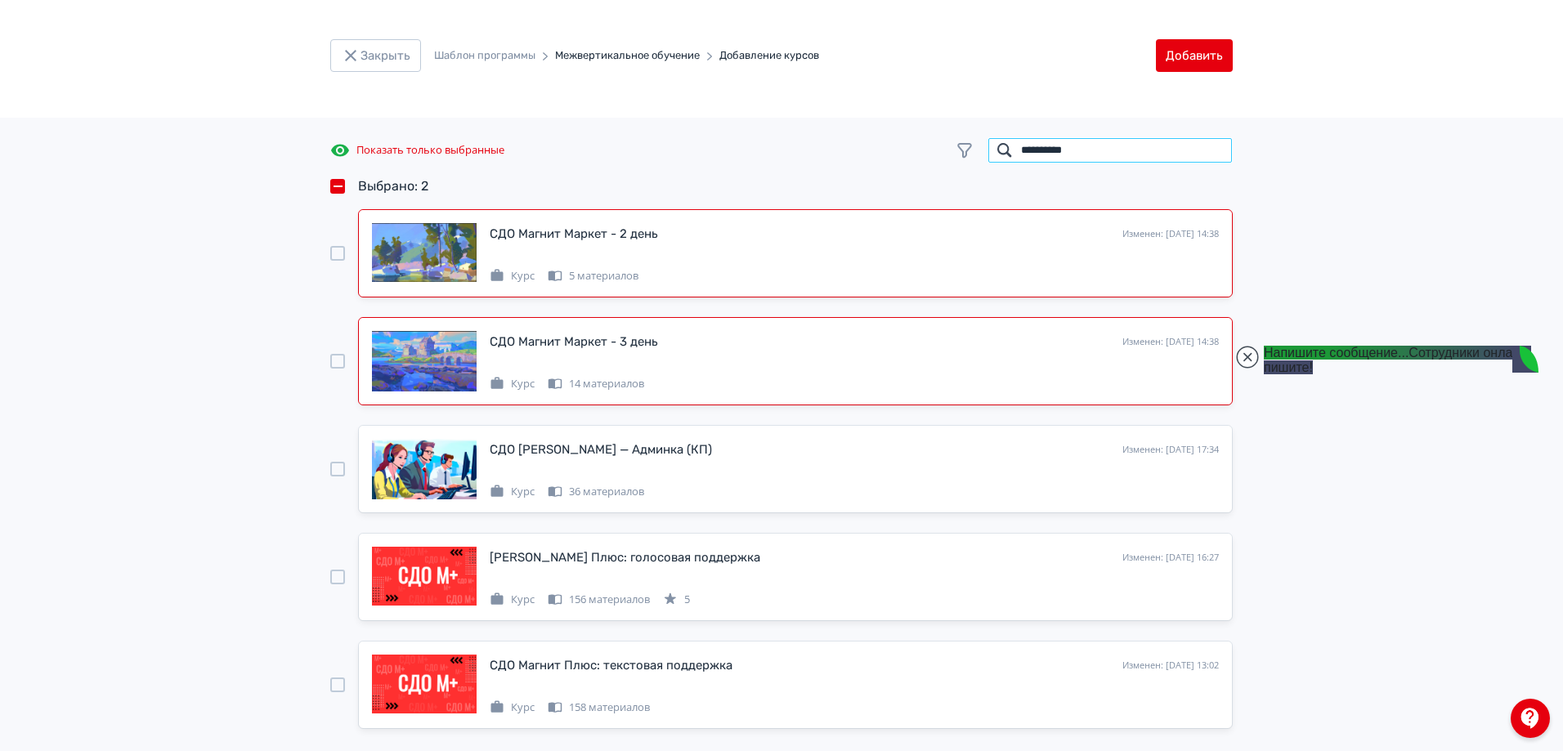
drag, startPoint x: 1100, startPoint y: 155, endPoint x: 972, endPoint y: 150, distance: 127.6
click at [972, 150] on div "**********" at bounding box center [1094, 150] width 278 height 26
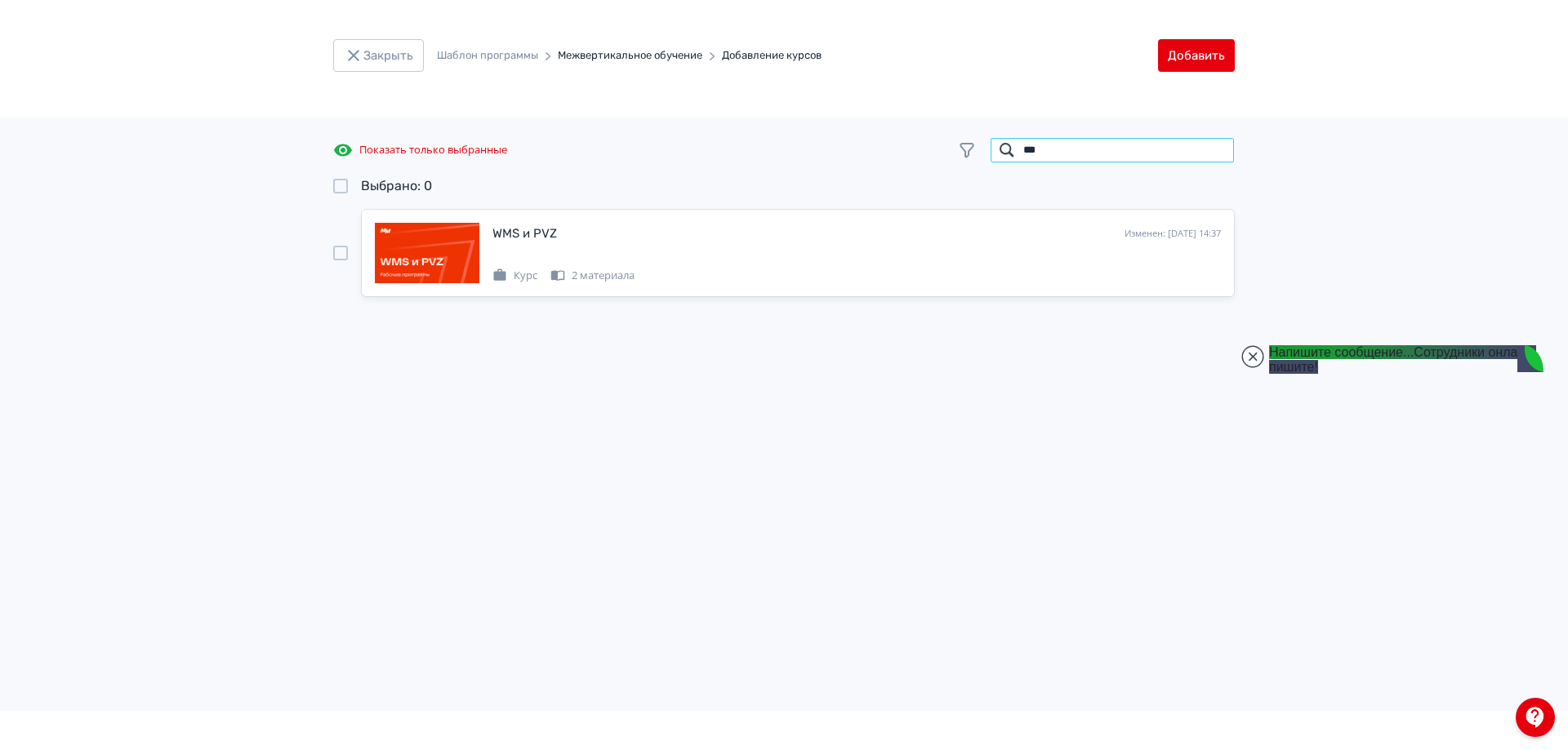
type input "***"
click at [342, 252] on div at bounding box center [341, 253] width 15 height 15
drag, startPoint x: 1077, startPoint y: 147, endPoint x: 996, endPoint y: 146, distance: 81.0
click at [996, 146] on input "***" at bounding box center [1112, 150] width 245 height 26
type input "****"
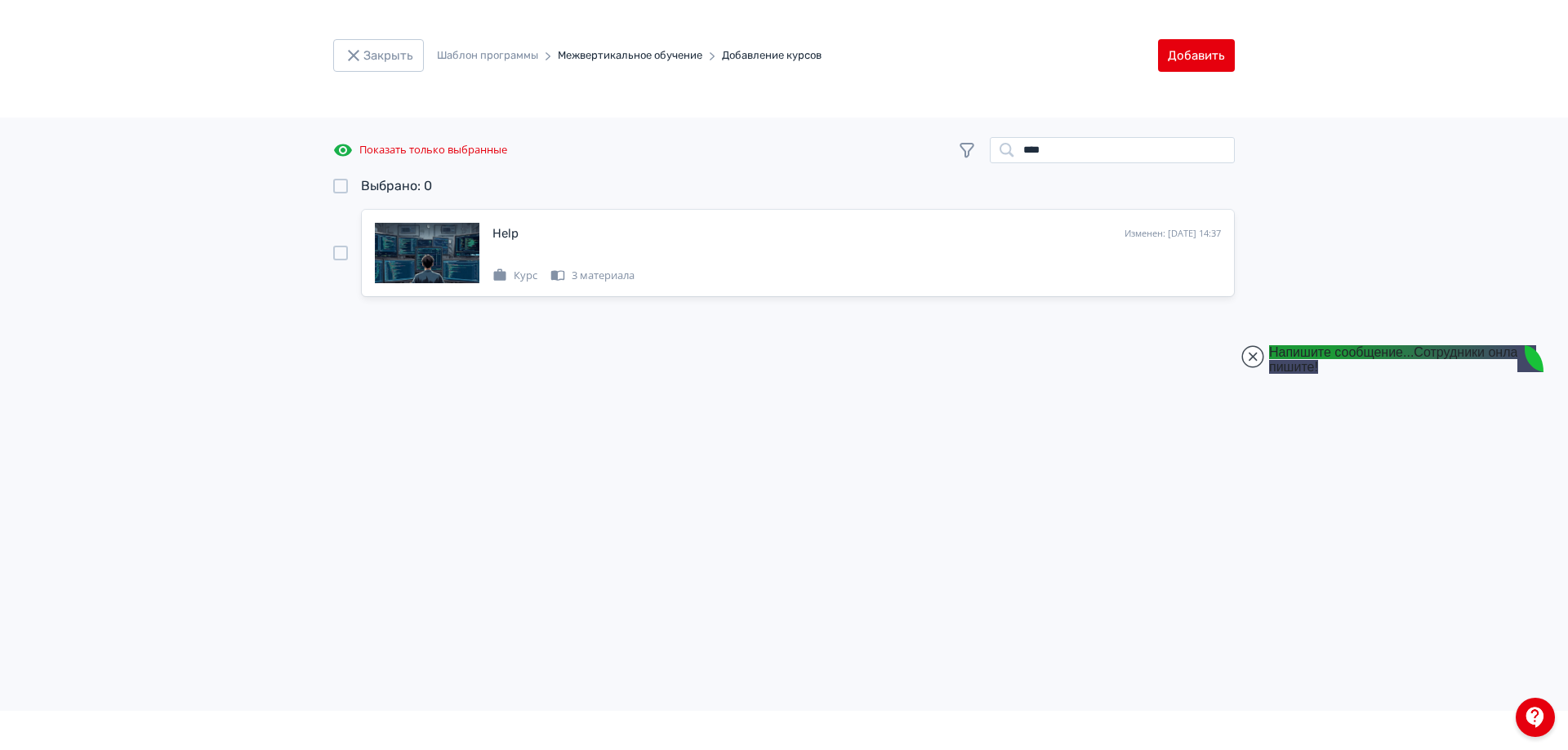
click at [343, 253] on div at bounding box center [341, 253] width 15 height 15
click at [428, 149] on span "Показать только выбранные" at bounding box center [433, 150] width 148 height 16
click at [422, 146] on span "Показать все" at bounding box center [392, 150] width 66 height 16
click at [355, 303] on div "Выбрано: 1 Help Изменен: [DATE] 14:37 Курс 3 материала" at bounding box center [784, 241] width 902 height 128
drag, startPoint x: 392, startPoint y: 361, endPoint x: 463, endPoint y: 328, distance: 78.3
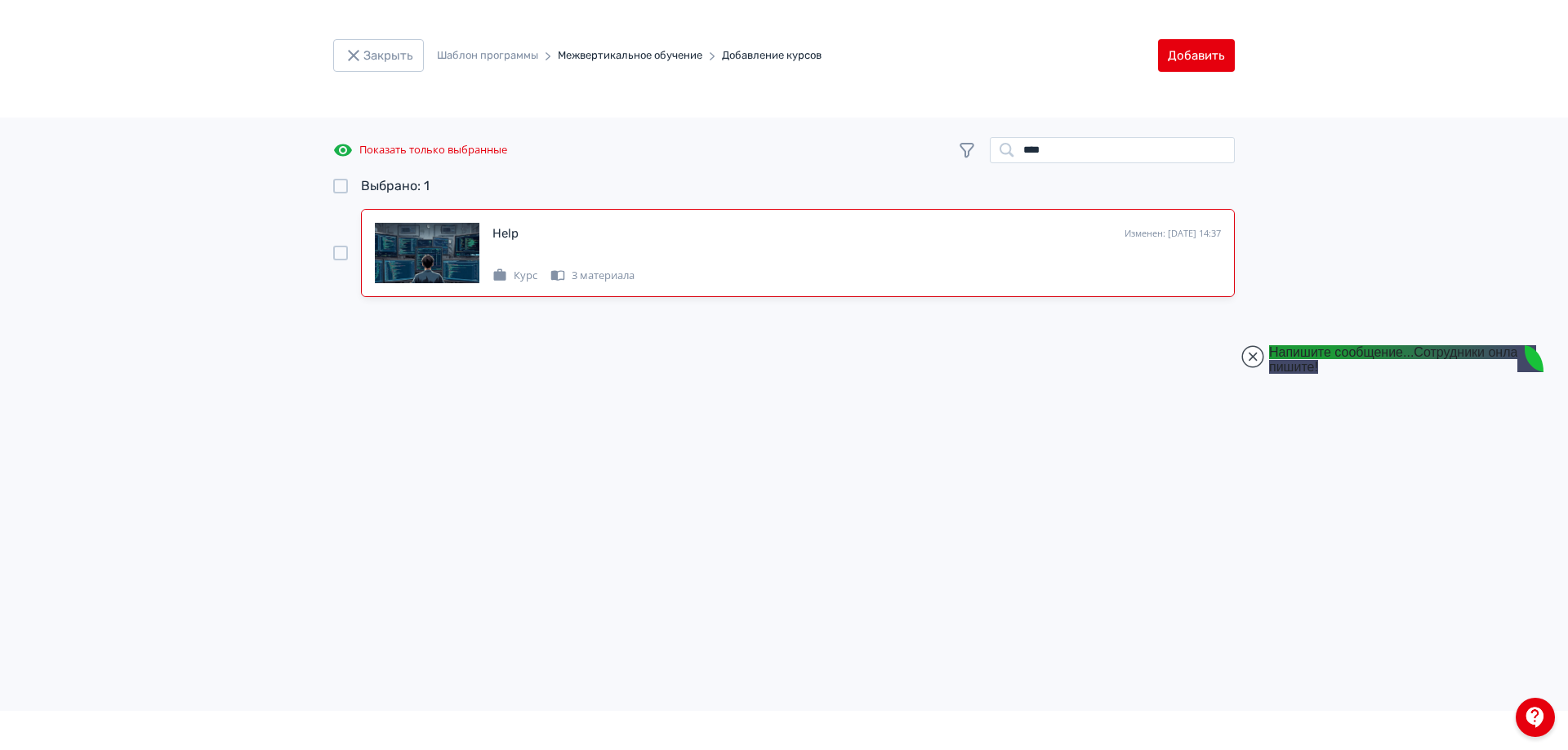
click at [396, 368] on div "Показать только выбранные **** Выбрано: 1 Help Изменен: [DATE] 14:37 Курс 3 мат…" at bounding box center [784, 414] width 1568 height 593
drag, startPoint x: 1124, startPoint y: 151, endPoint x: 930, endPoint y: 143, distance: 194.2
click at [930, 143] on div "Показать только выбранные ****" at bounding box center [784, 150] width 902 height 26
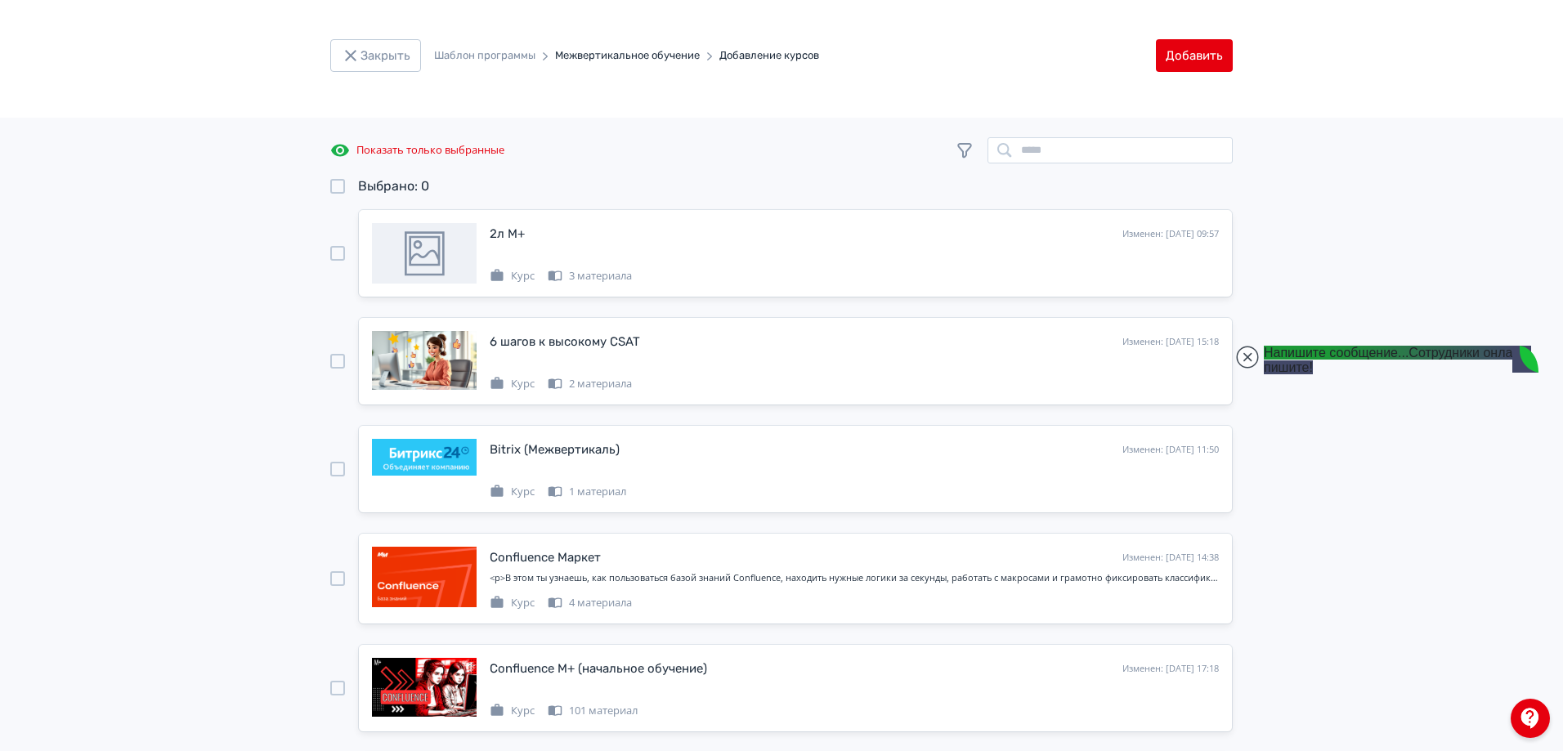
click at [424, 150] on span "Показать только выбранные" at bounding box center [430, 150] width 148 height 16
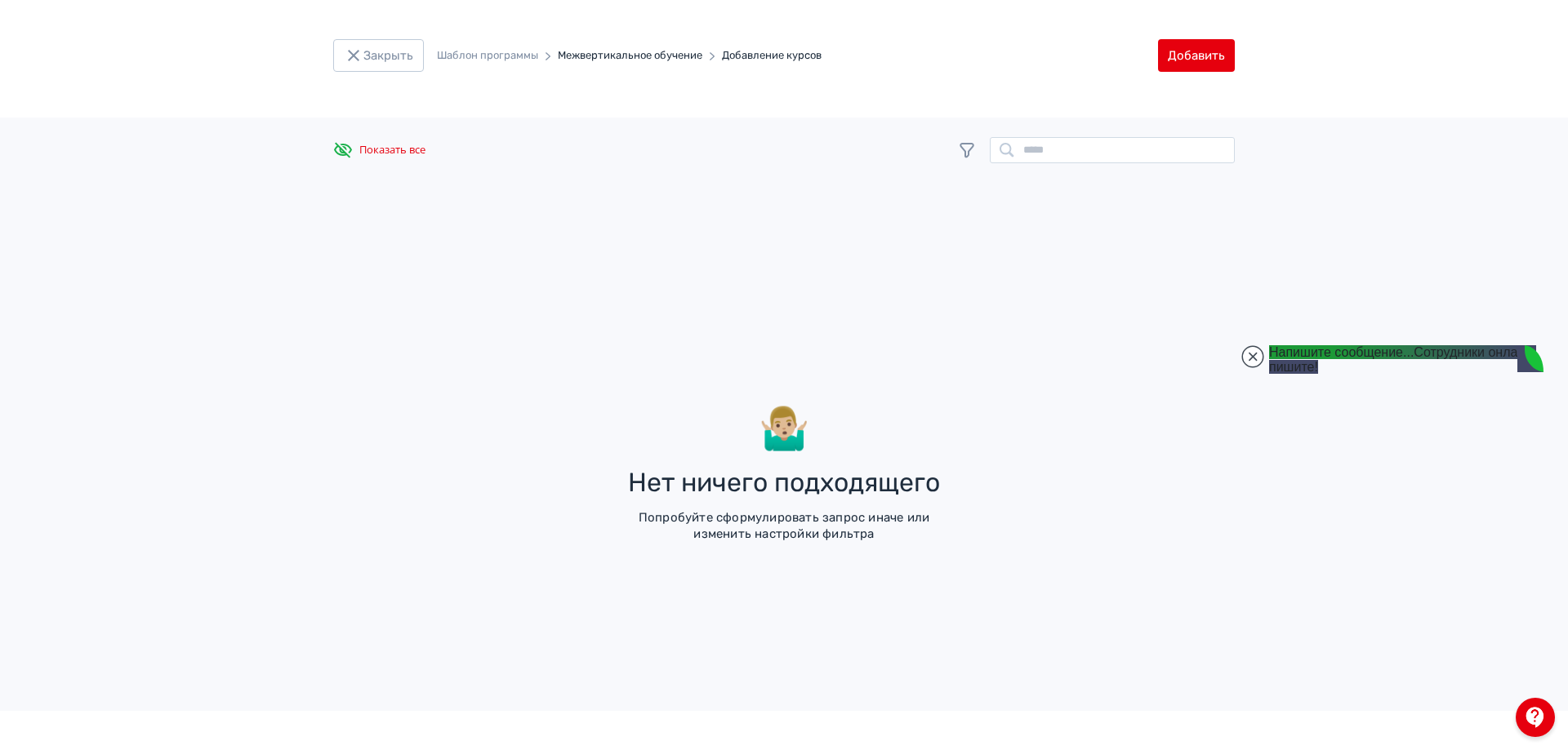
click at [423, 150] on span "Показать все" at bounding box center [392, 150] width 66 height 16
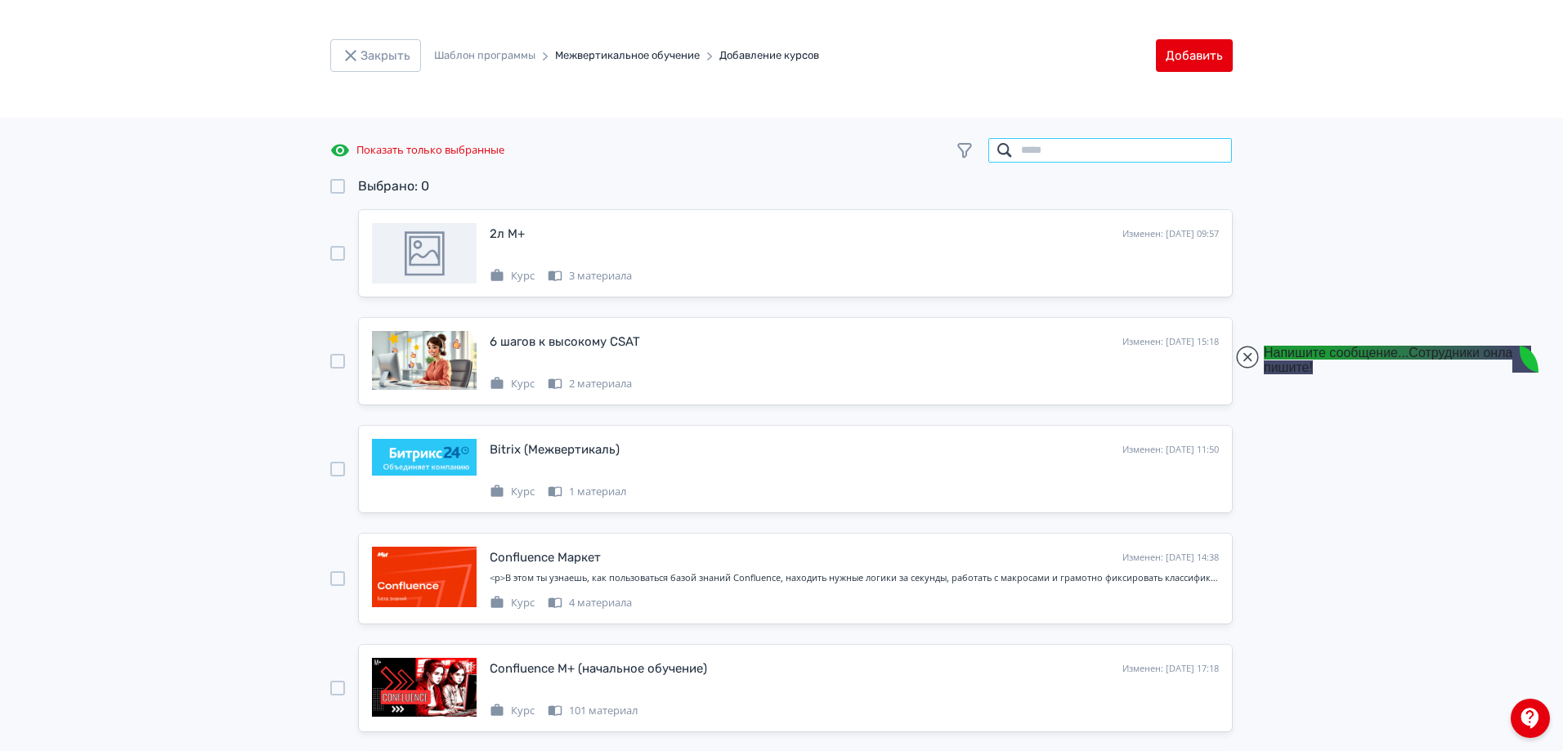
click at [1038, 154] on input "search" at bounding box center [1110, 150] width 245 height 26
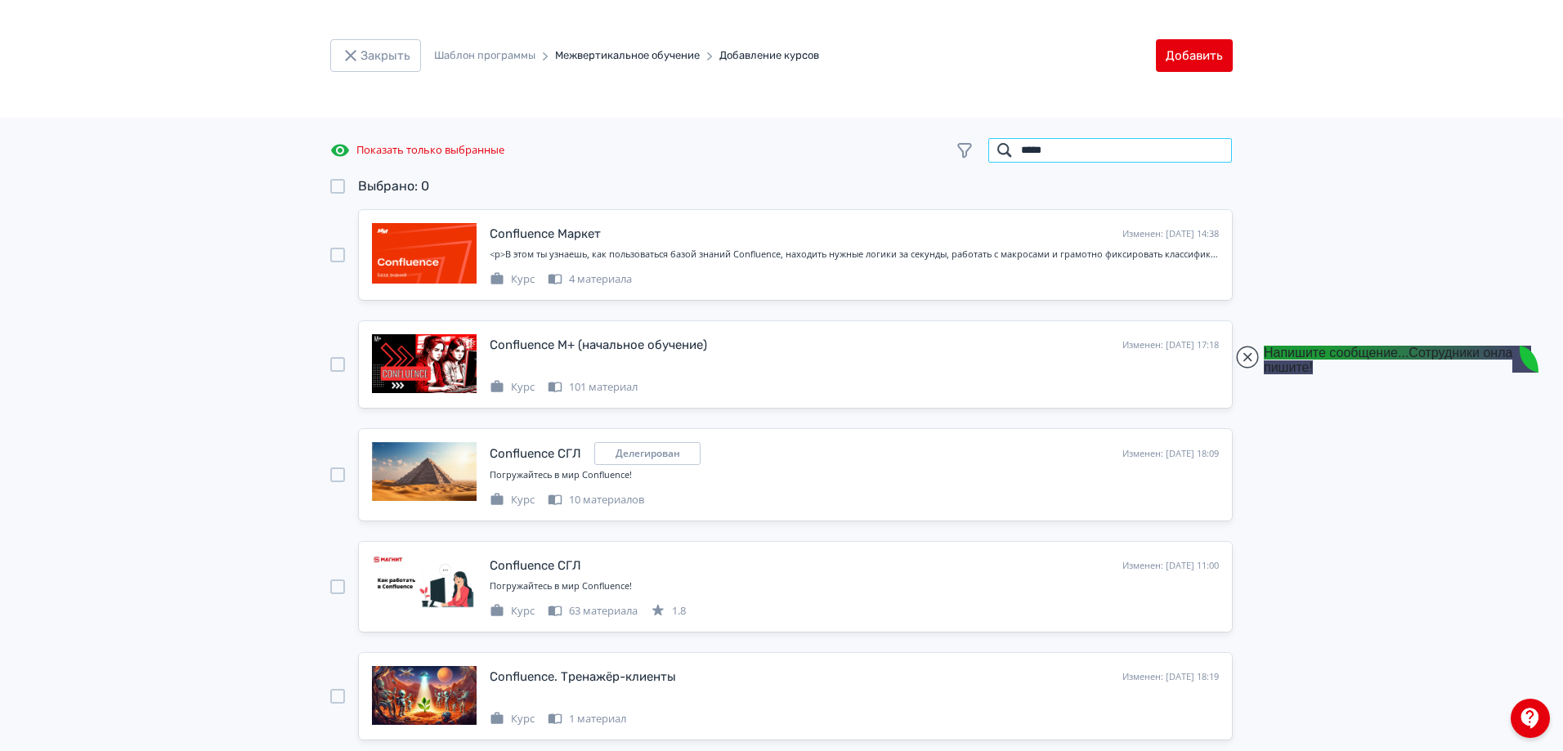
type input "*****"
click at [341, 253] on div at bounding box center [337, 255] width 15 height 15
click at [1186, 52] on button "Добавить" at bounding box center [1194, 55] width 77 height 33
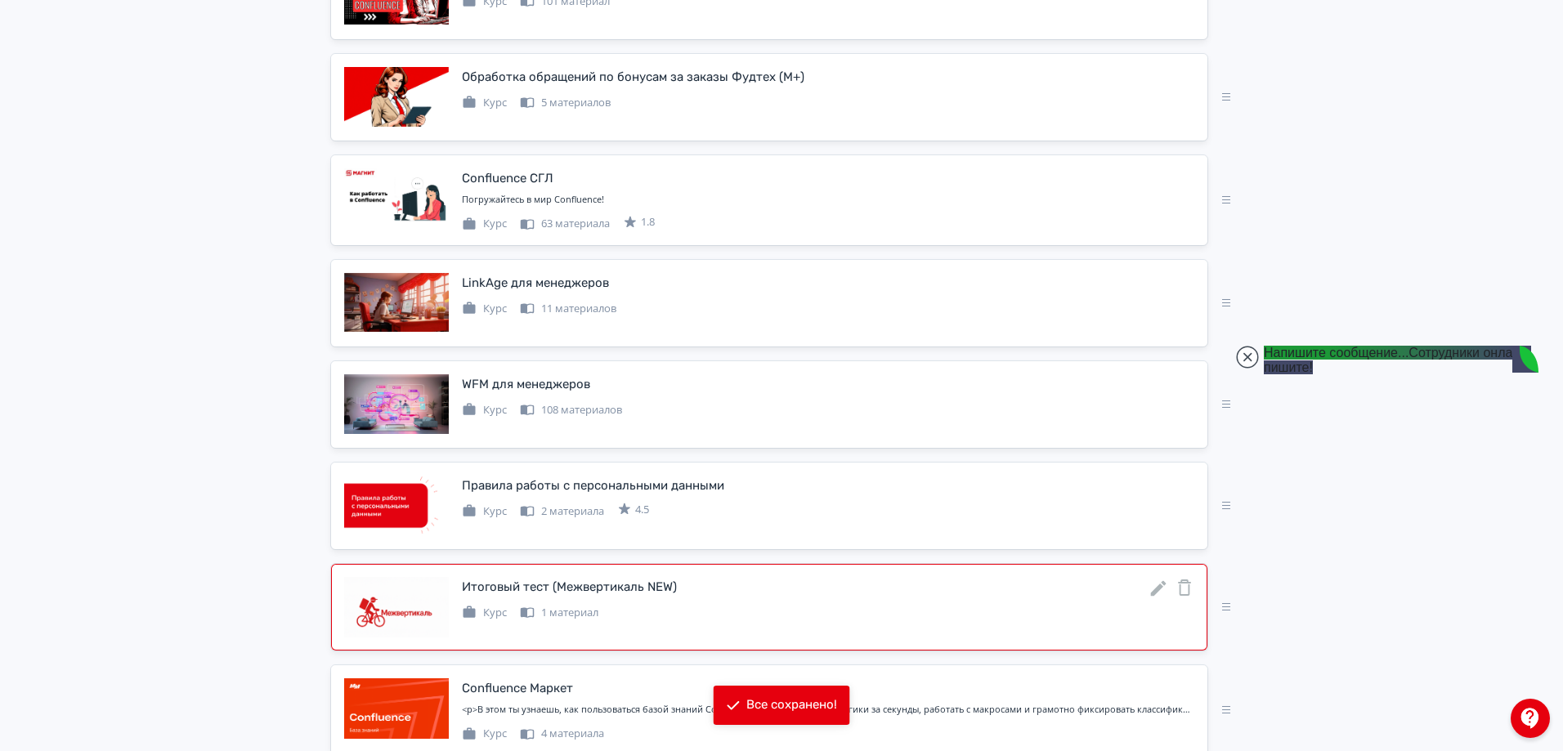
scroll to position [2271, 0]
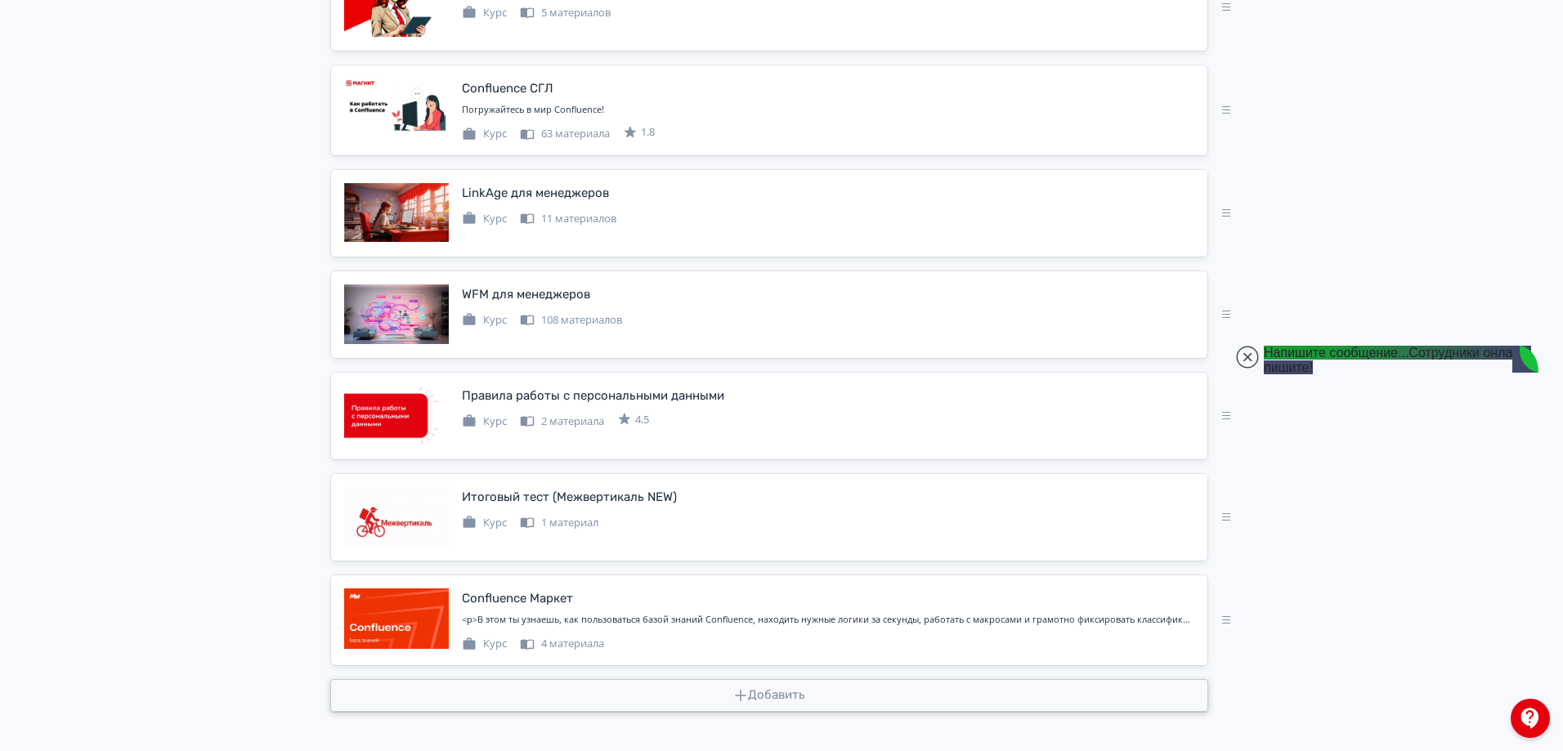
click at [551, 684] on button "Добавить" at bounding box center [769, 695] width 878 height 33
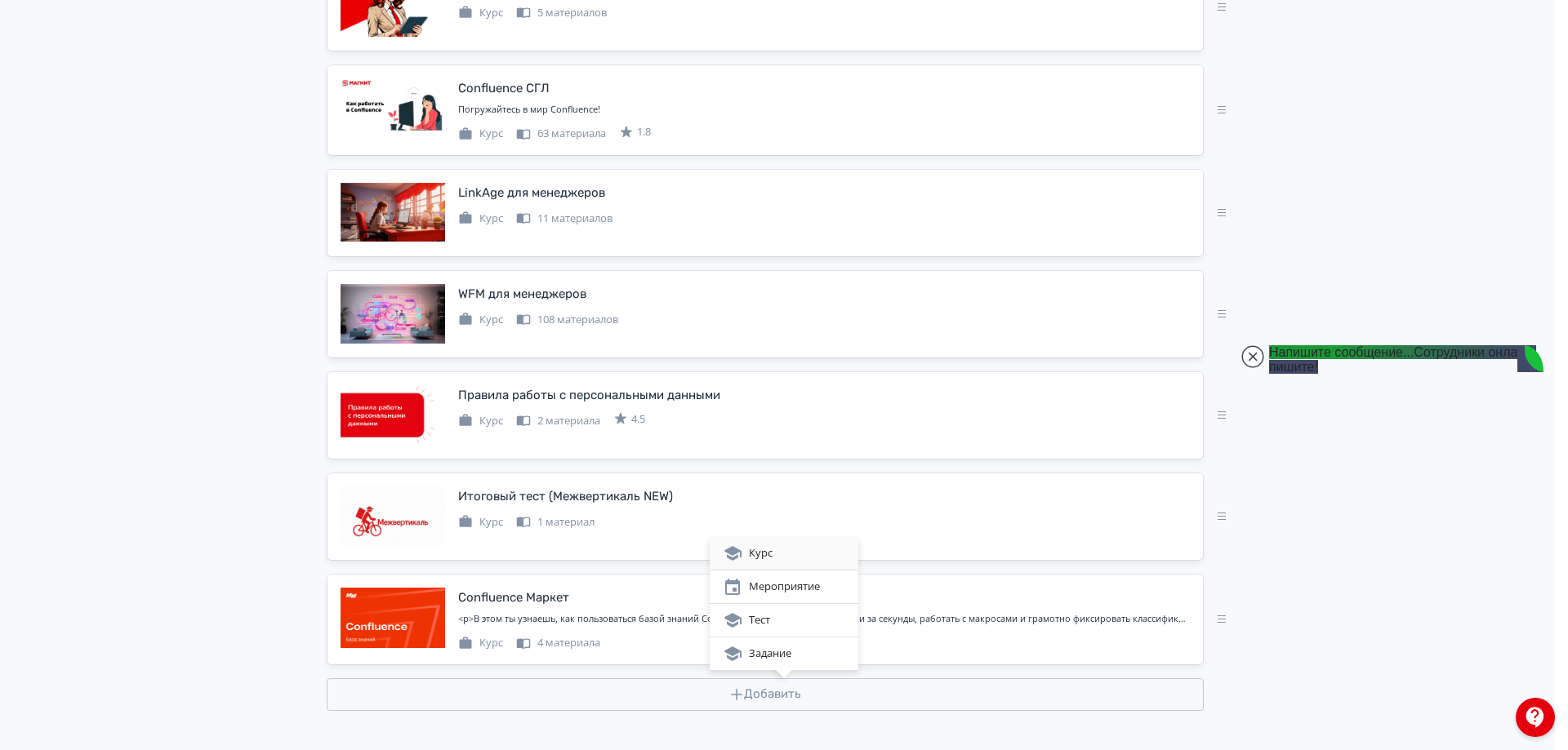
click at [785, 553] on div "Курс" at bounding box center [784, 554] width 123 height 20
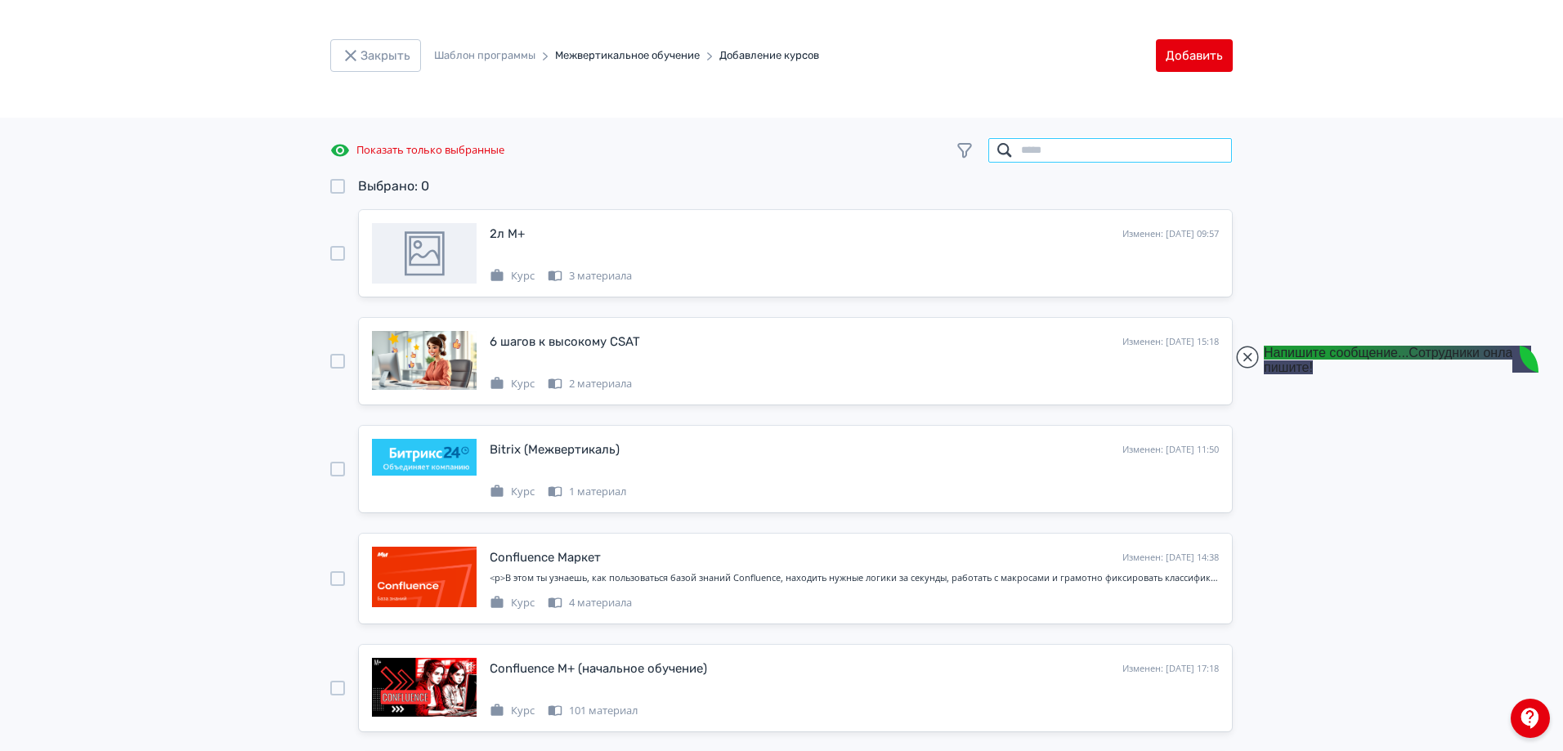
drag, startPoint x: 1129, startPoint y: 151, endPoint x: 1099, endPoint y: 176, distance: 38.9
click at [1129, 151] on input "search" at bounding box center [1110, 150] width 245 height 26
click at [1123, 153] on input "search" at bounding box center [1110, 150] width 245 height 26
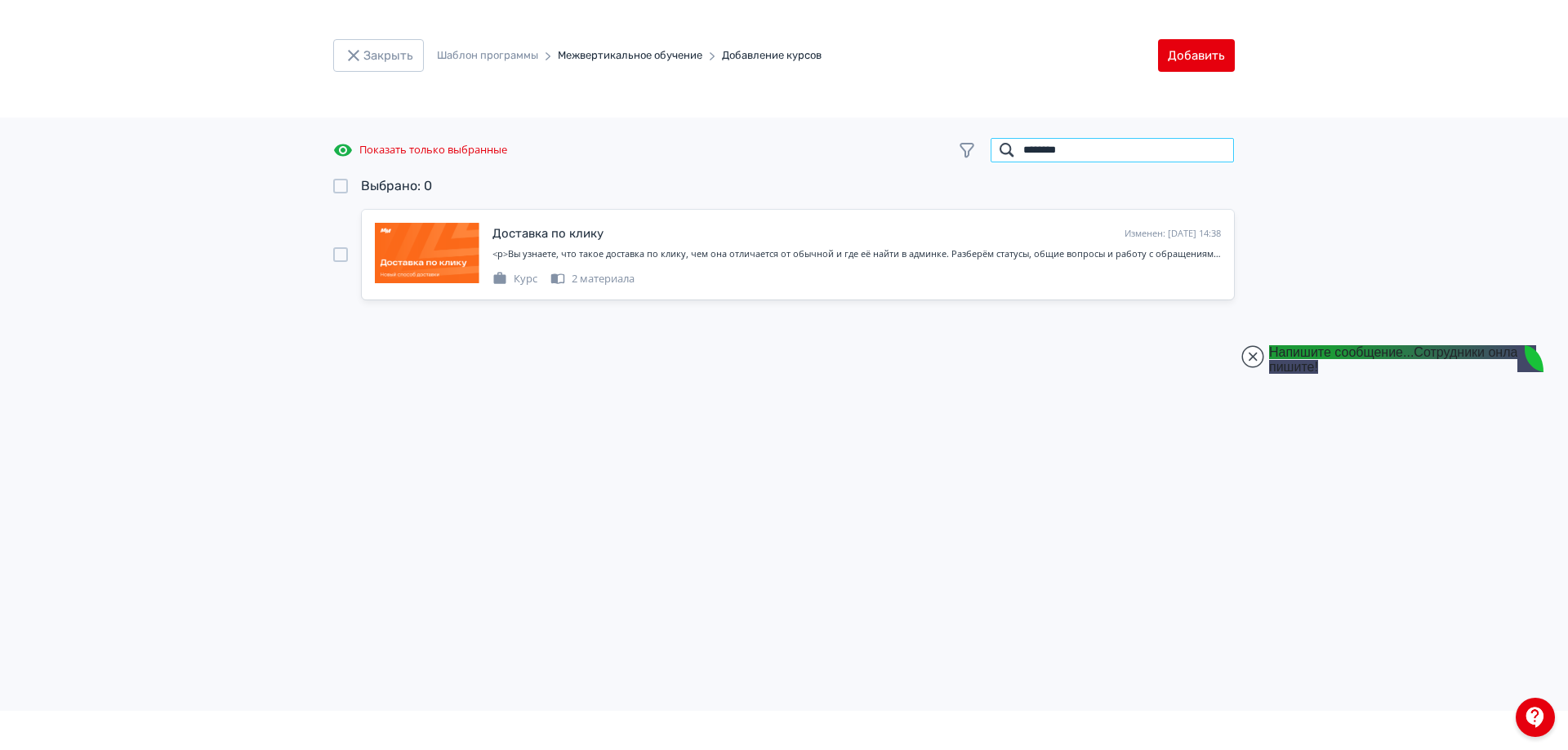
type input "********"
click at [341, 247] on div at bounding box center [341, 255] width 15 height 92
click at [335, 253] on div at bounding box center [341, 255] width 15 height 15
click at [1201, 55] on button "Добавить" at bounding box center [1195, 55] width 77 height 33
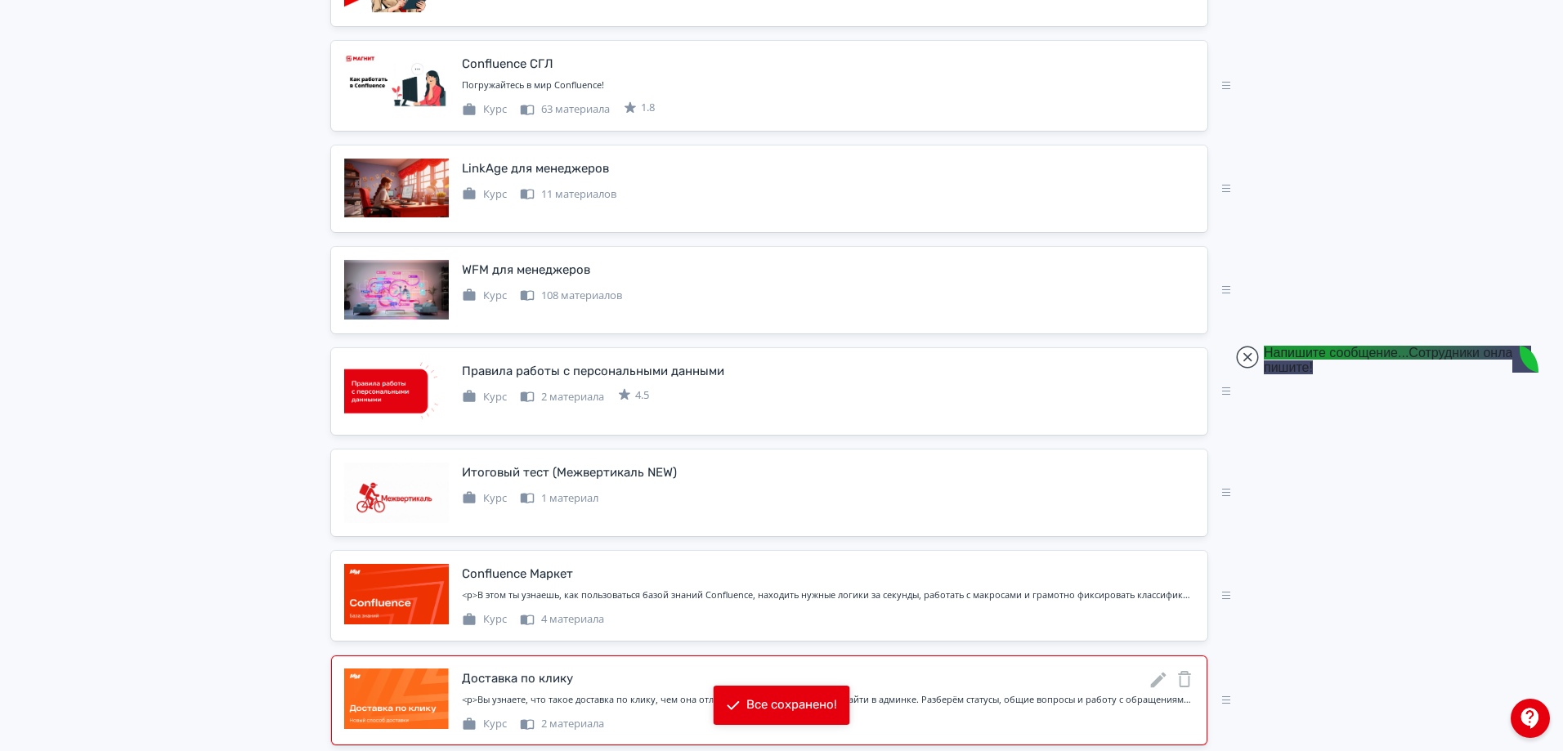
scroll to position [2376, 0]
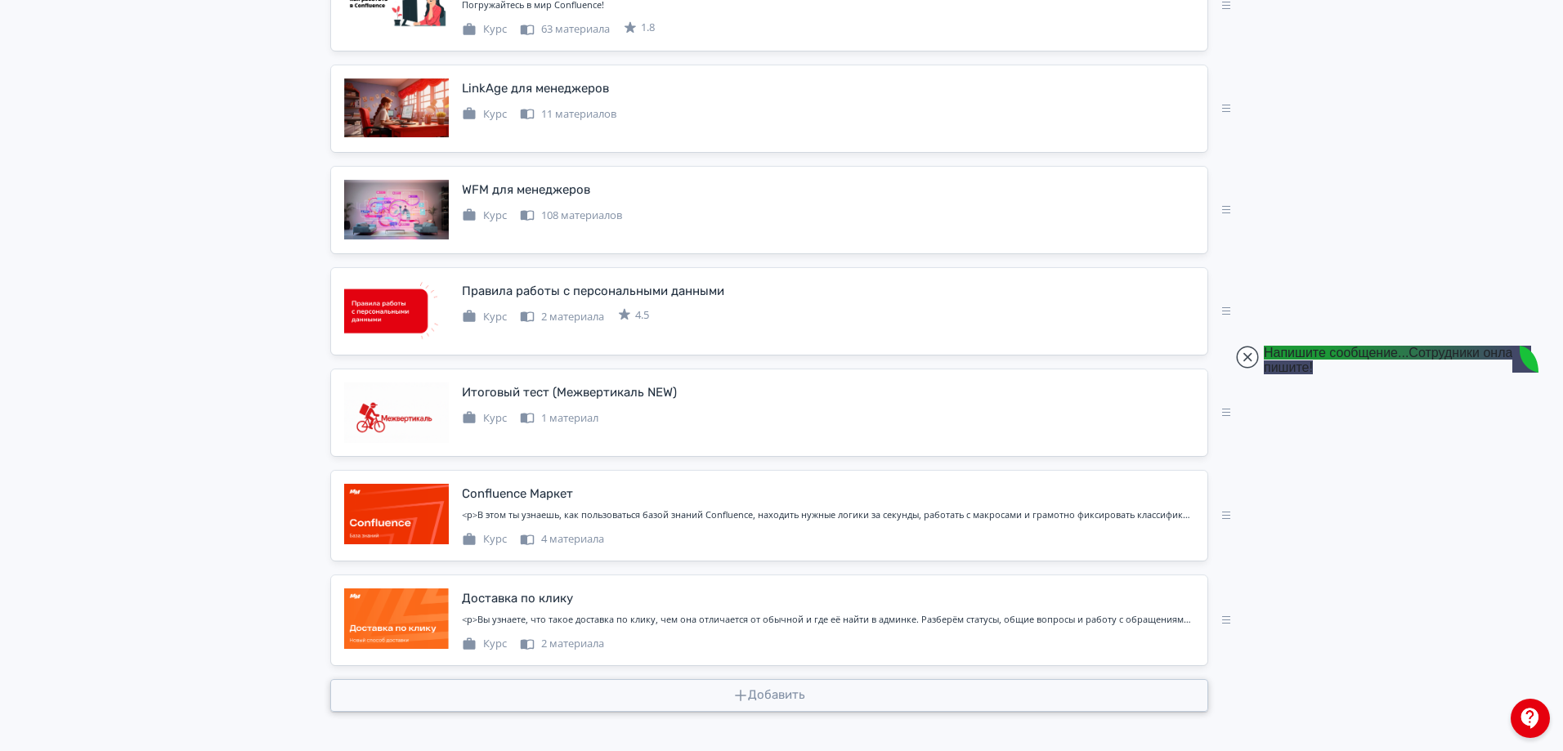
click at [609, 702] on button "Добавить" at bounding box center [769, 695] width 878 height 33
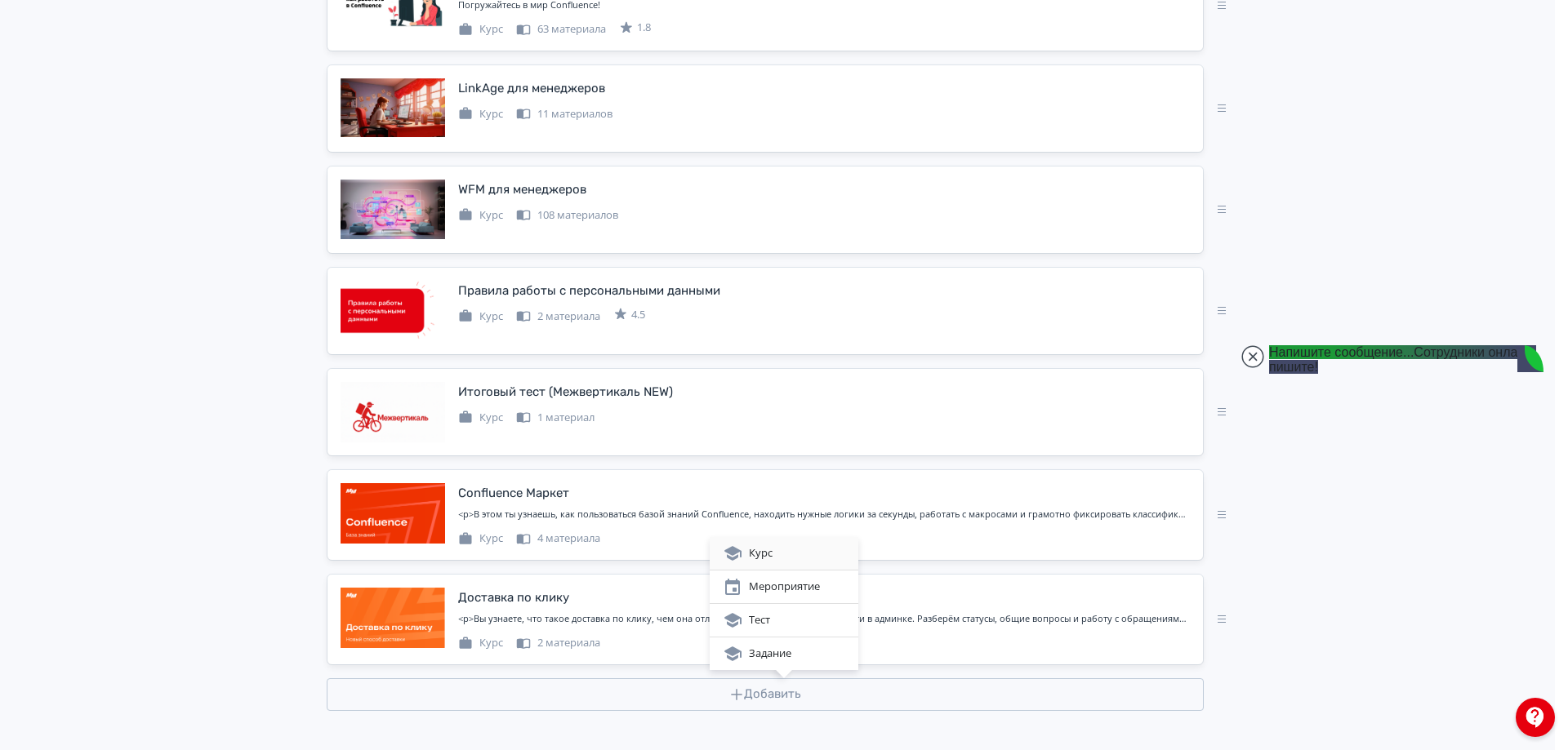
click at [789, 548] on div "Курс" at bounding box center [784, 554] width 123 height 20
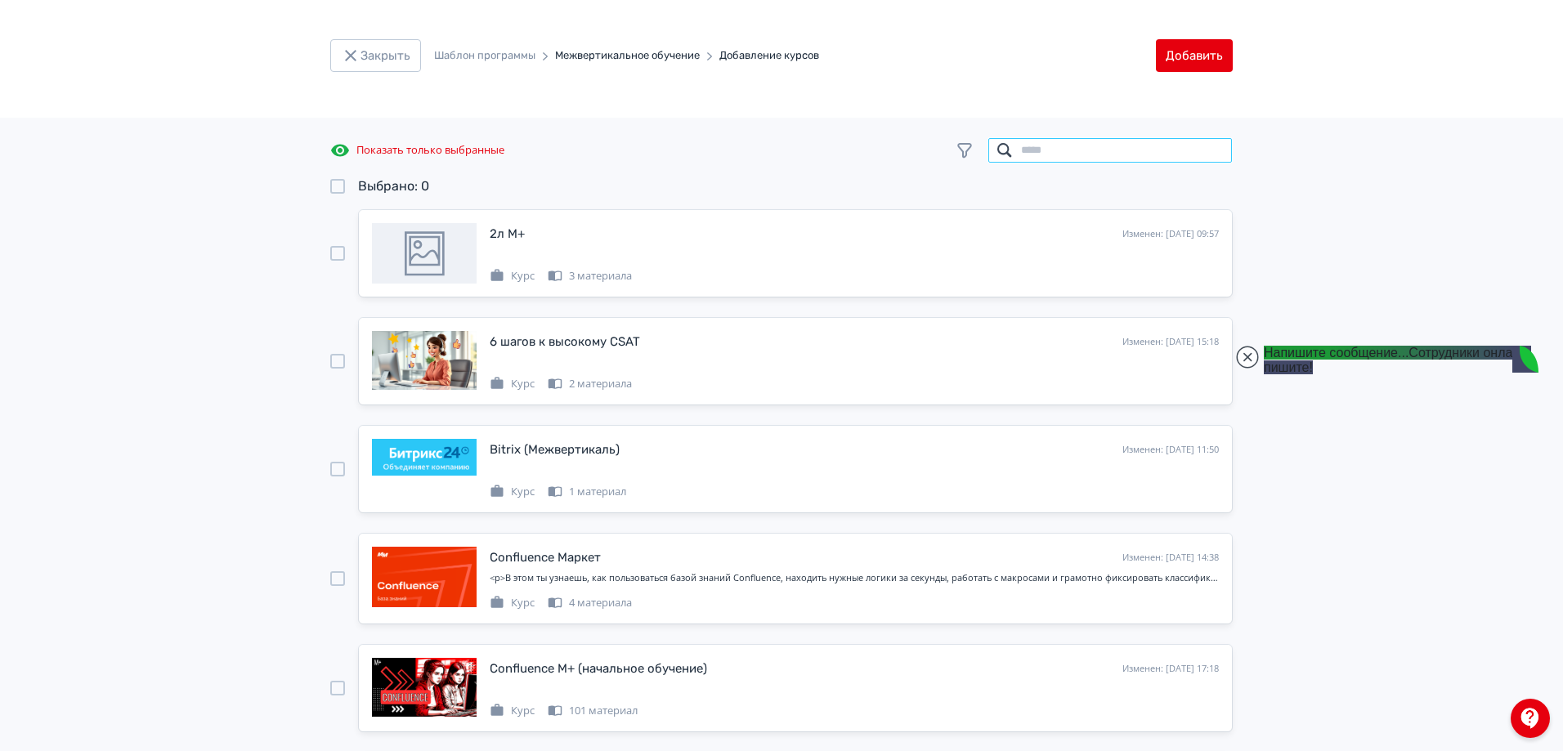
click at [1047, 155] on input "search" at bounding box center [1110, 150] width 245 height 26
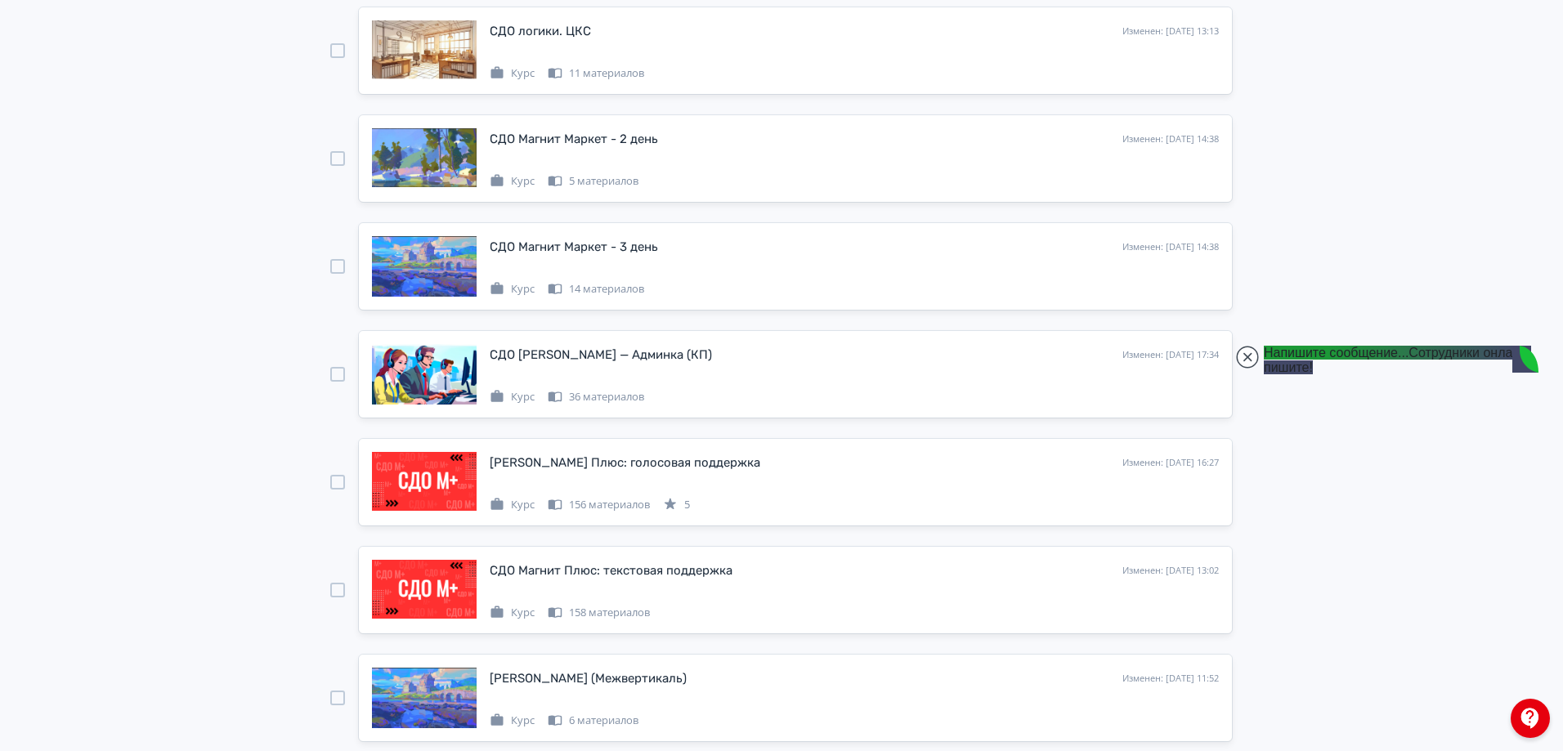
scroll to position [1308, 0]
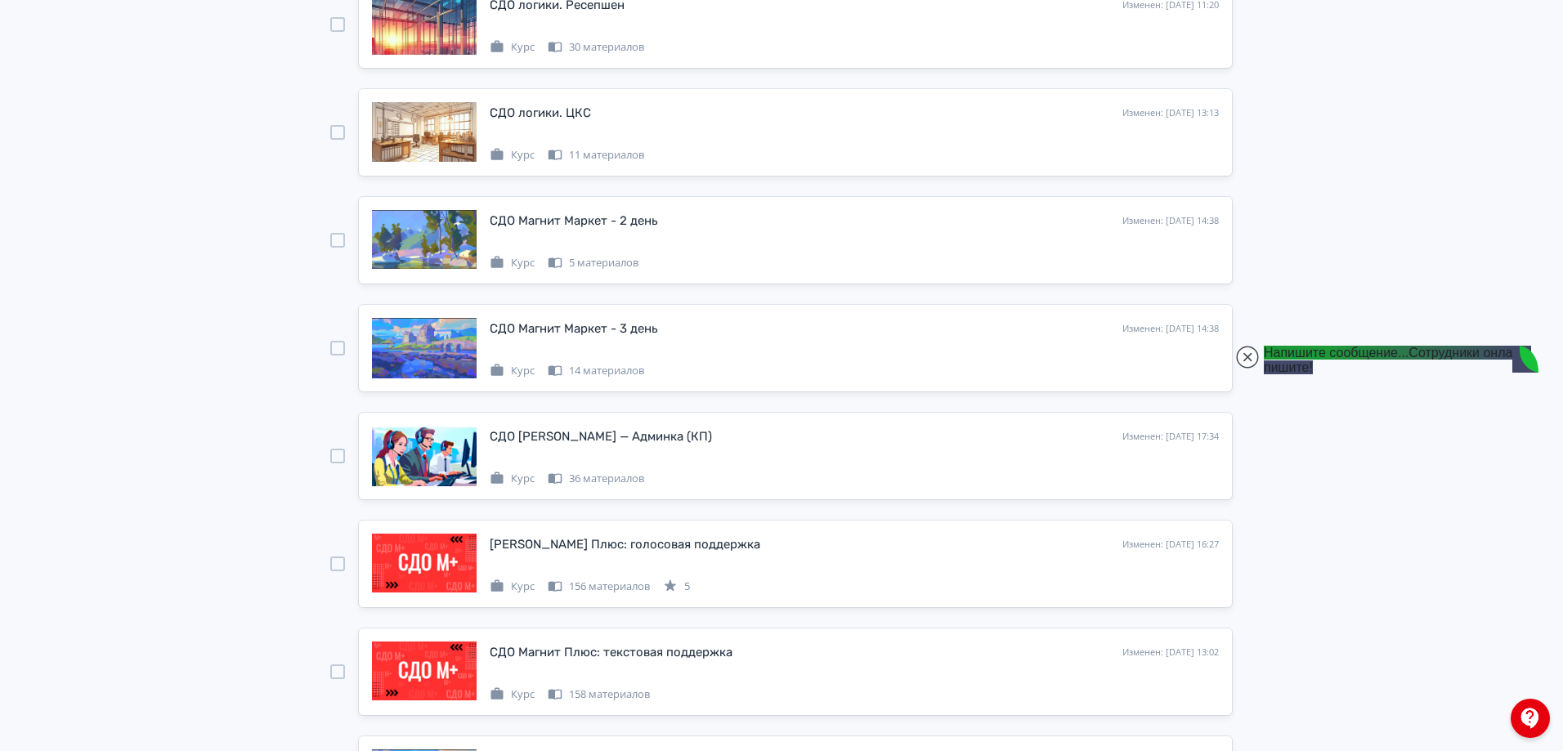
type input "***"
click at [337, 244] on div at bounding box center [337, 240] width 15 height 15
click at [339, 349] on div at bounding box center [337, 348] width 15 height 15
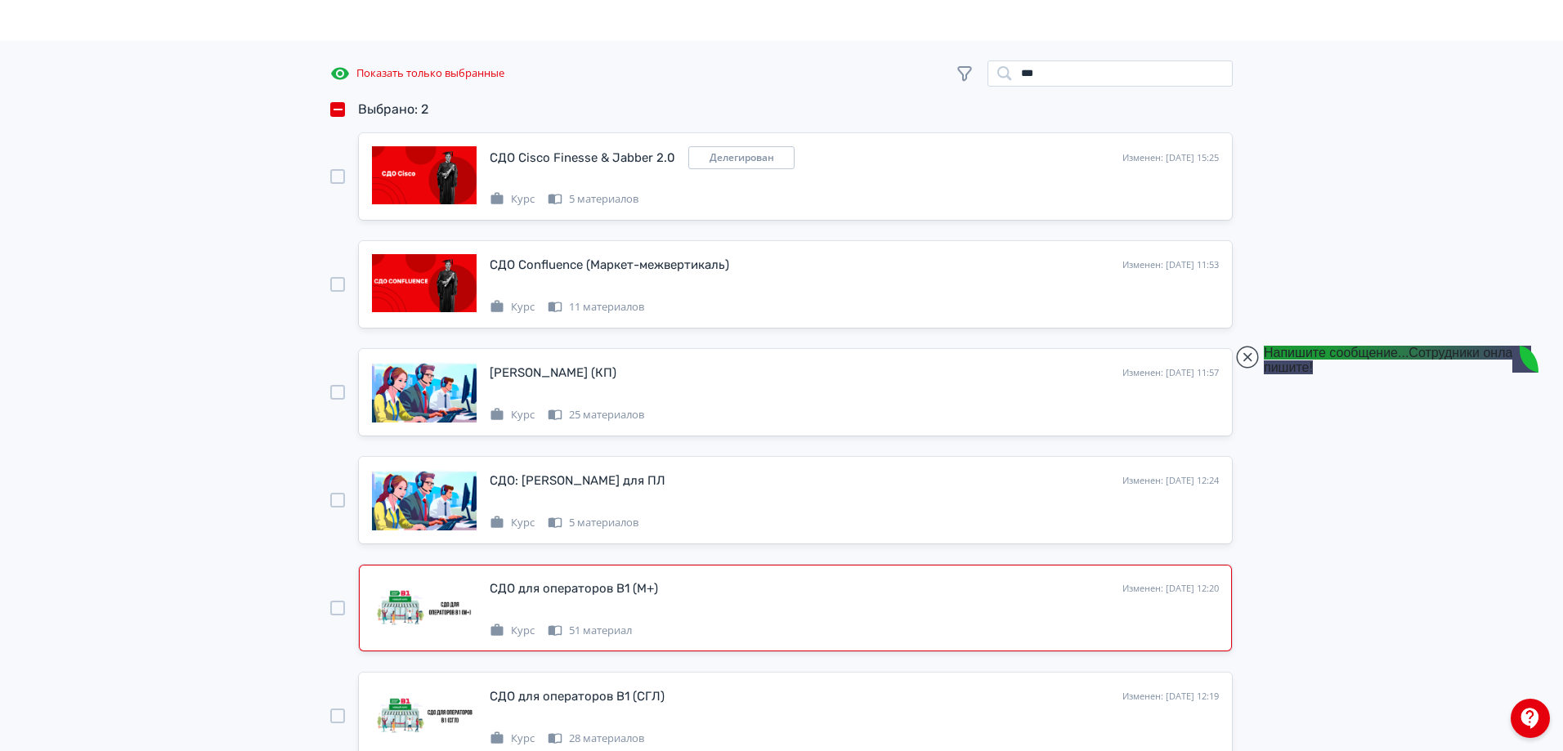
scroll to position [0, 0]
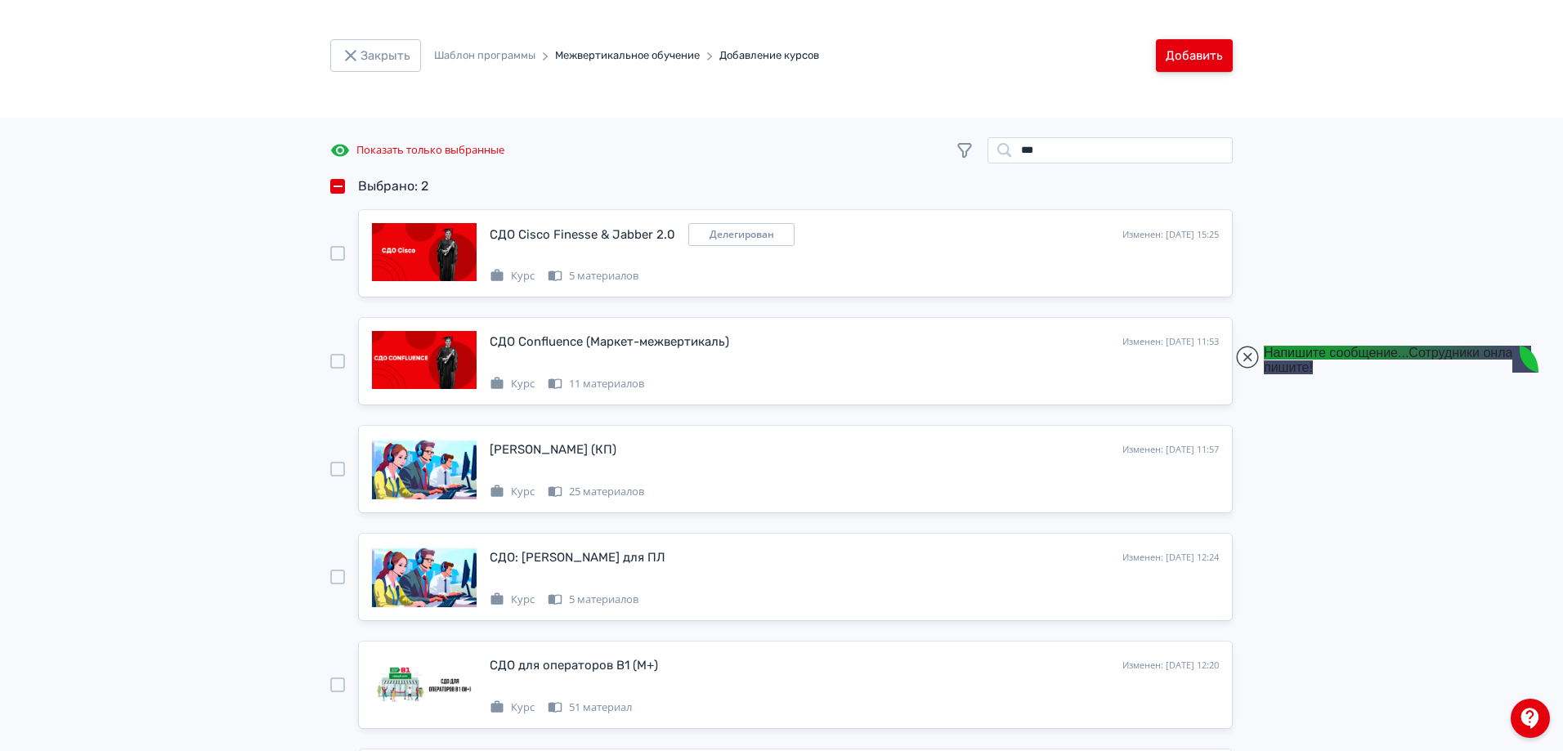
click at [1212, 47] on button "Добавить" at bounding box center [1194, 55] width 77 height 33
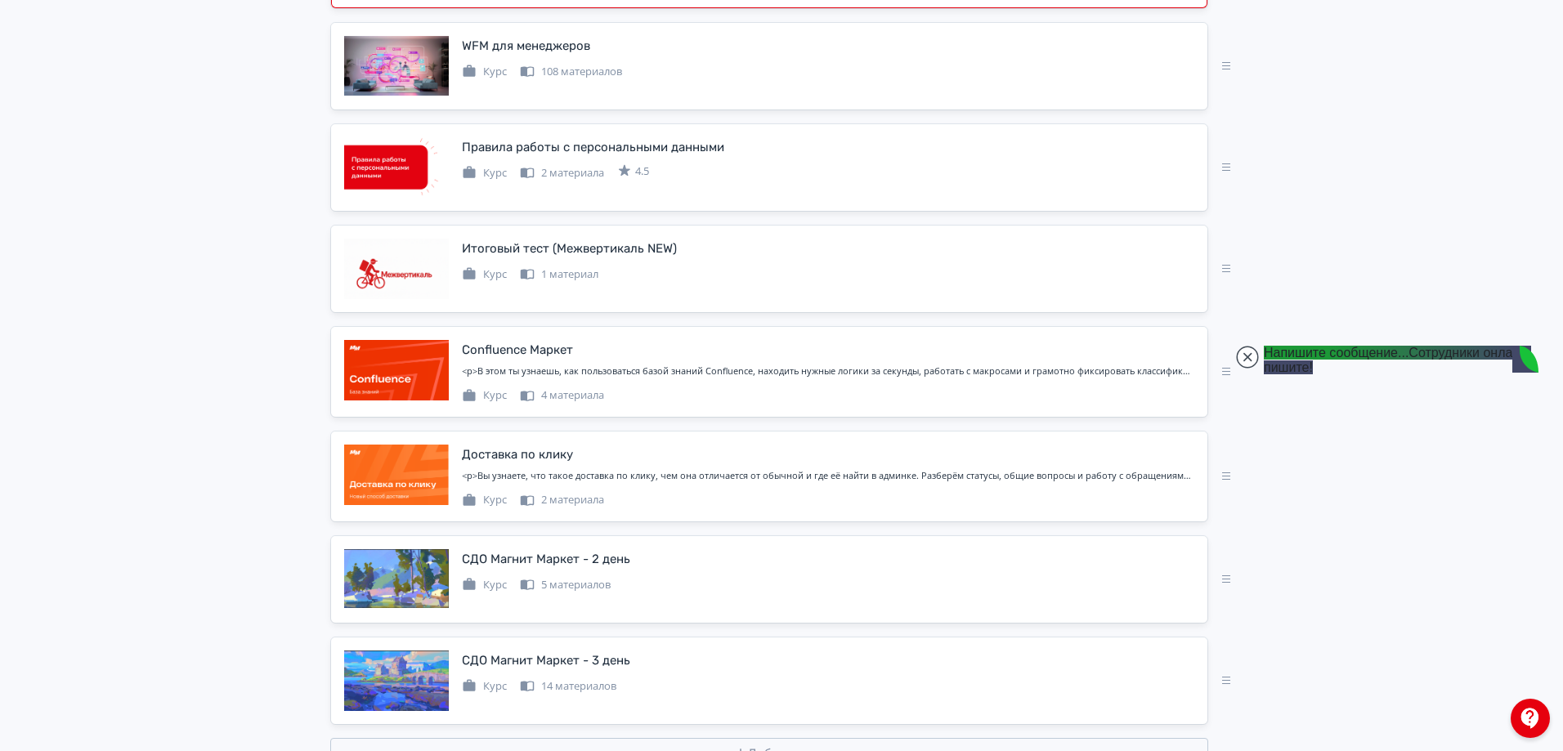
scroll to position [2579, 0]
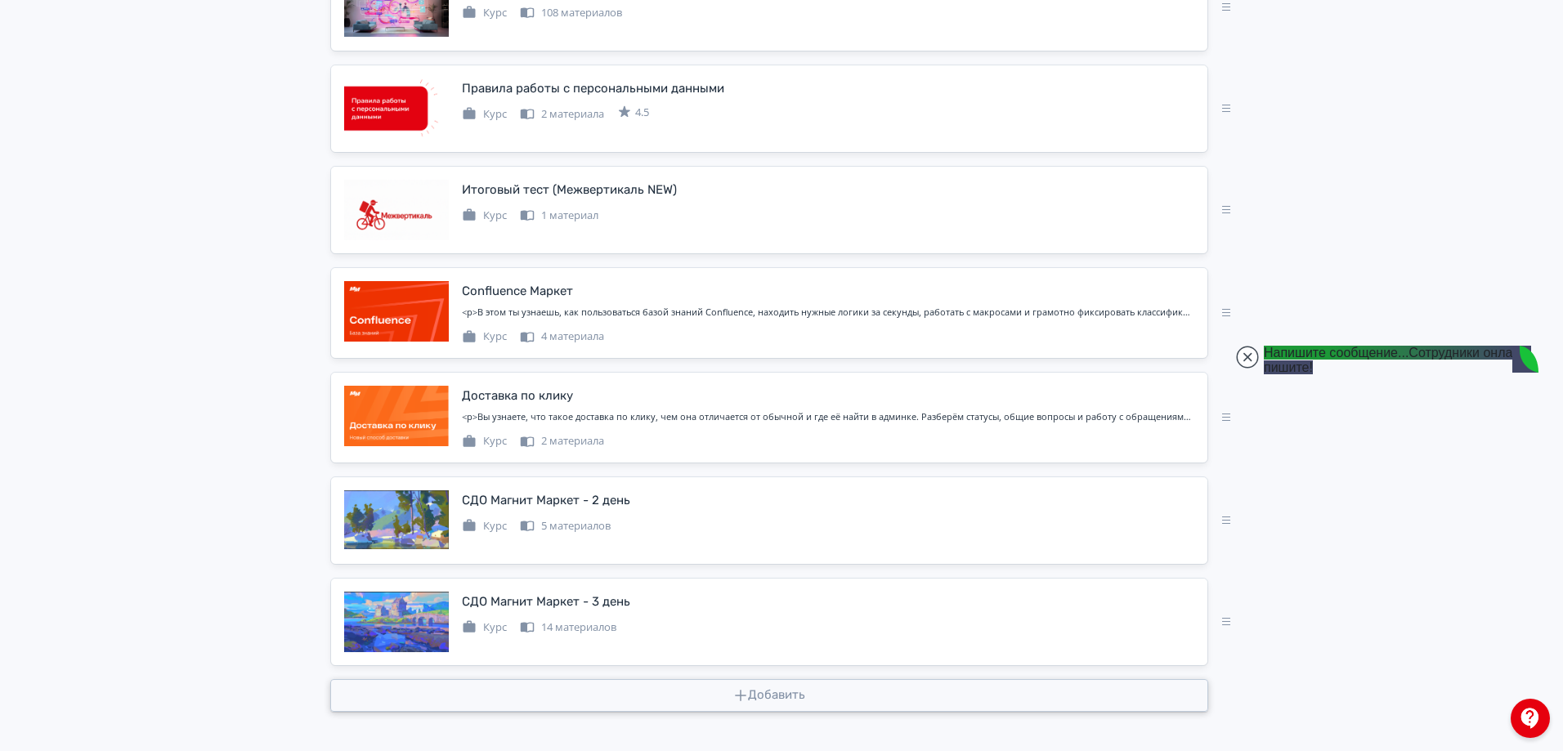
click at [779, 692] on button "Добавить" at bounding box center [769, 695] width 878 height 33
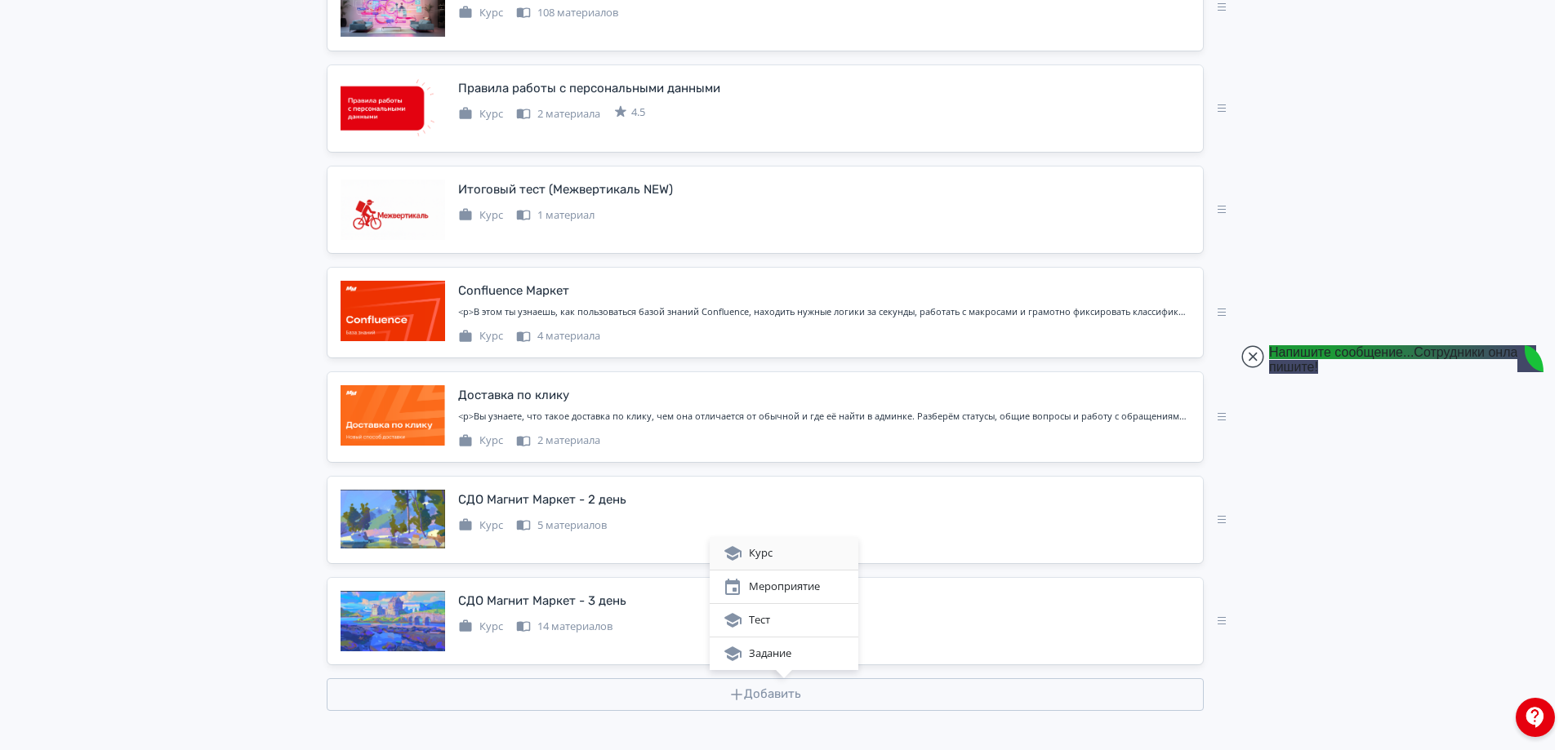
click at [788, 548] on div "Курс" at bounding box center [784, 554] width 123 height 20
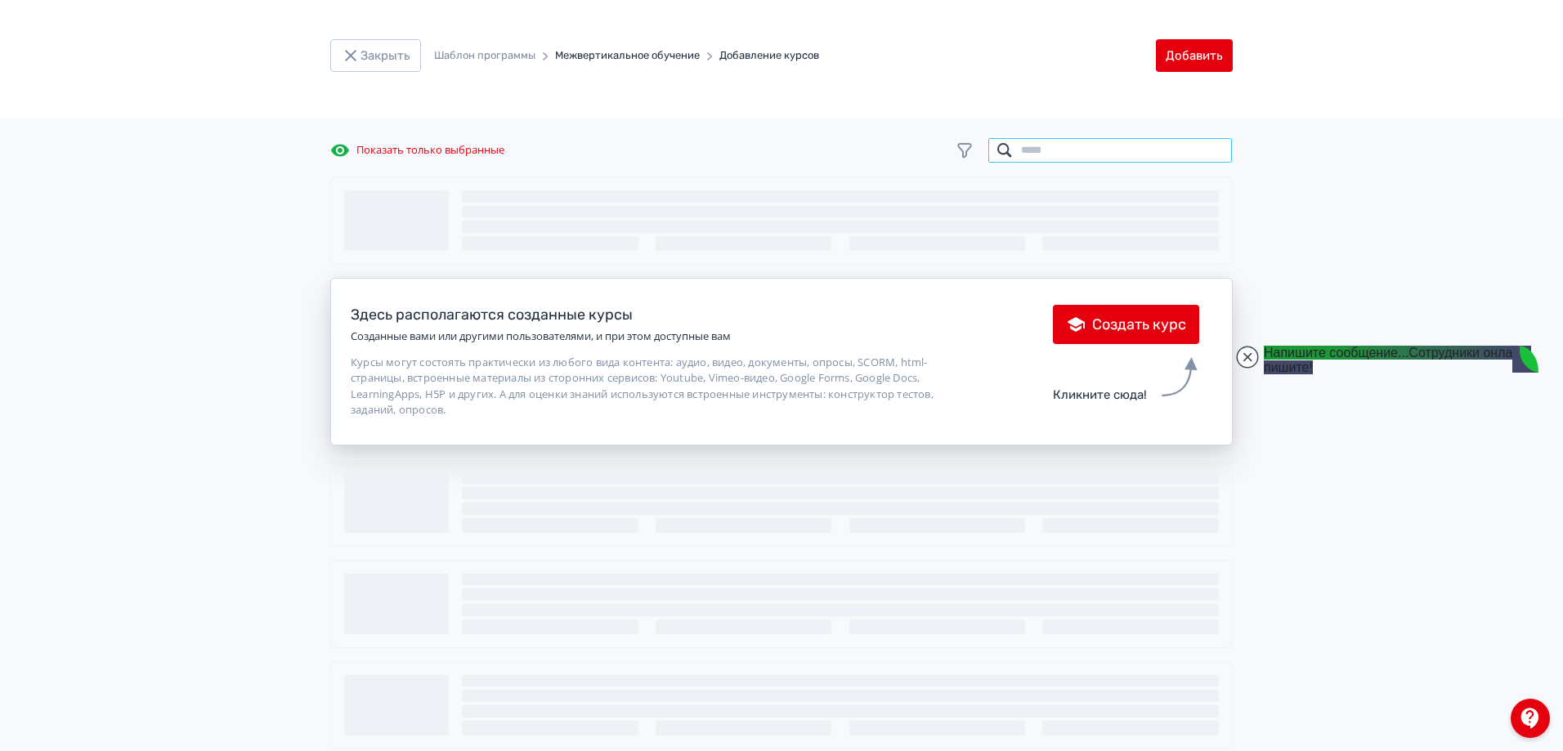
click at [1086, 147] on input "search" at bounding box center [1110, 150] width 245 height 26
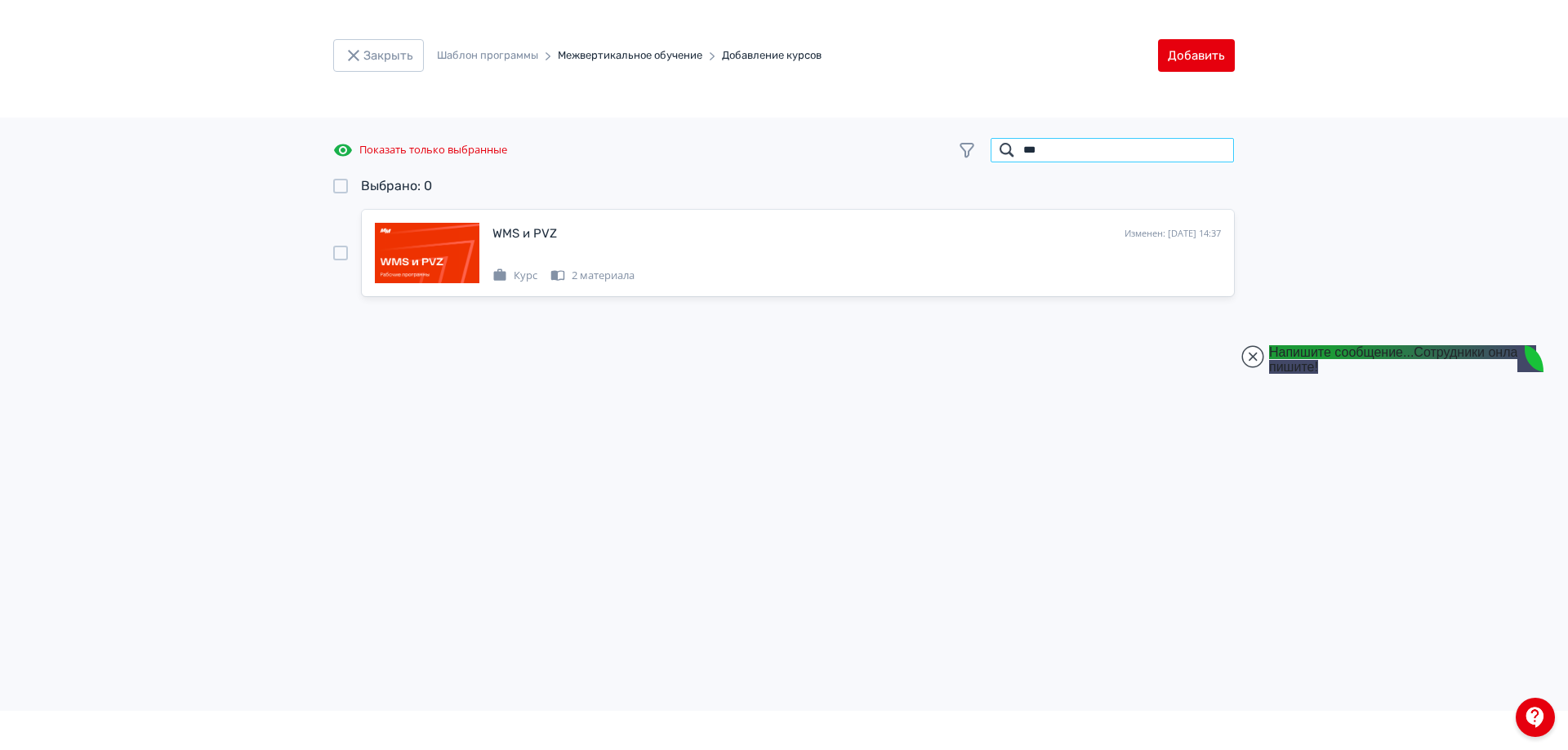
type input "***"
click at [336, 258] on div at bounding box center [341, 253] width 15 height 15
drag, startPoint x: 1108, startPoint y: 154, endPoint x: 997, endPoint y: 132, distance: 113.2
click at [1001, 132] on div "Показать только выбранные *** Выбрано: 1 WMS и PVZ Изменен: [DATE] 14:37 Курс 2…" at bounding box center [784, 414] width 1568 height 593
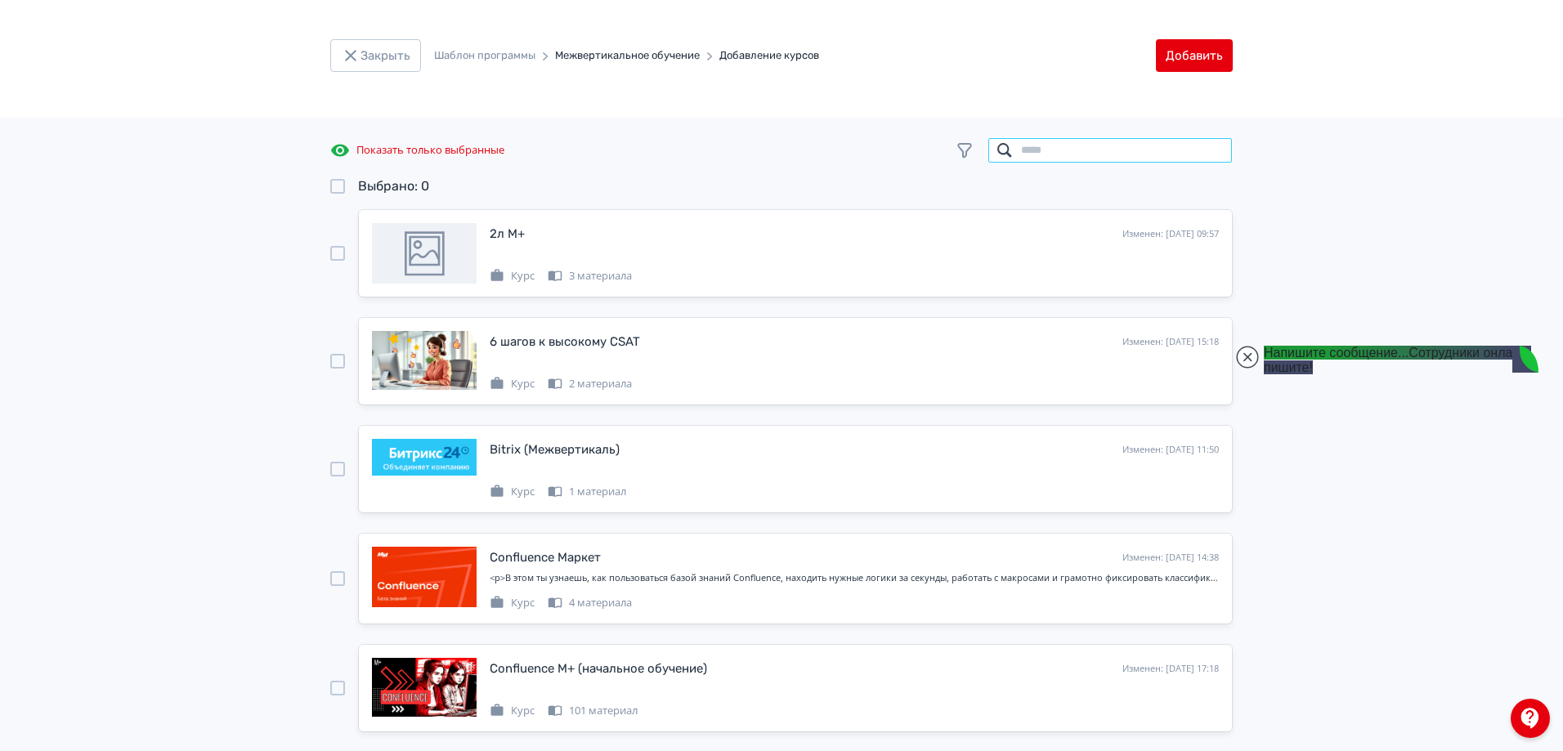
click at [1060, 137] on input "search" at bounding box center [1110, 150] width 245 height 26
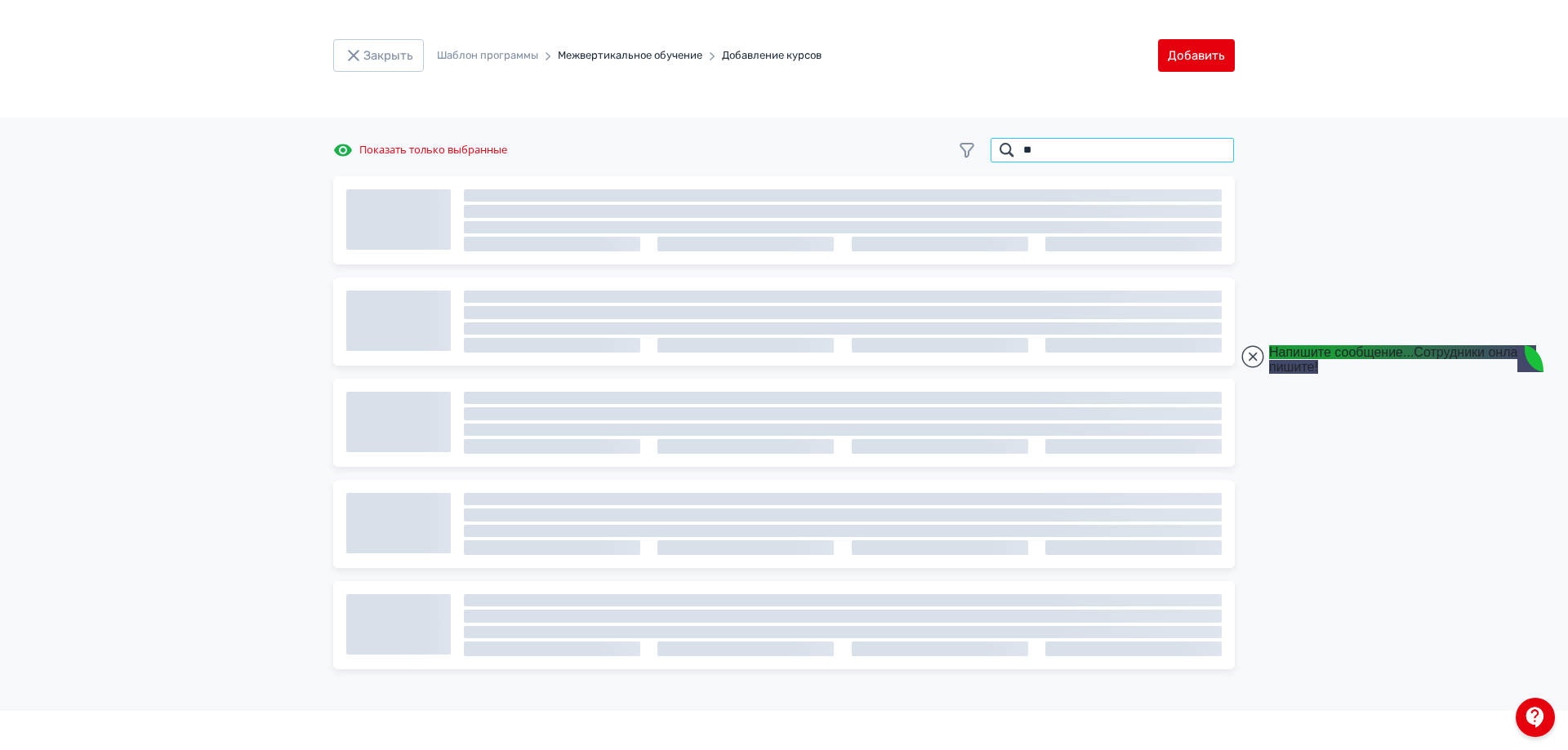
type input "***"
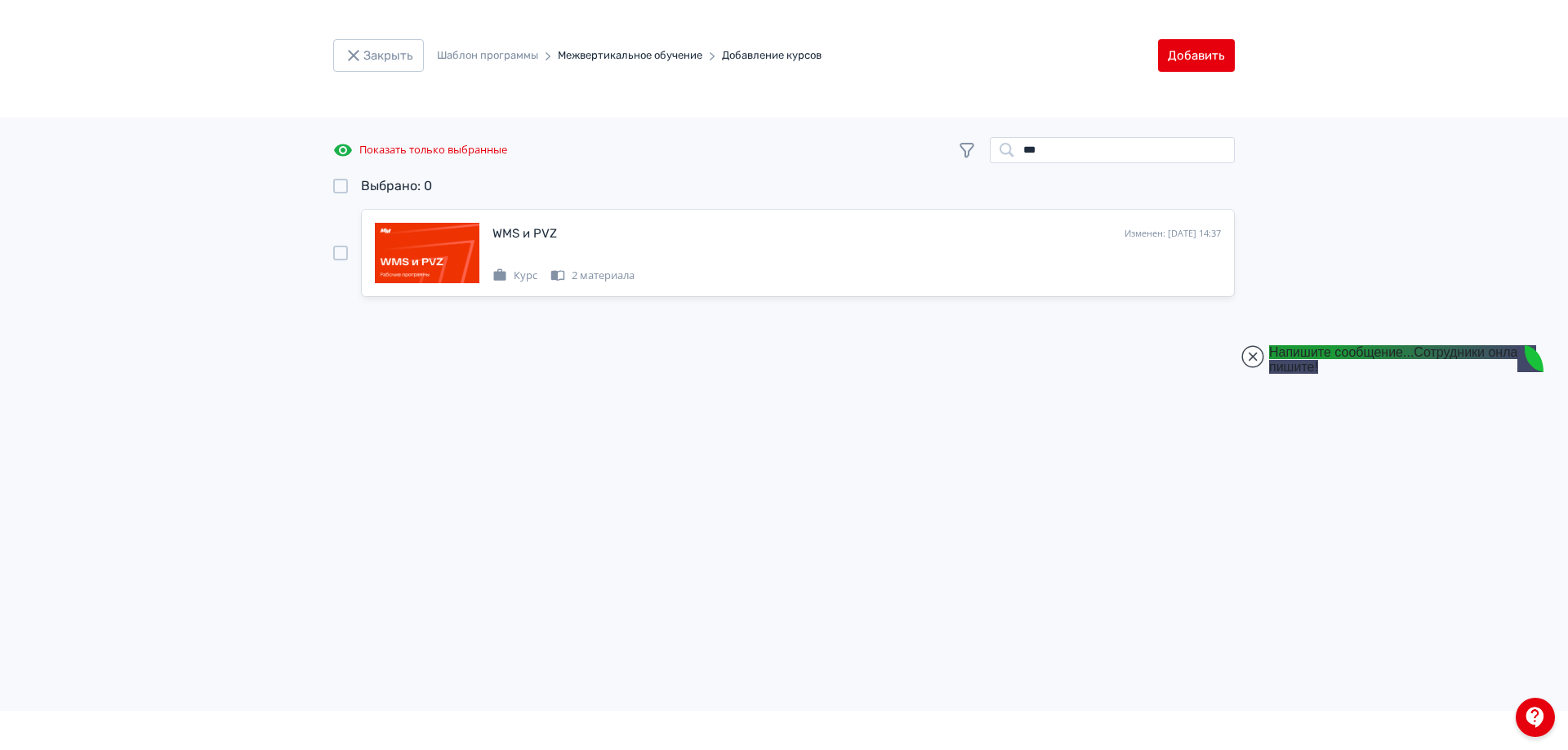
click at [343, 249] on div at bounding box center [341, 253] width 15 height 15
click at [1223, 47] on button "Добавить" at bounding box center [1195, 55] width 77 height 33
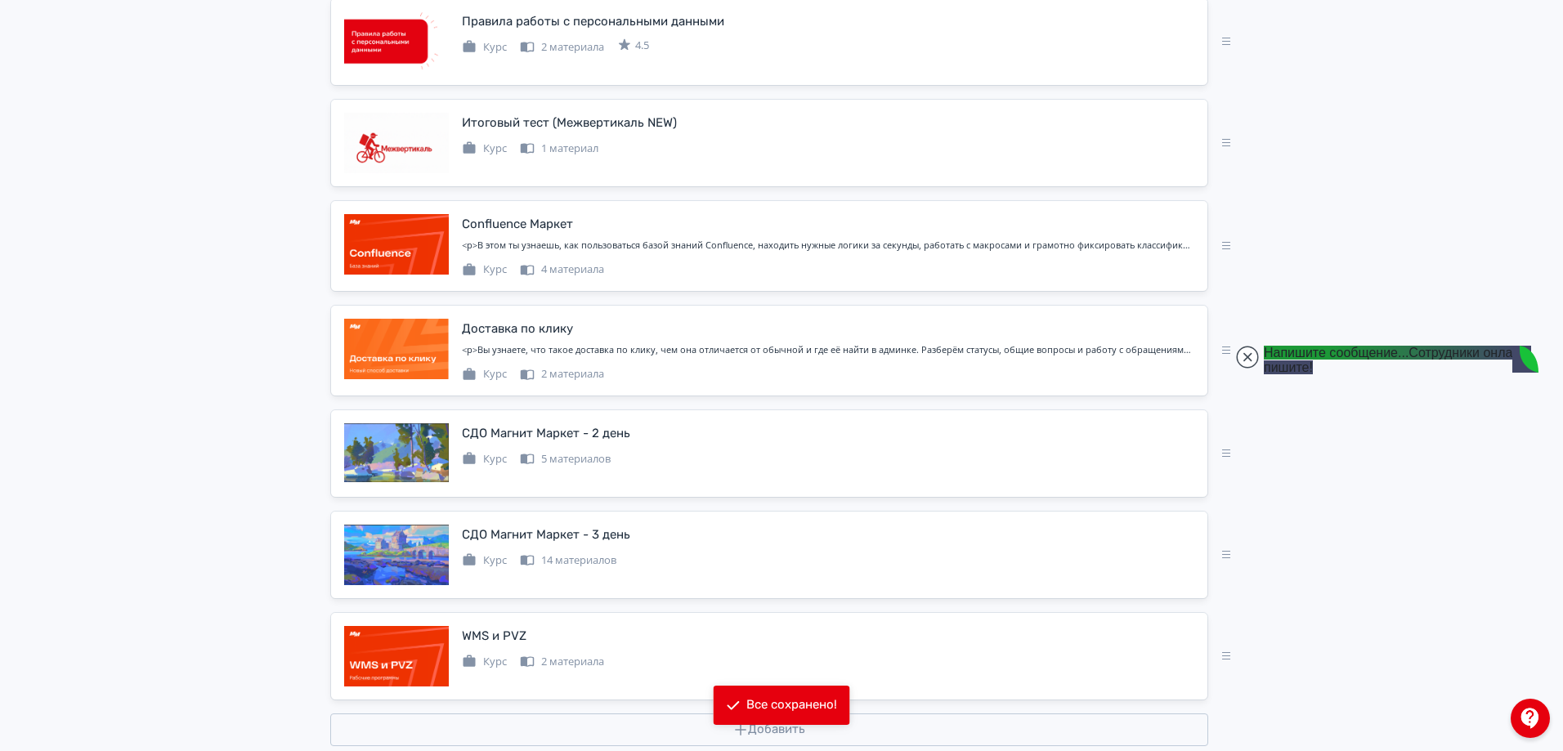
scroll to position [2680, 0]
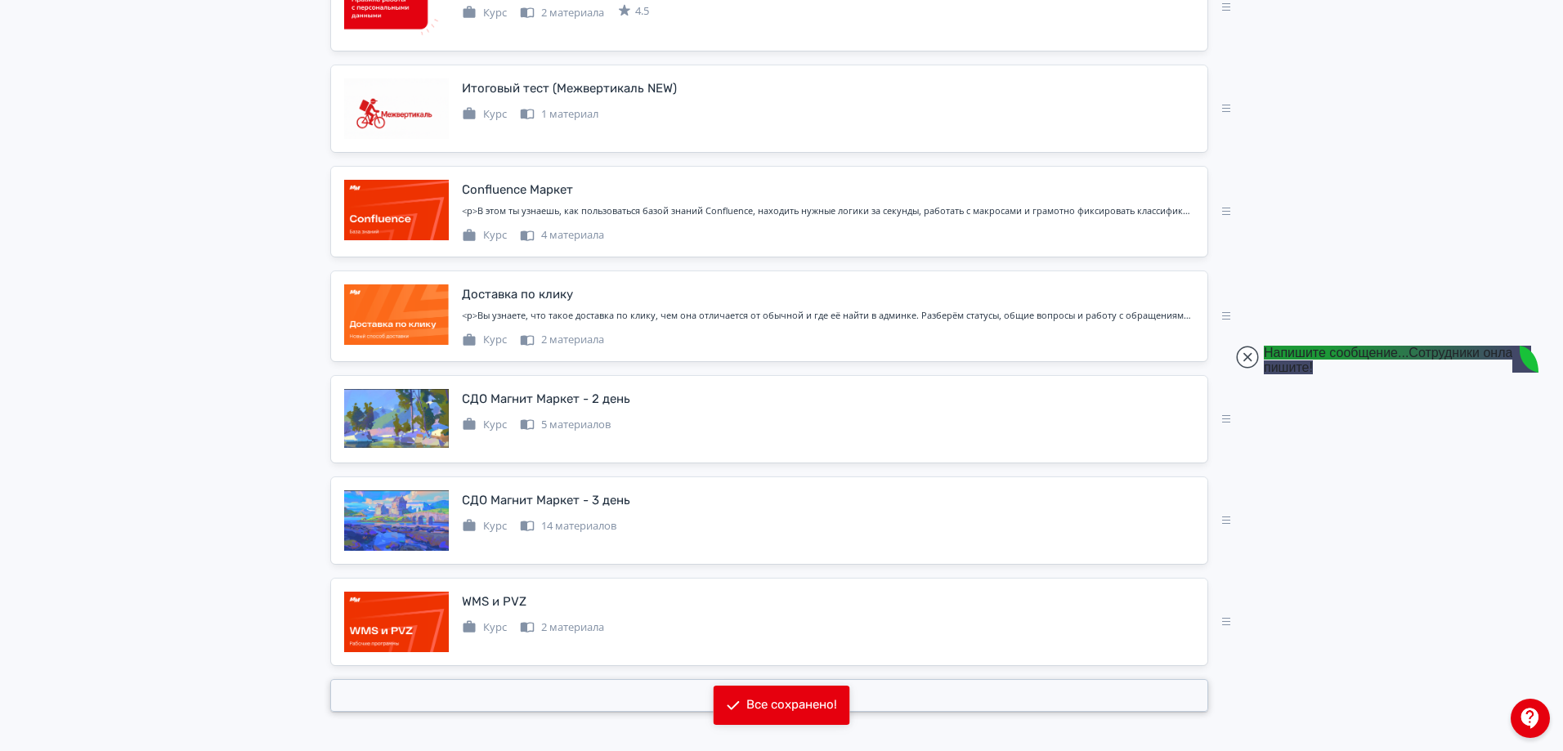
click at [575, 686] on button "Добавить" at bounding box center [769, 695] width 878 height 33
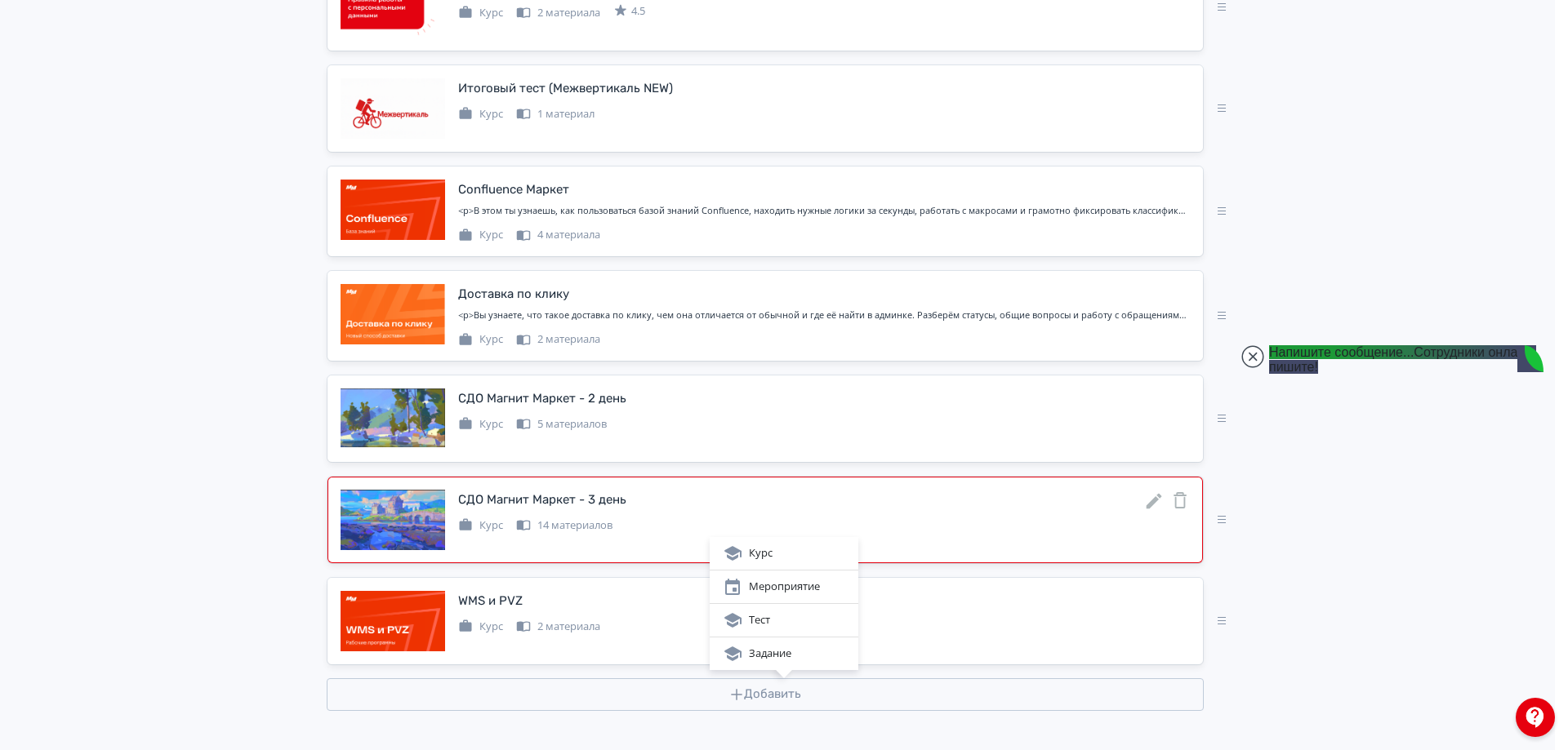
click at [800, 552] on div "Курс" at bounding box center [784, 554] width 123 height 20
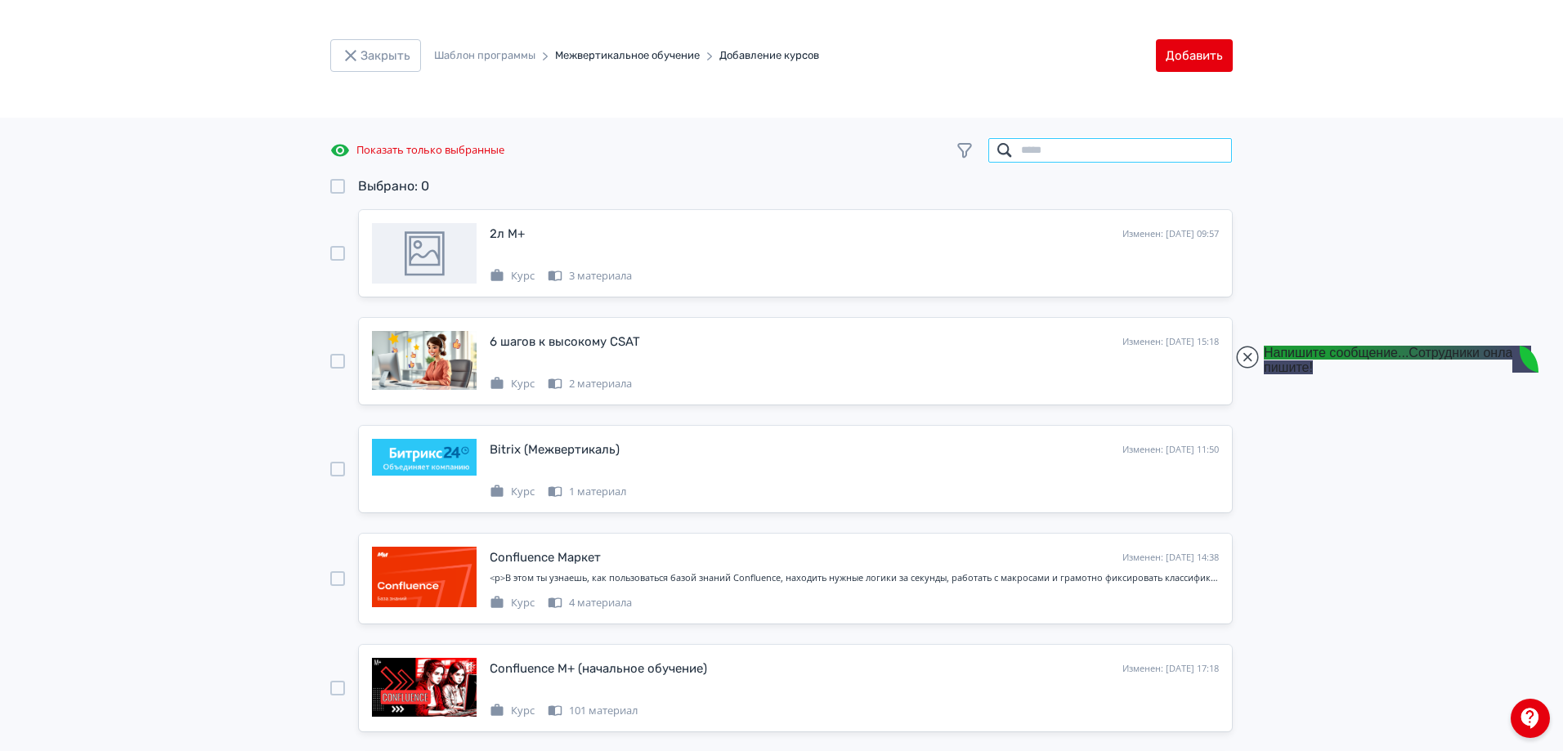
click at [1069, 149] on input "search" at bounding box center [1110, 150] width 245 height 26
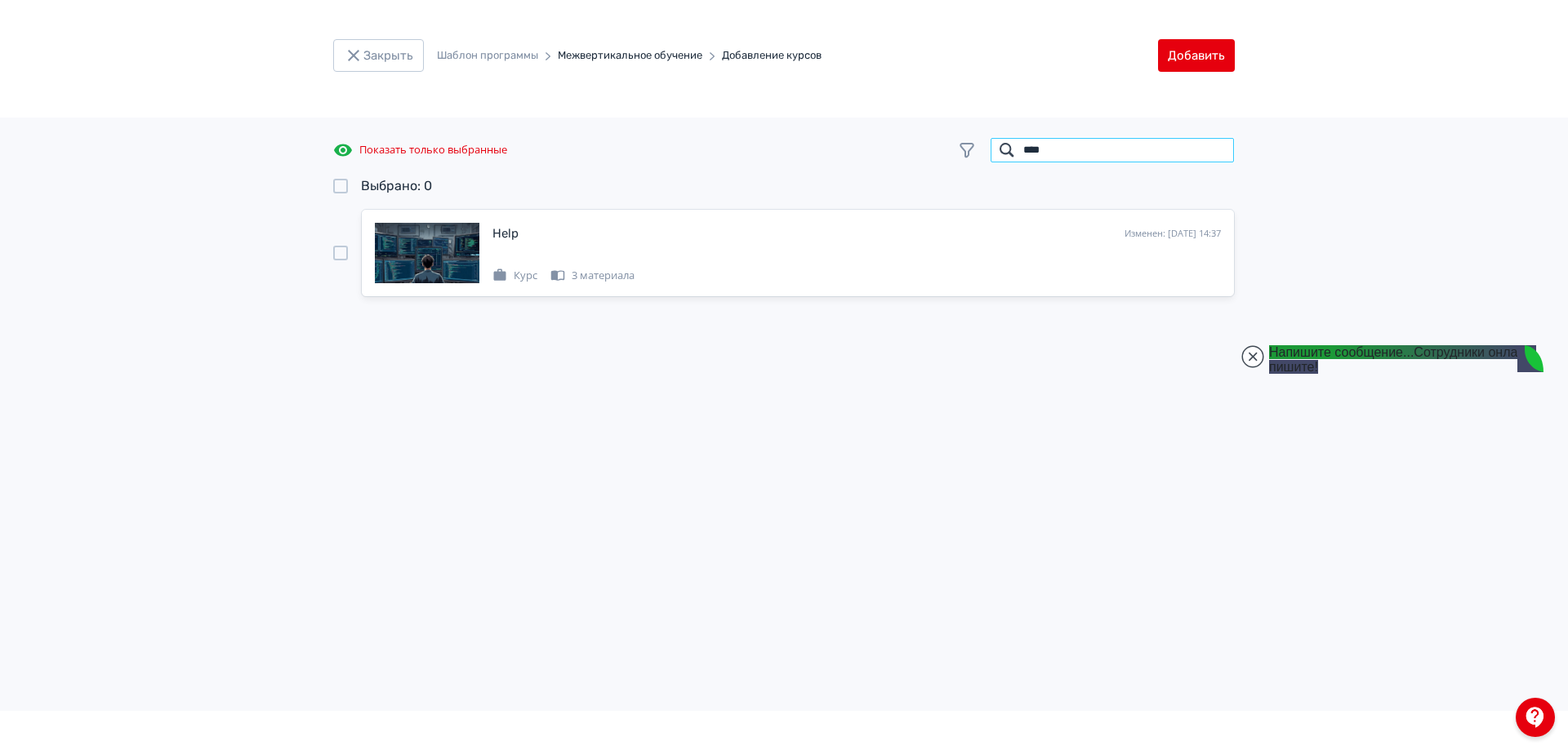
type input "****"
click at [337, 257] on div at bounding box center [341, 253] width 15 height 15
click at [1207, 43] on button "Добавить" at bounding box center [1195, 55] width 77 height 33
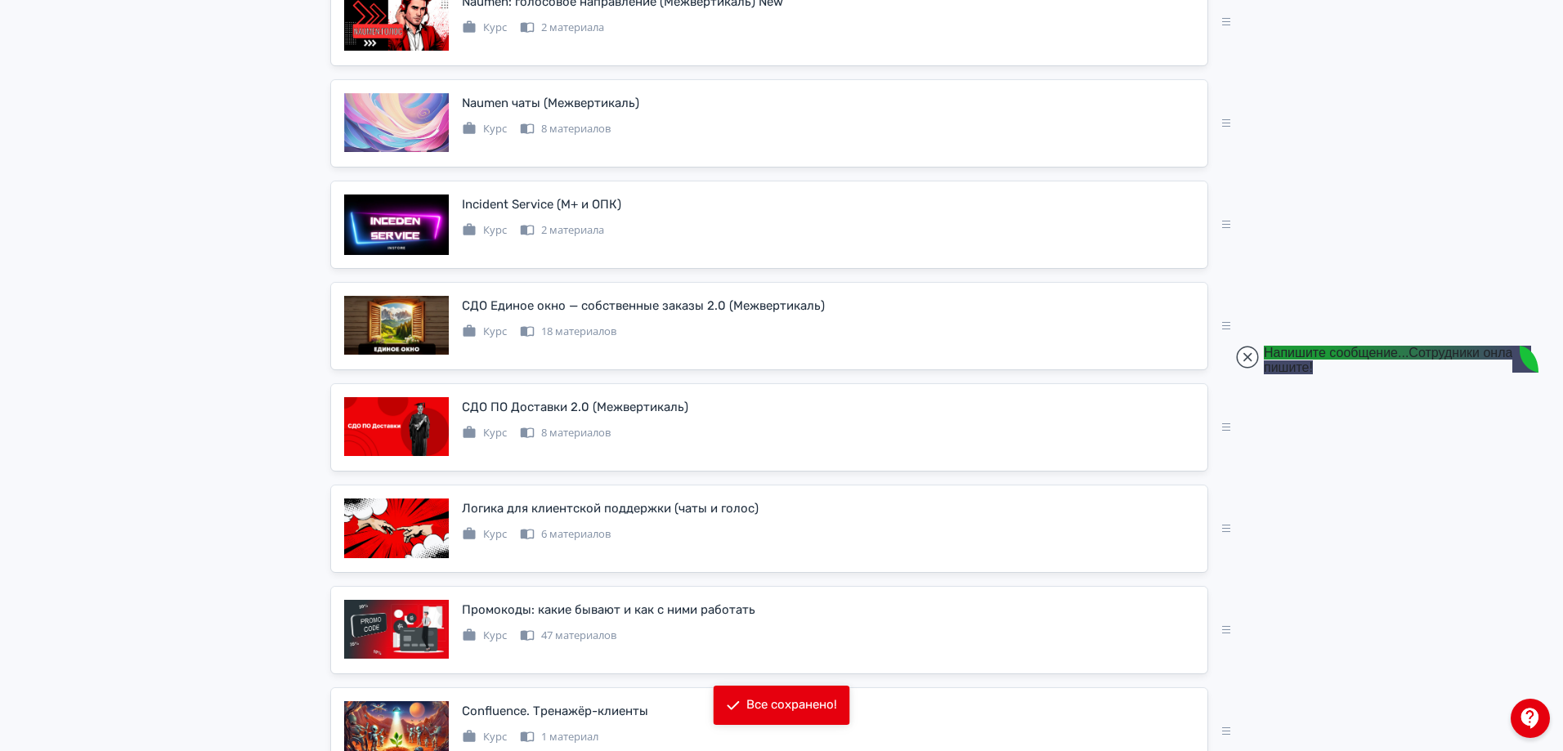
scroll to position [6438, 0]
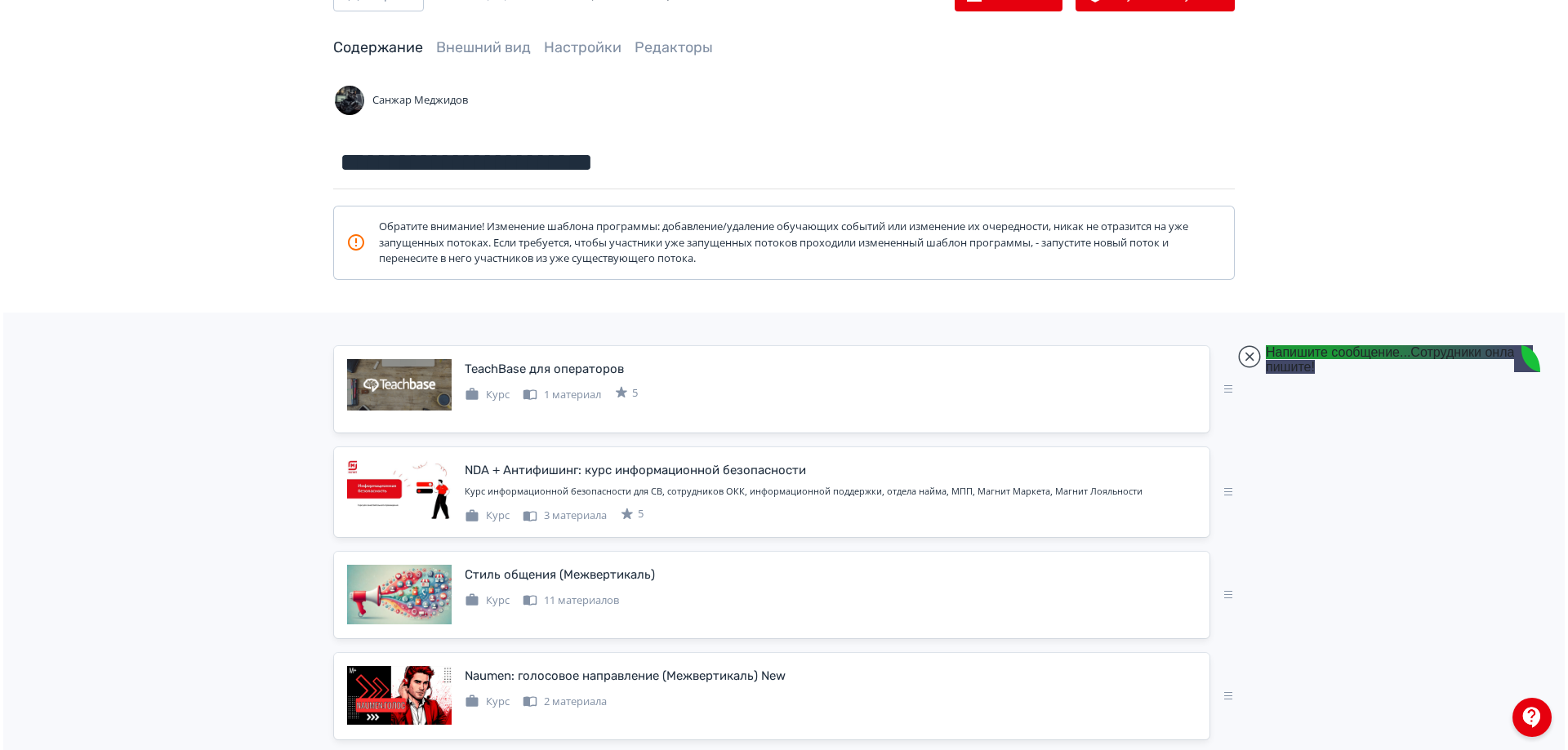
scroll to position [0, 0]
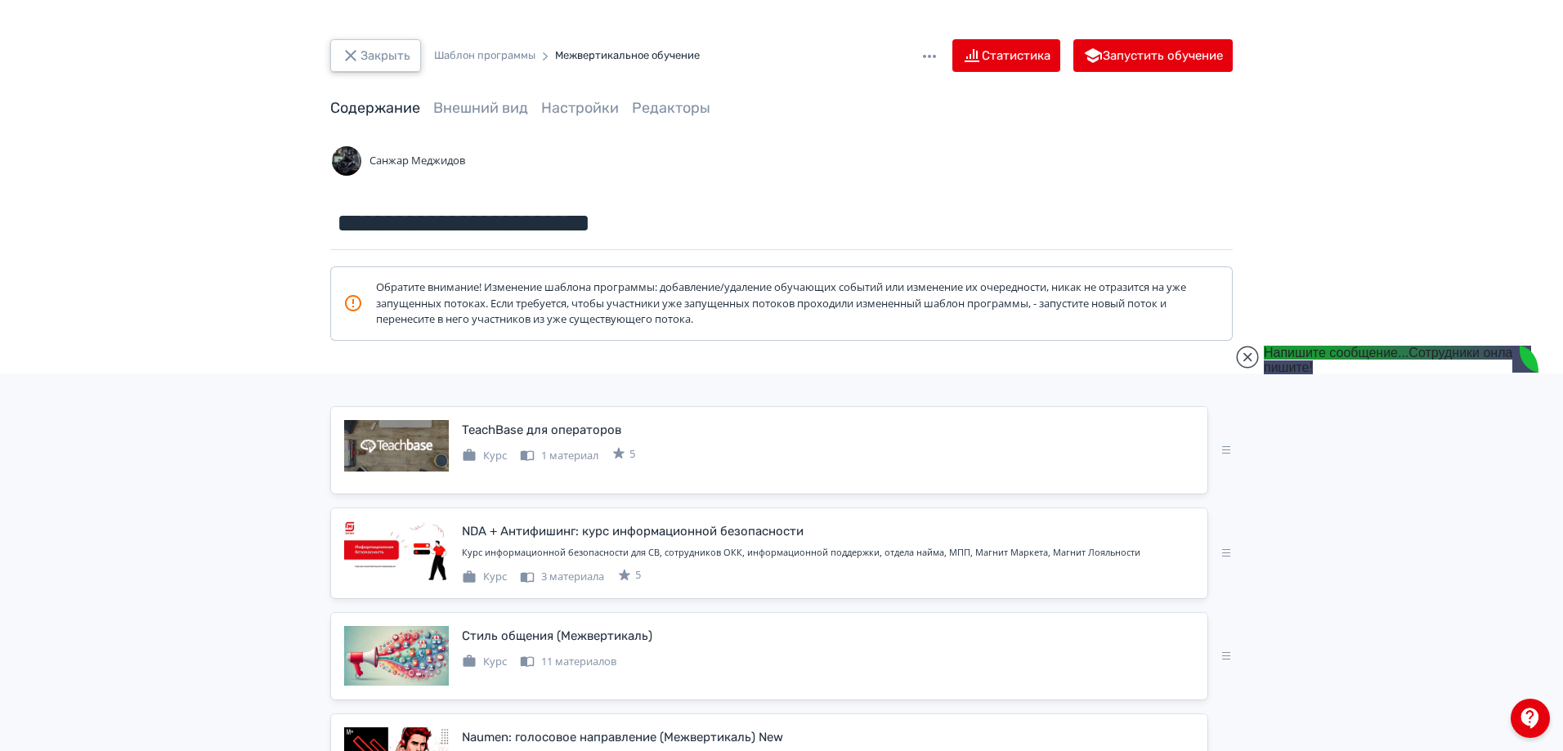
click at [351, 66] on button "Закрыть" at bounding box center [375, 55] width 91 height 33
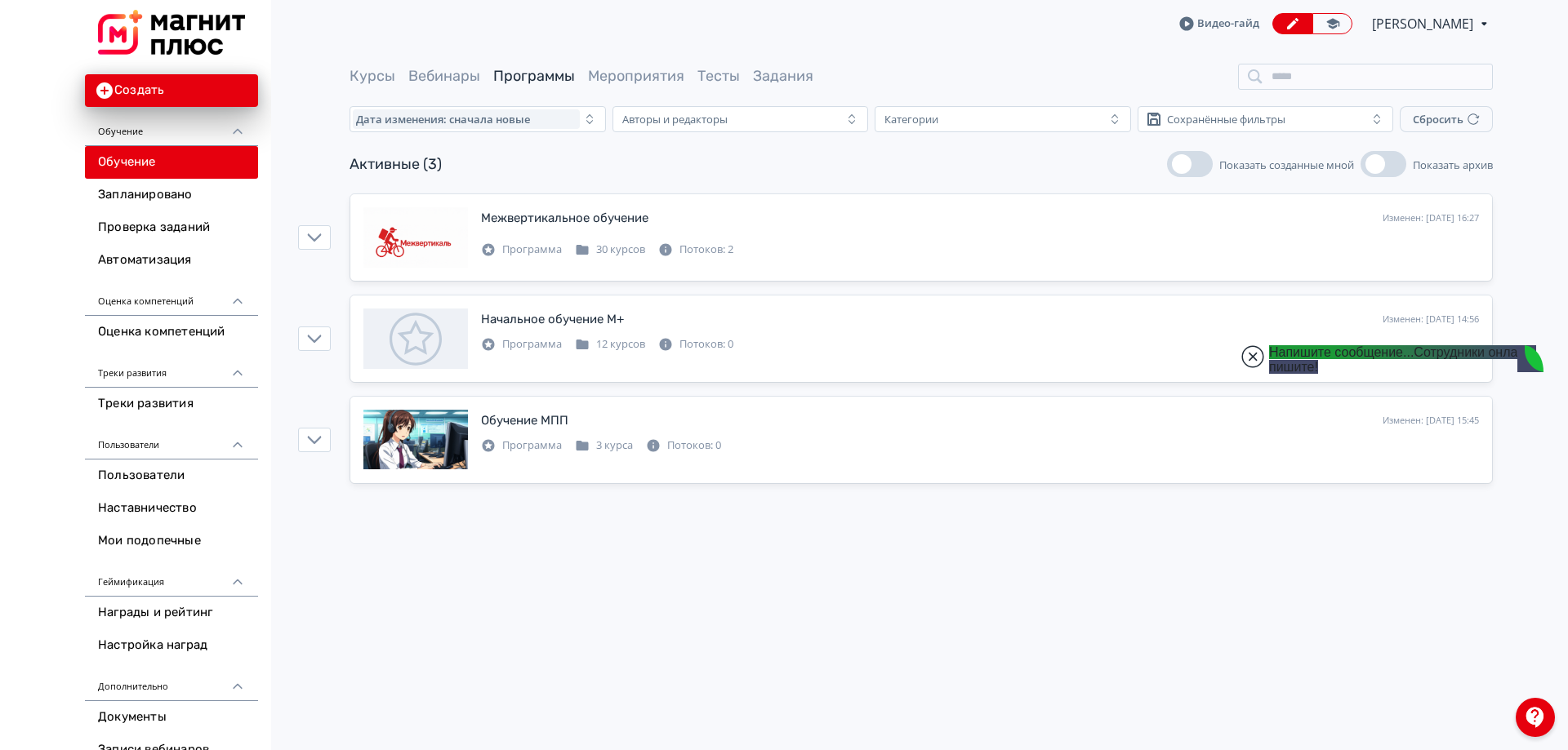
click at [1250, 365] on jdiv at bounding box center [1252, 357] width 23 height 23
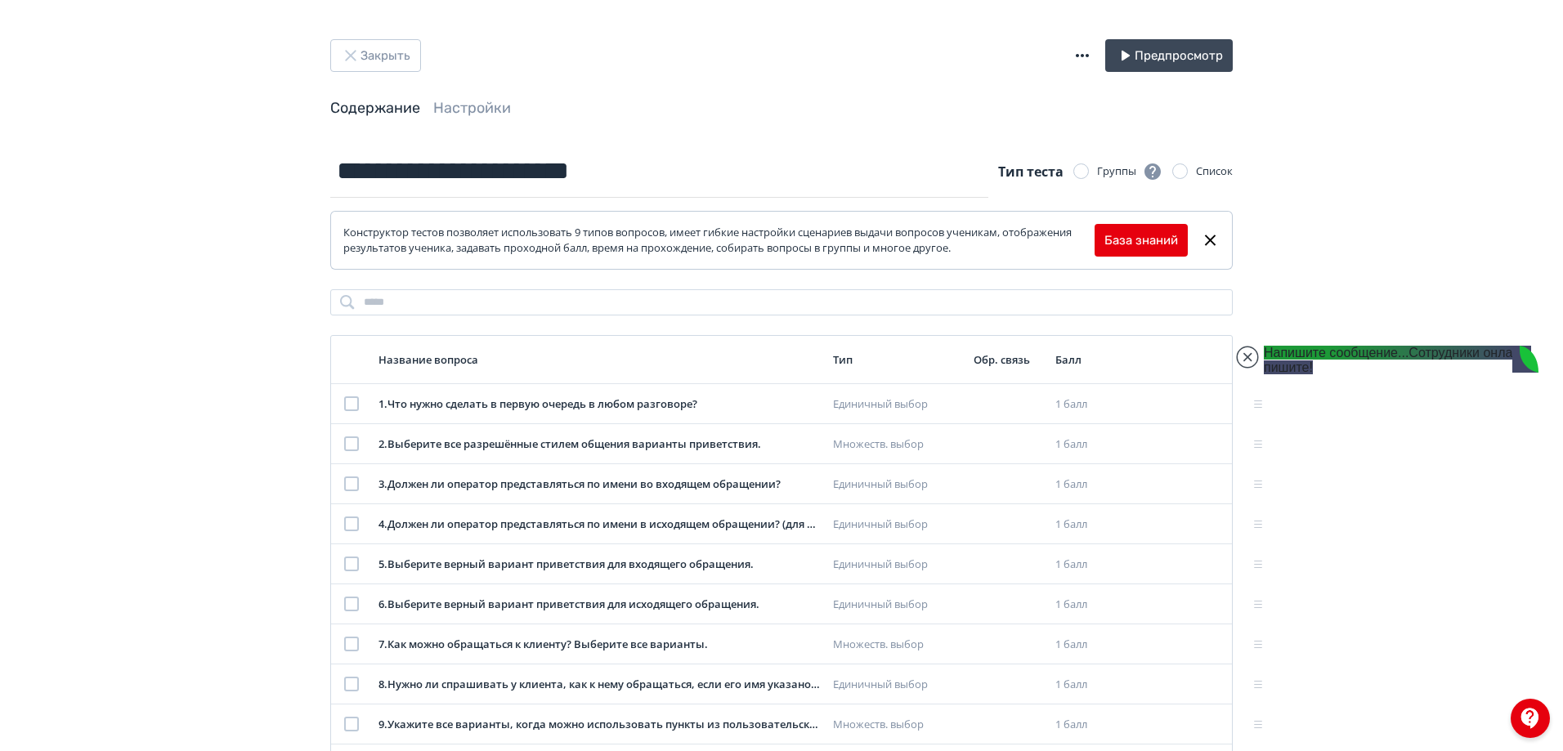
scroll to position [6237, 0]
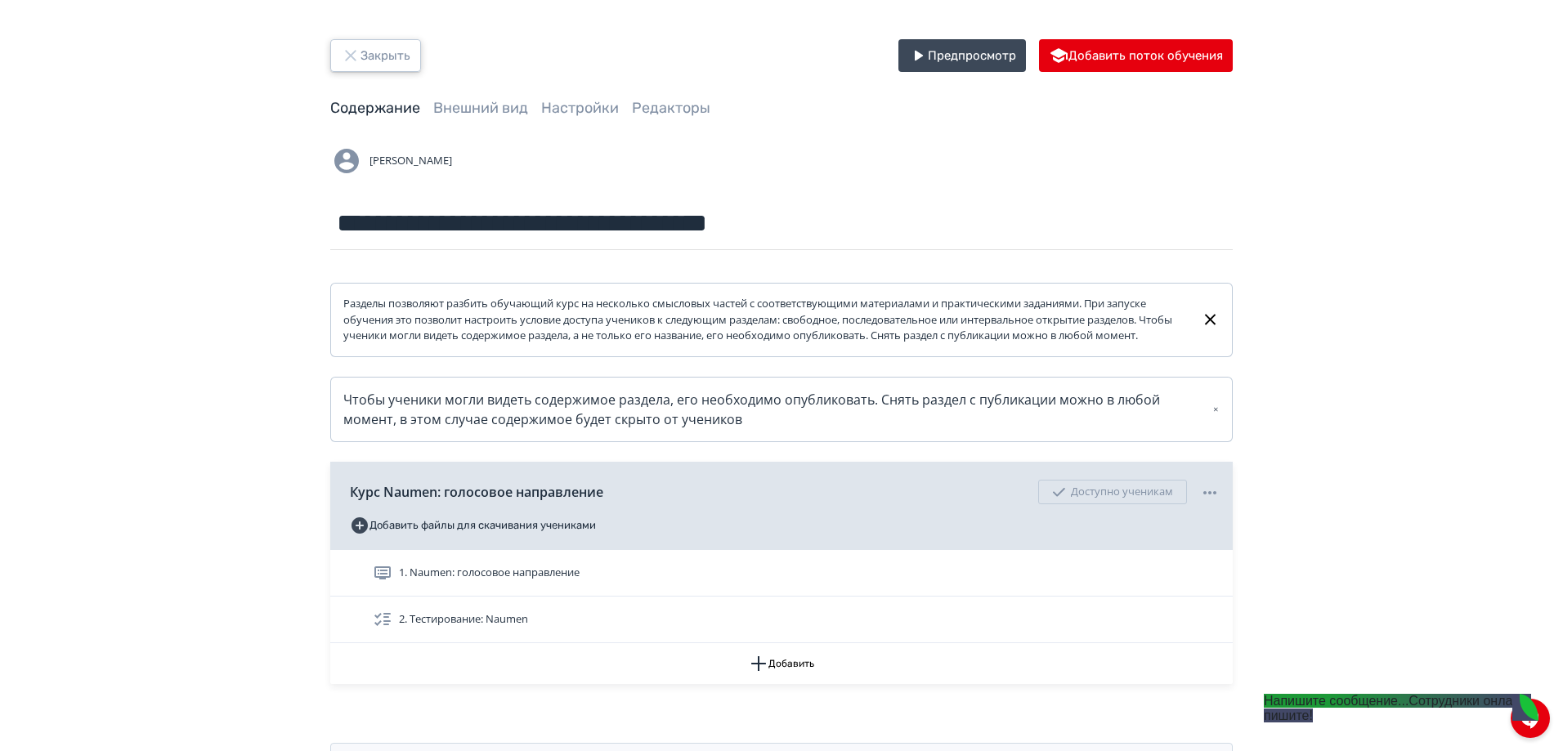
click at [362, 52] on button "Закрыть" at bounding box center [375, 55] width 91 height 33
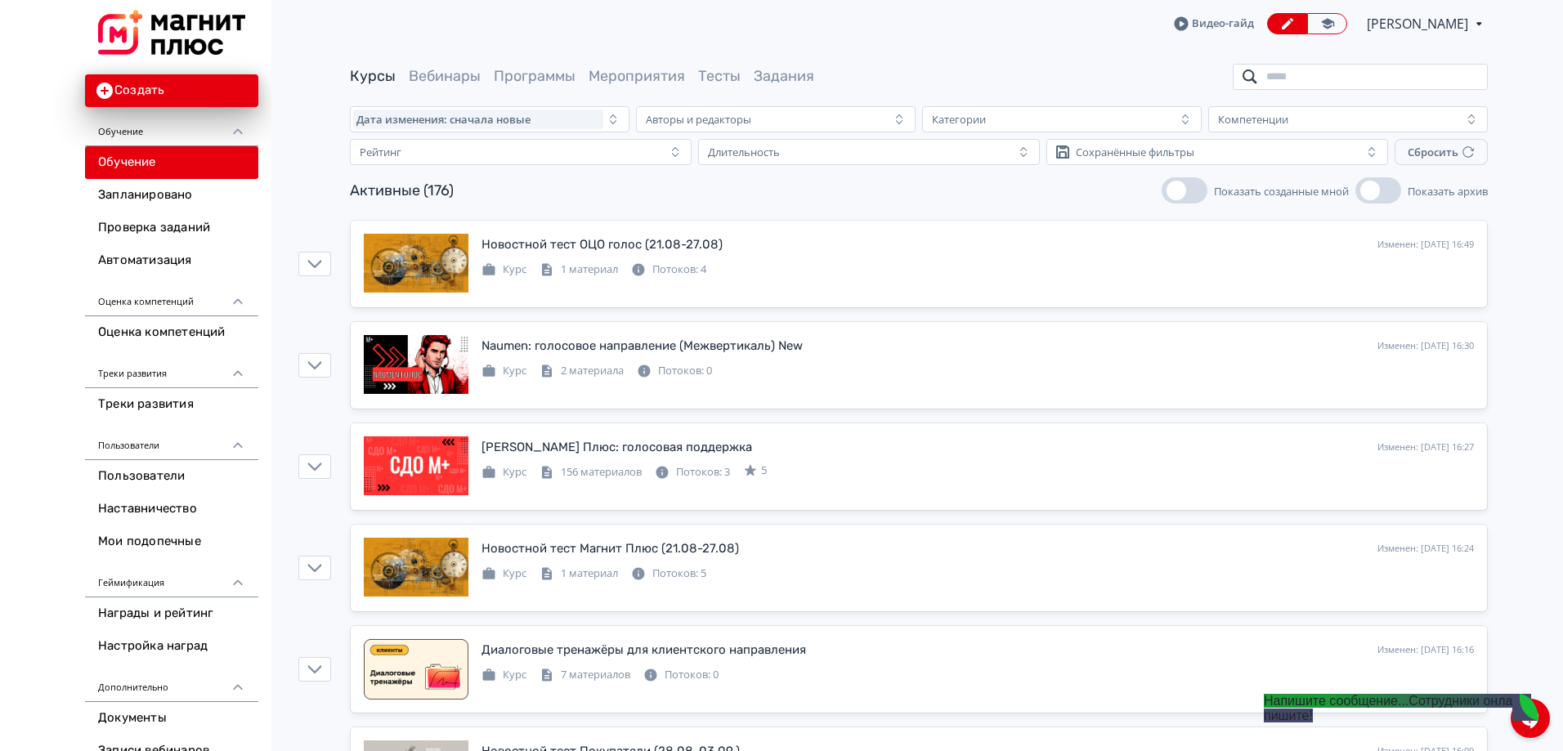
click at [1338, 76] on input "search" at bounding box center [1360, 77] width 255 height 26
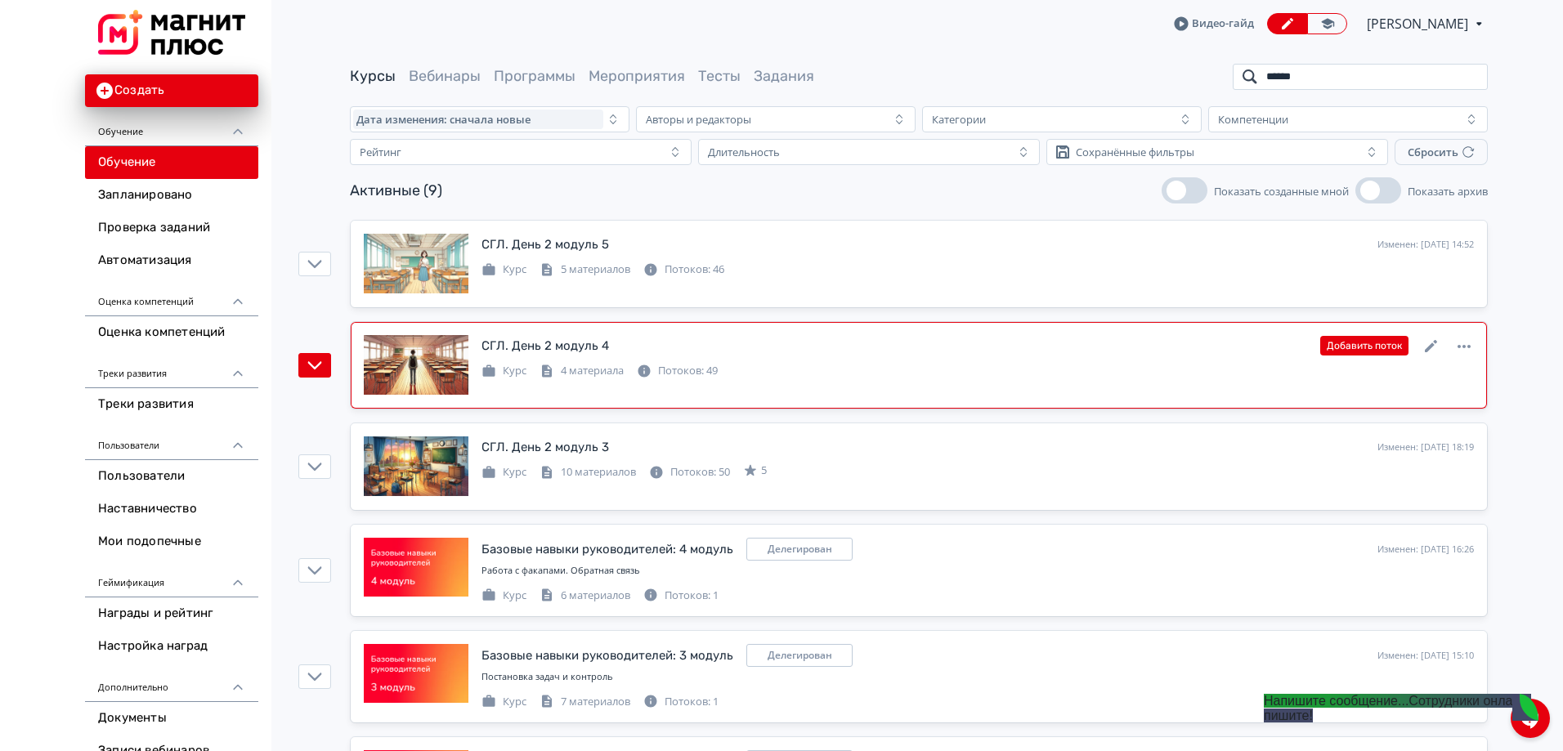
type input "******"
click at [867, 372] on div "Курс 4 материала Потоков: 49" at bounding box center [978, 370] width 993 height 20
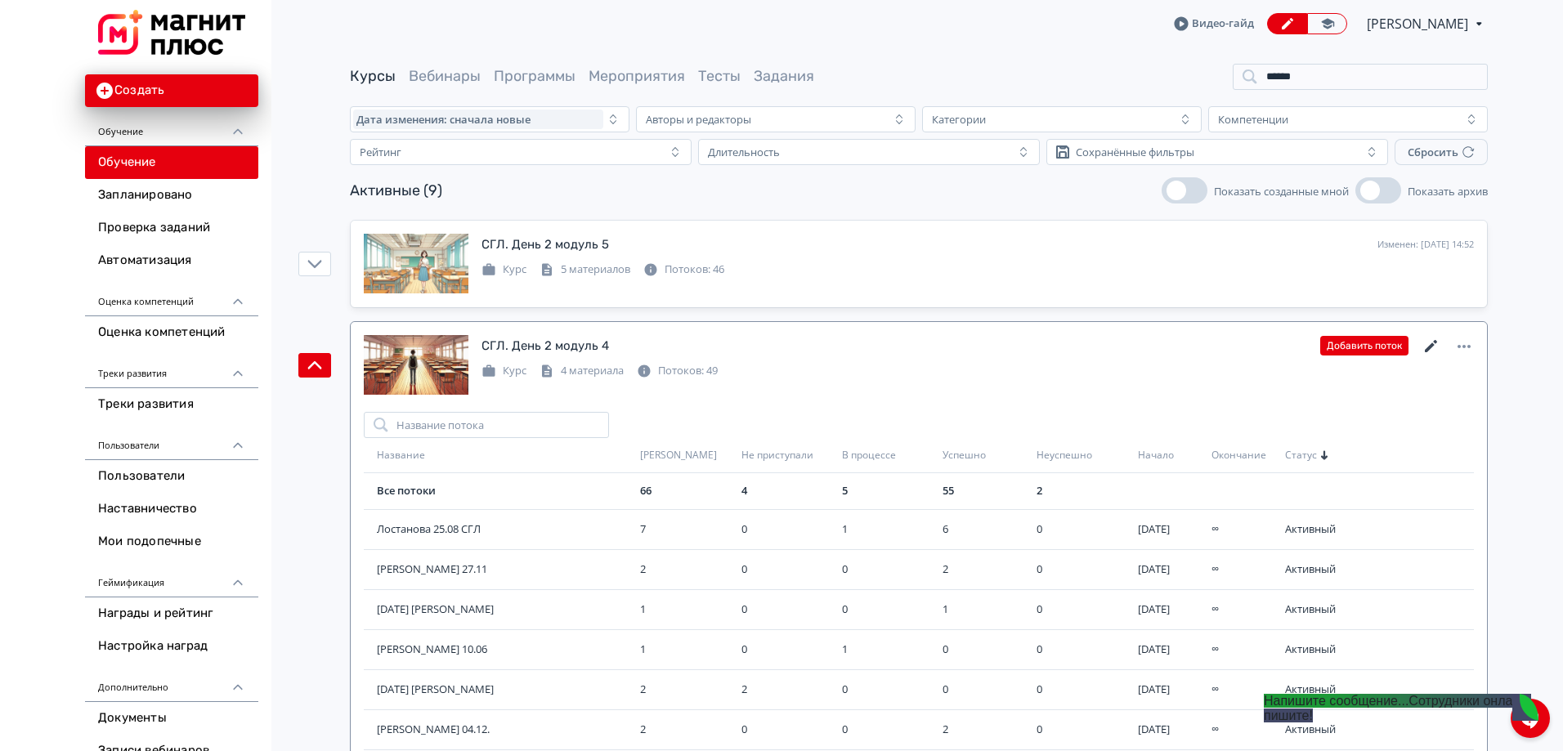
click at [1426, 352] on icon at bounding box center [1431, 346] width 12 height 12
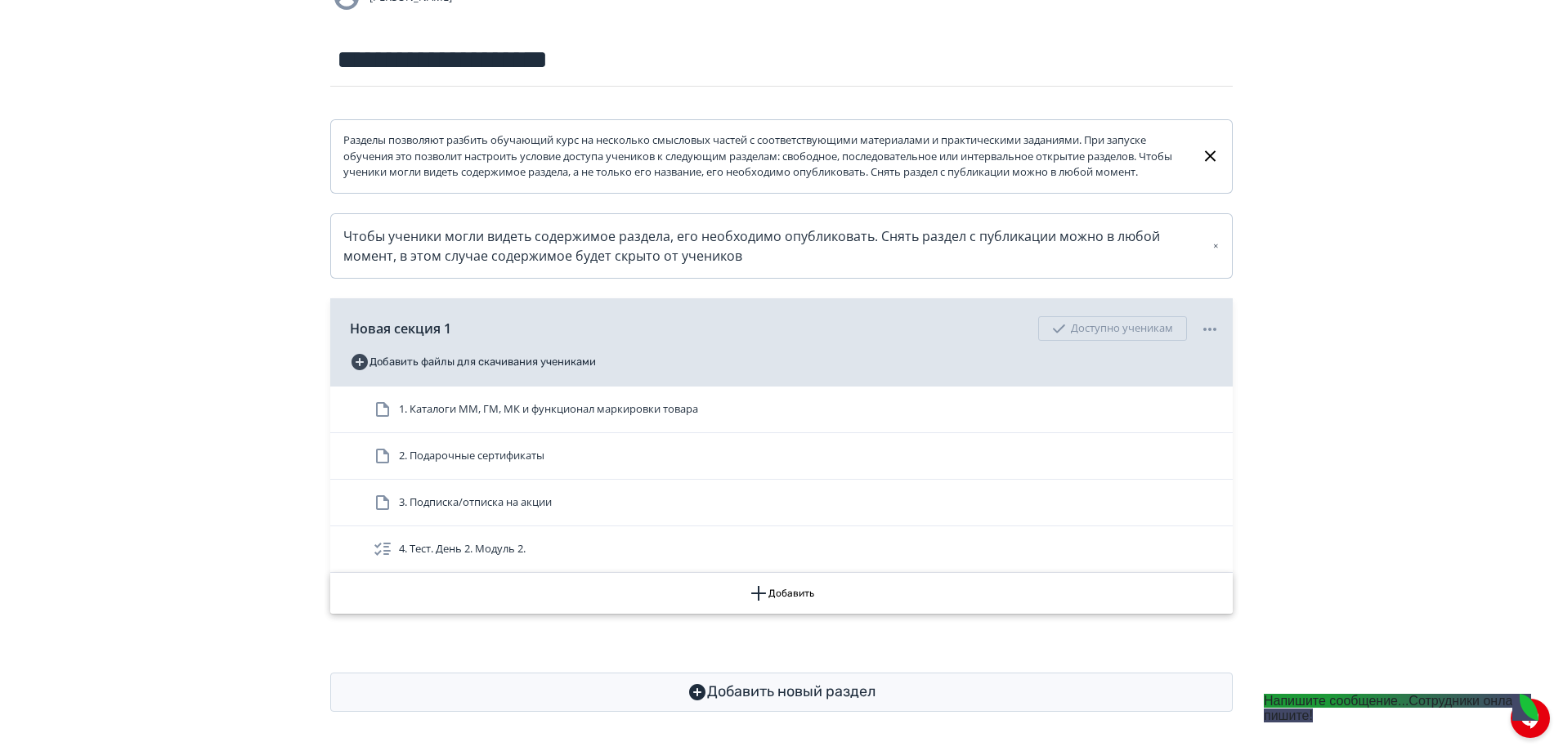
scroll to position [179, 0]
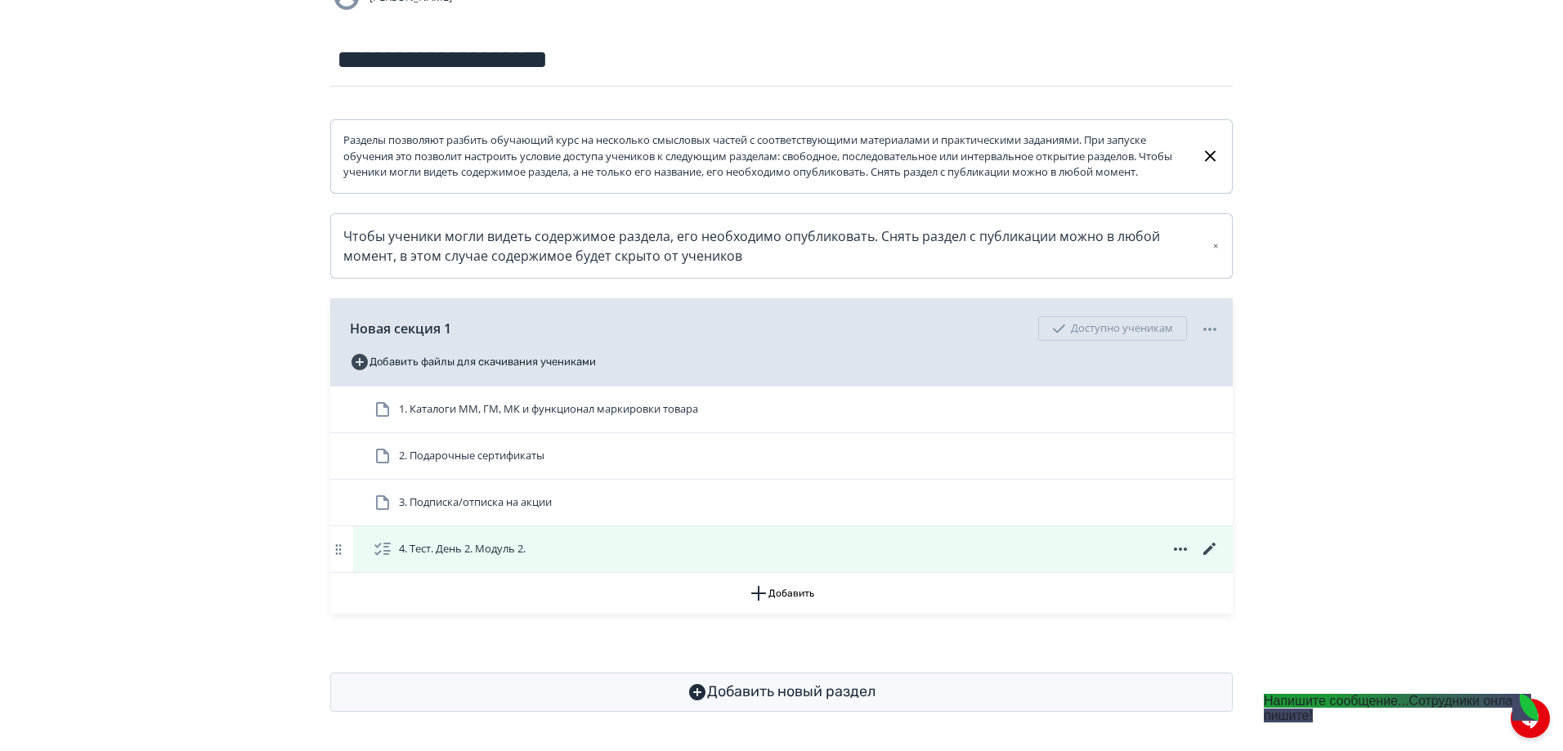
click at [1213, 549] on icon at bounding box center [1210, 550] width 20 height 20
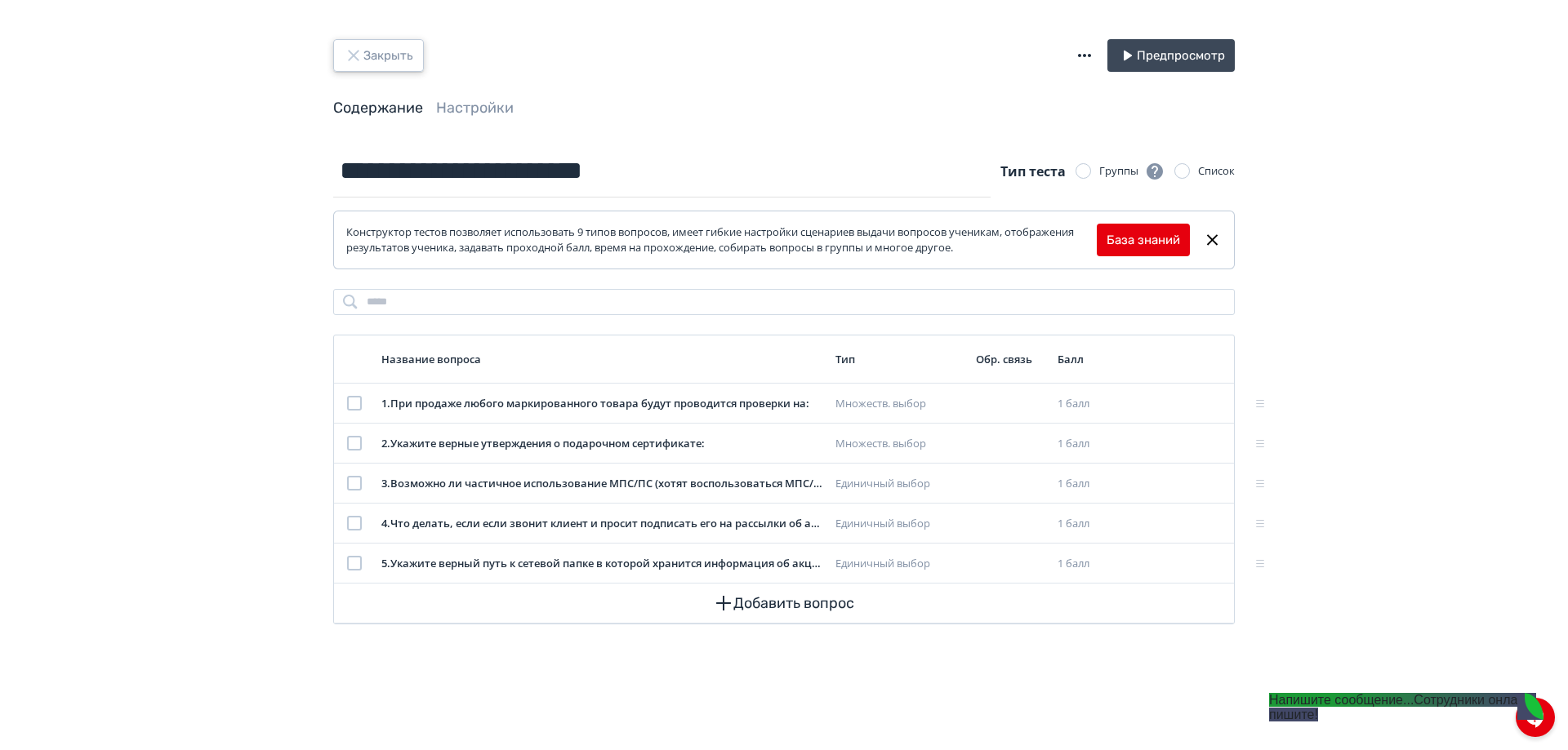
click at [389, 60] on button "Закрыть" at bounding box center [379, 55] width 91 height 33
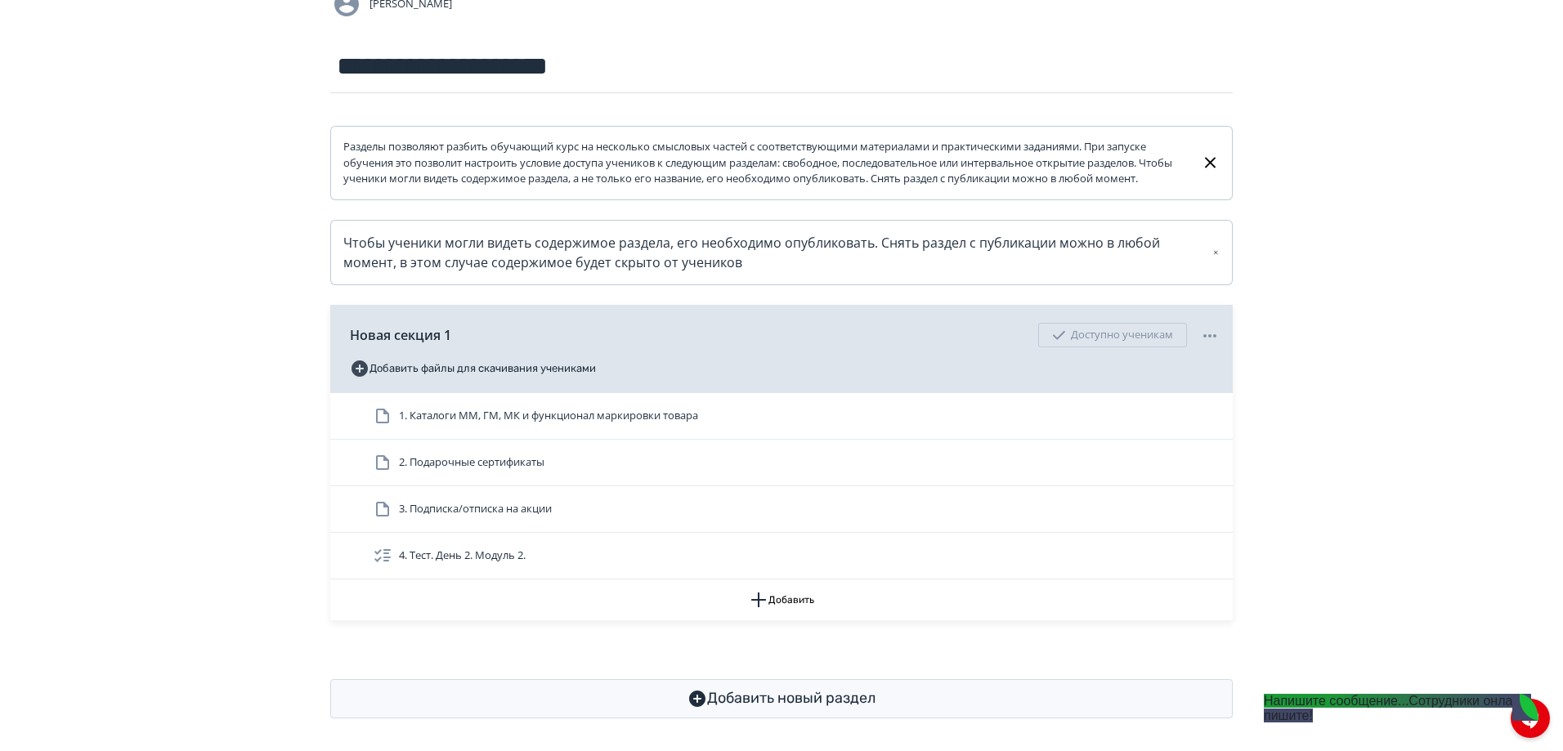
scroll to position [164, 0]
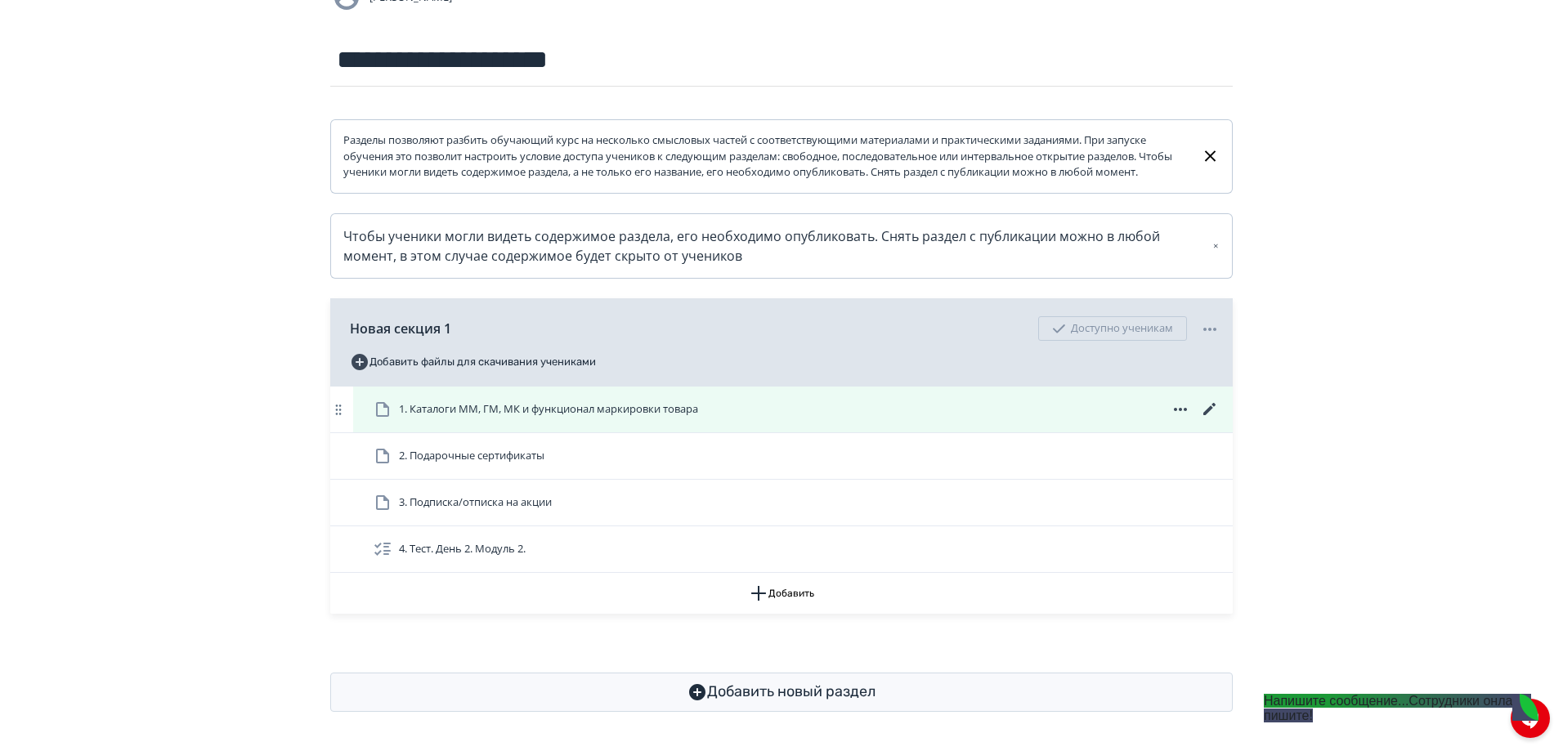
click at [1203, 419] on icon at bounding box center [1210, 410] width 20 height 20
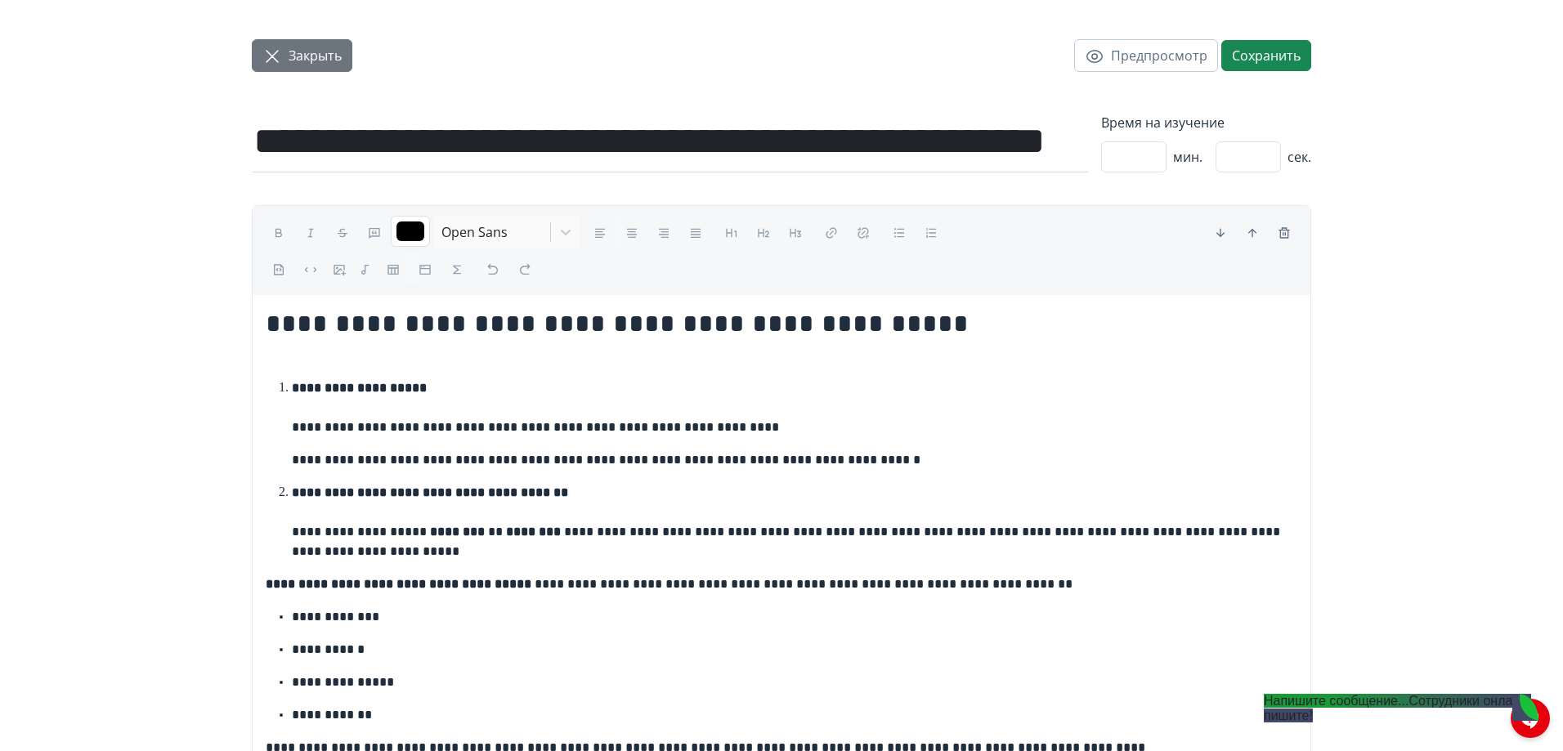
click at [307, 62] on span "Закрыть" at bounding box center [315, 56] width 53 height 20
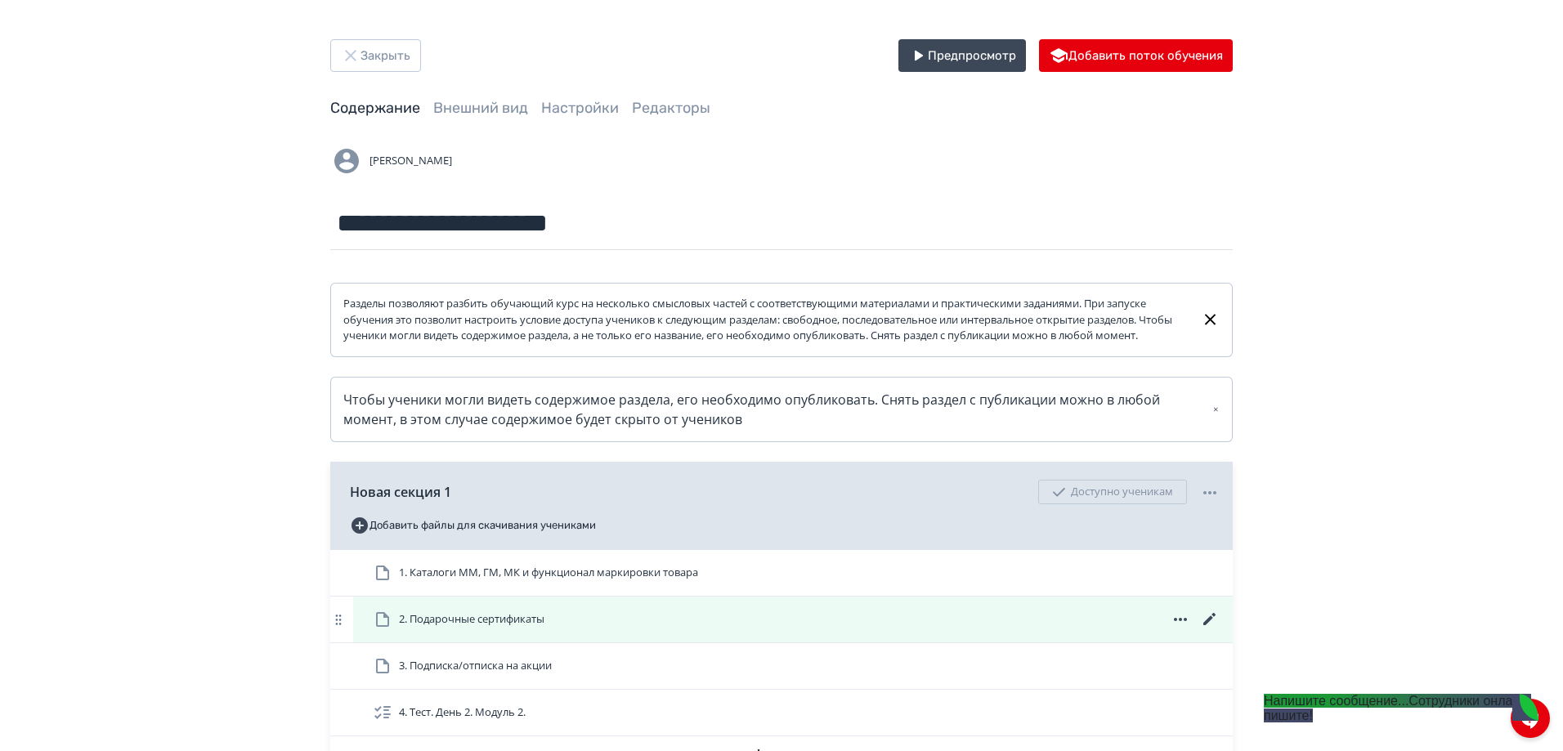
scroll to position [164, 0]
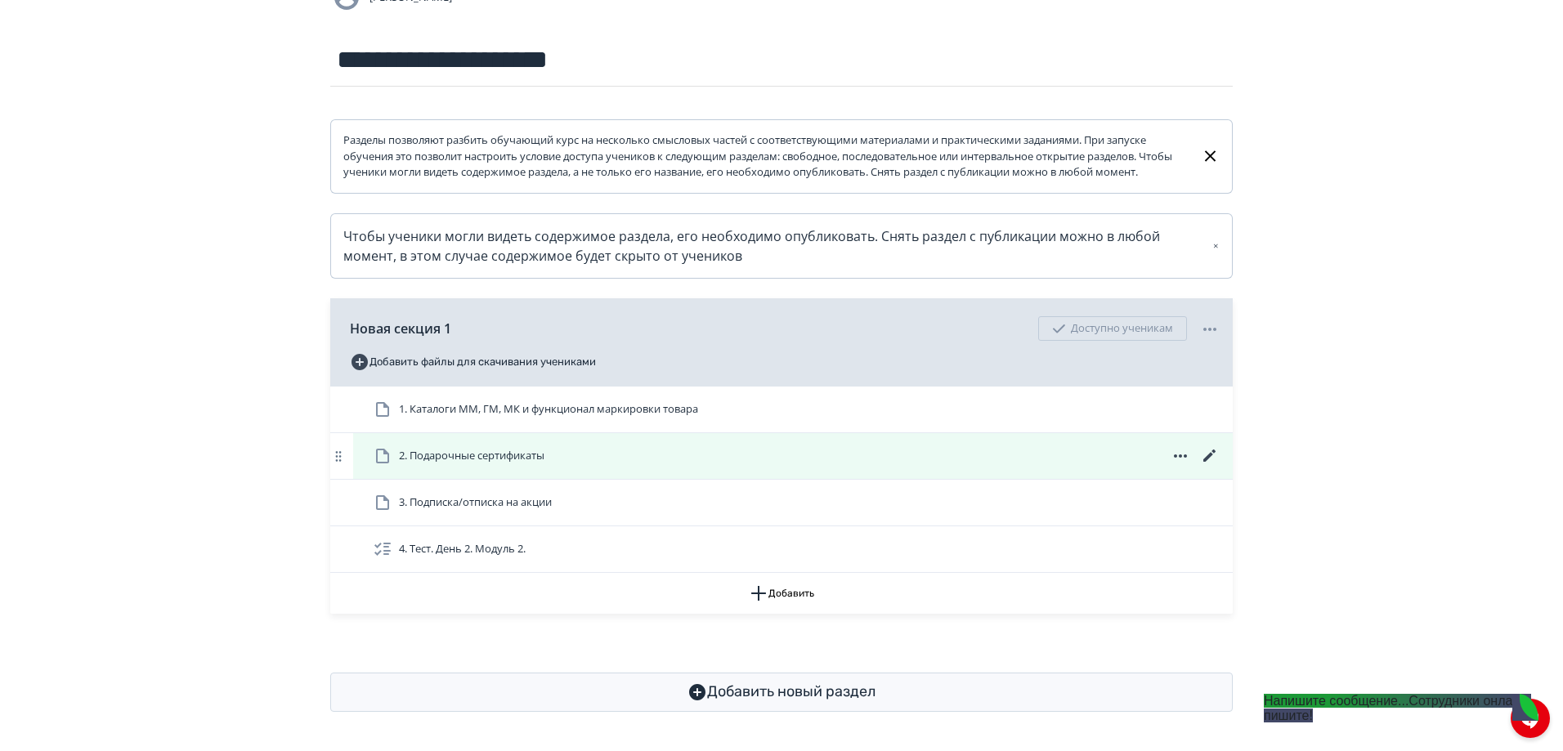
click at [1214, 466] on icon at bounding box center [1210, 456] width 20 height 20
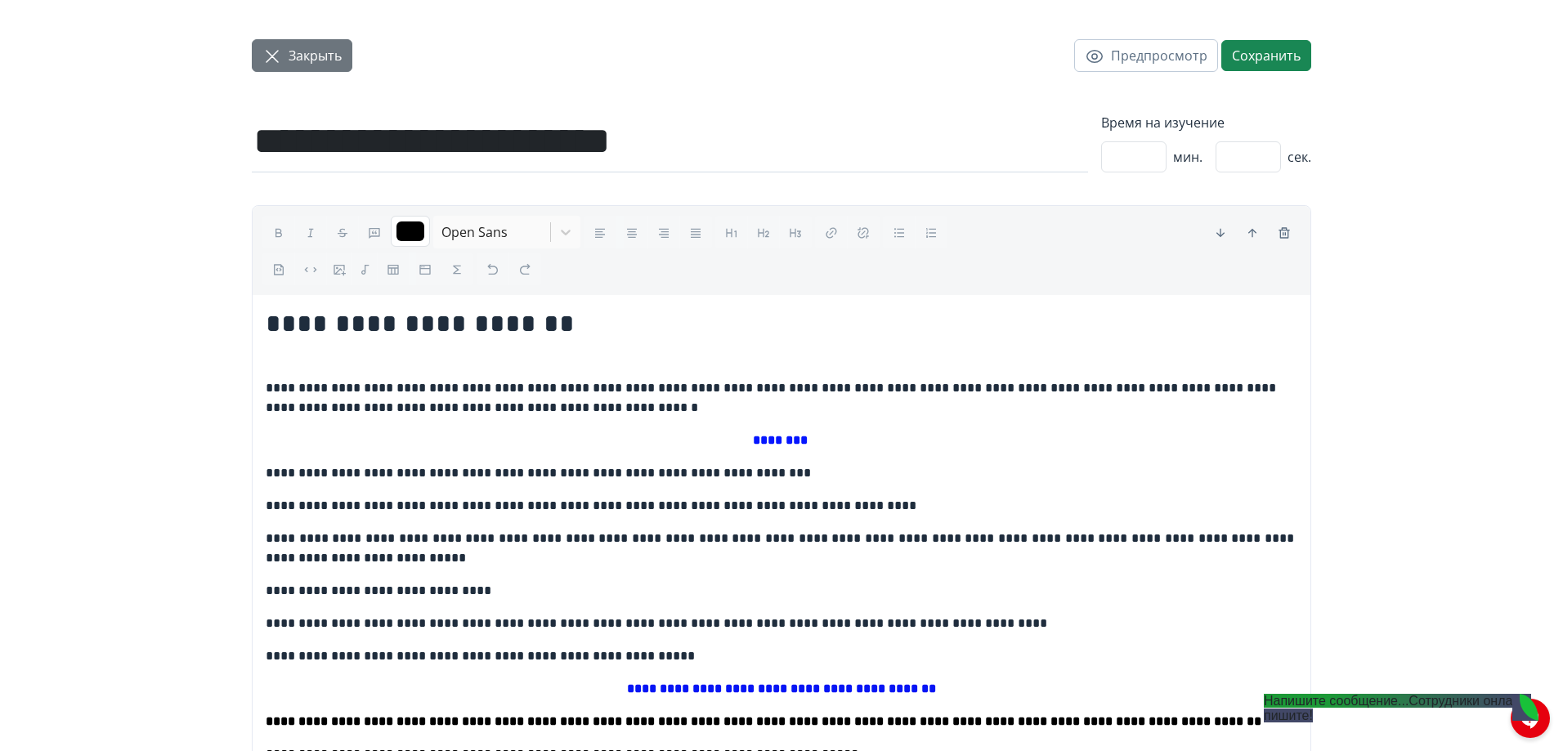
click at [333, 65] on button "Закрыть" at bounding box center [302, 55] width 101 height 33
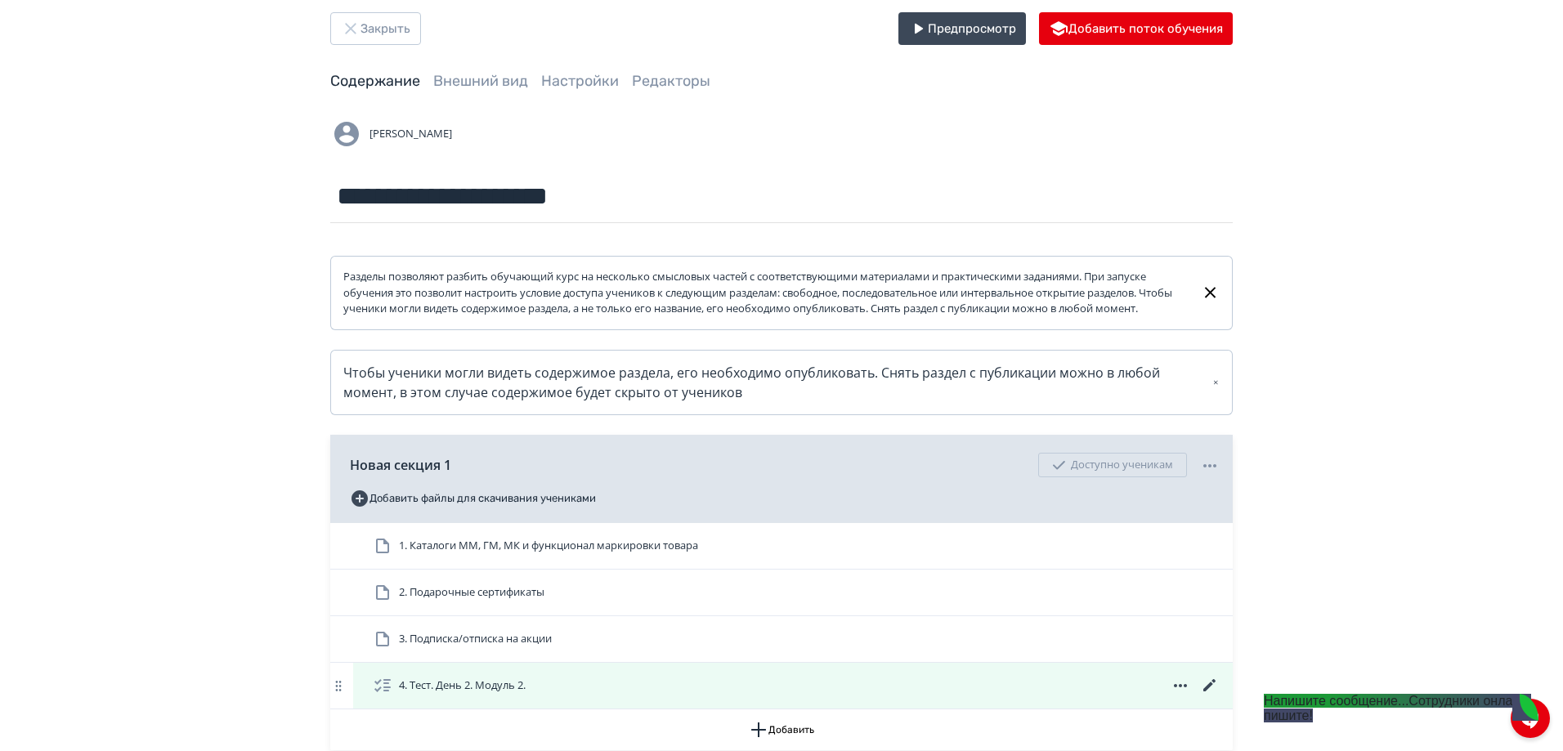
scroll to position [16, 0]
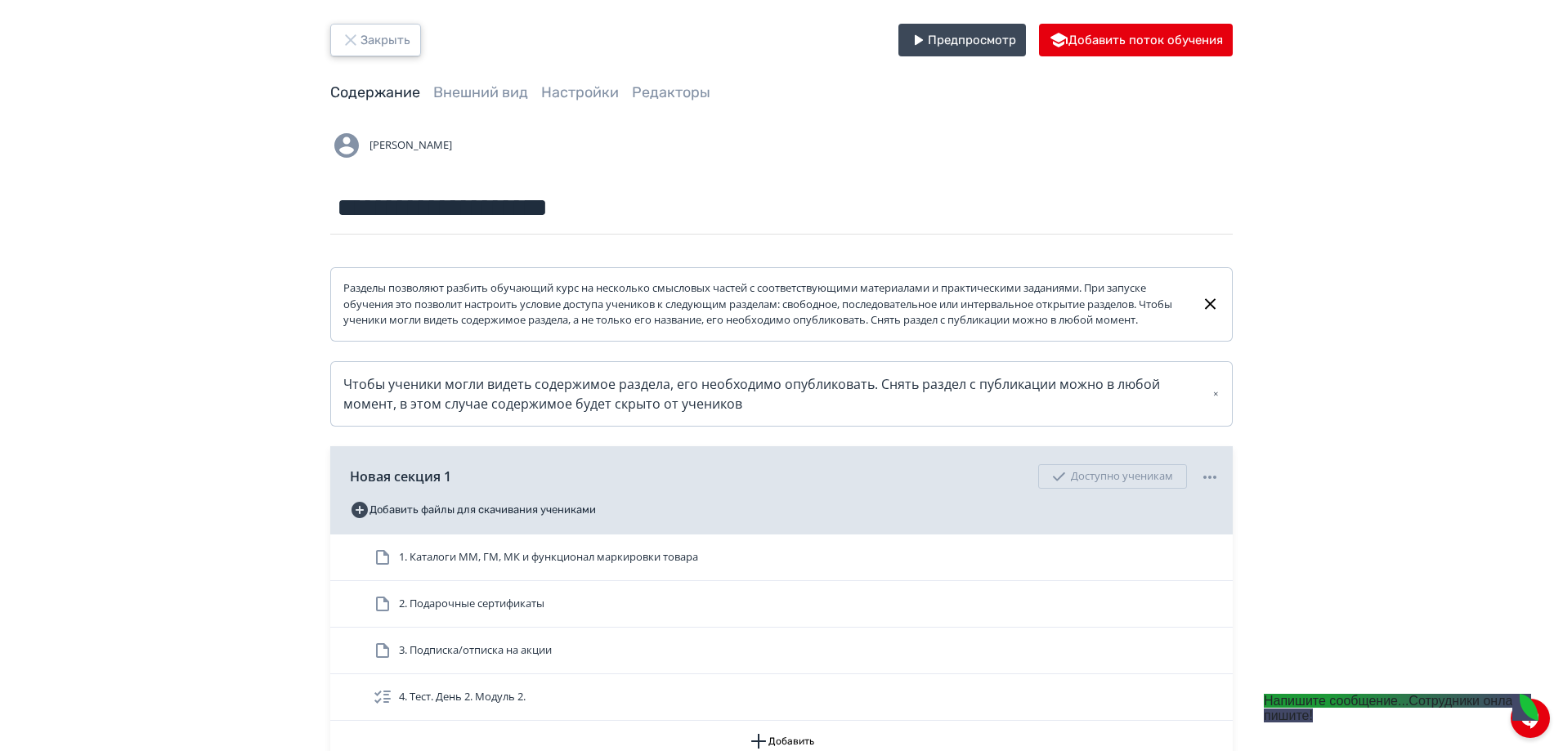
click at [360, 47] on icon "button" at bounding box center [351, 40] width 20 height 20
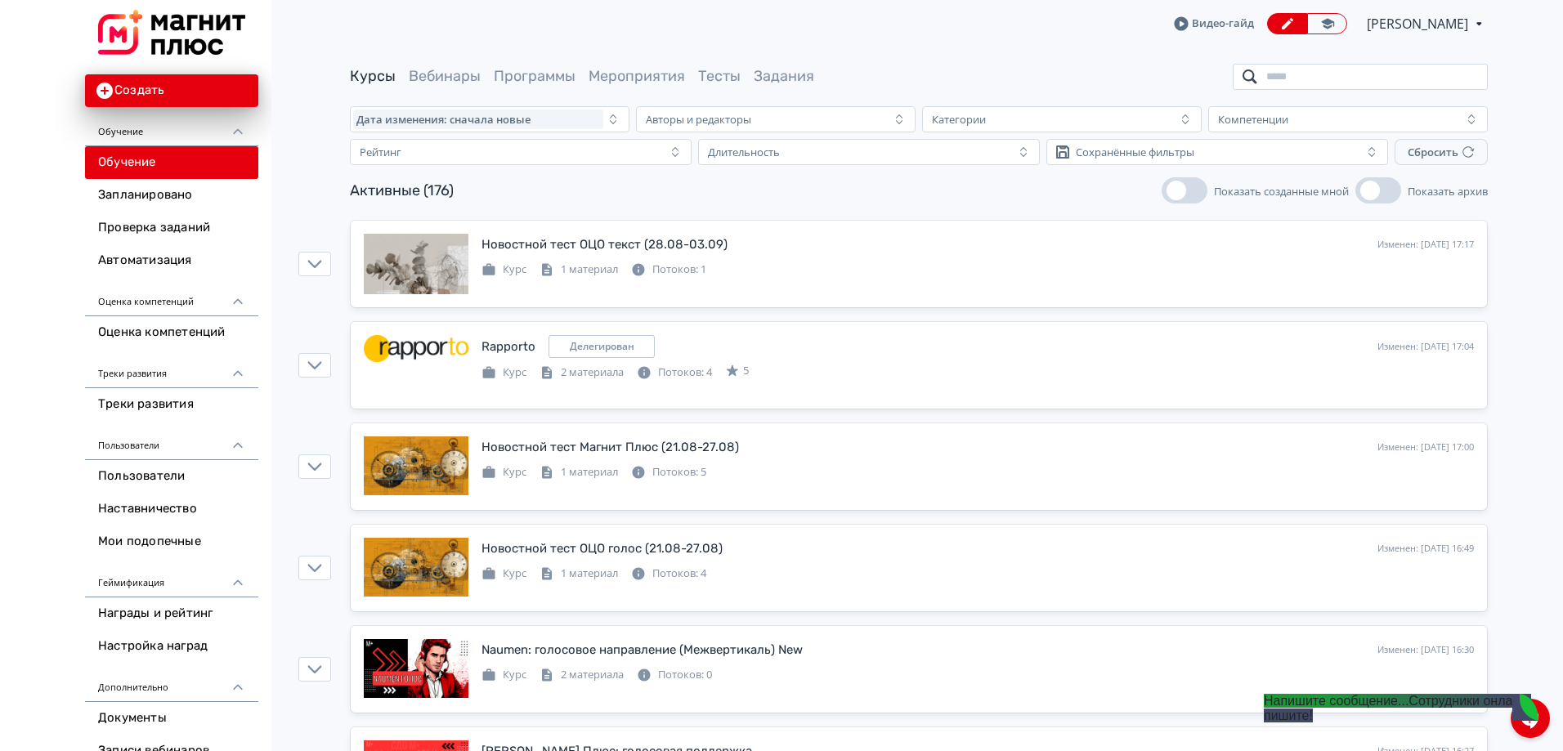
click at [1352, 87] on input "search" at bounding box center [1360, 77] width 255 height 26
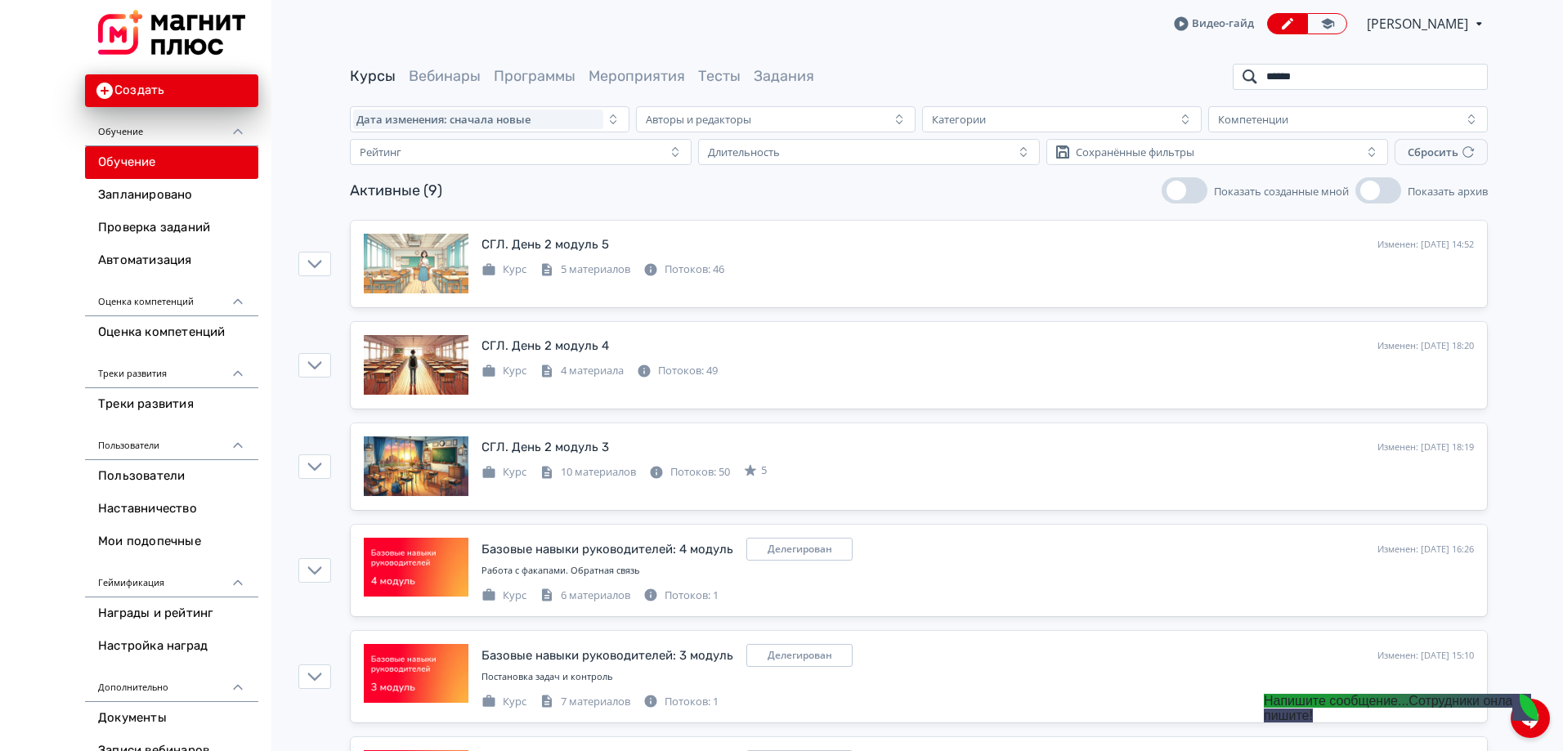
type input "******"
